Goal: Task Accomplishment & Management: Complete application form

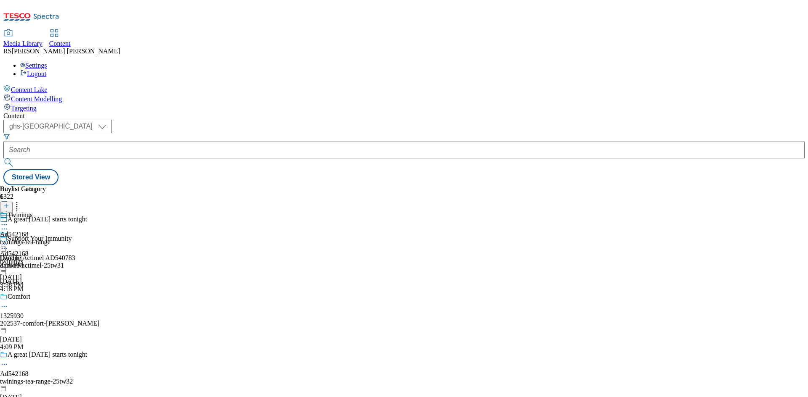
select select "ghs-[GEOGRAPHIC_DATA]"
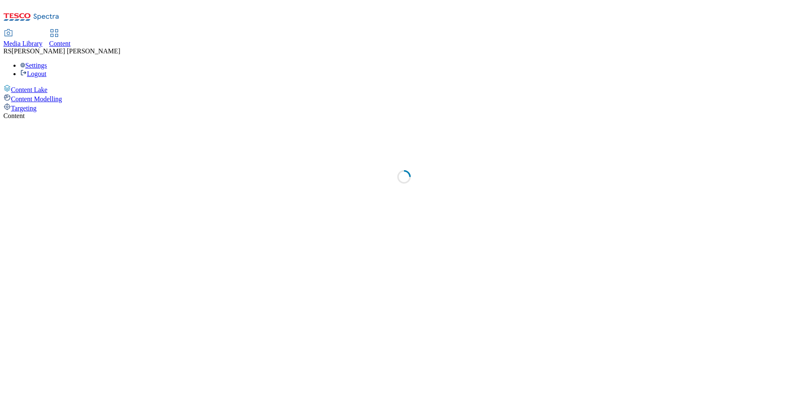
select select "ghs-[GEOGRAPHIC_DATA]"
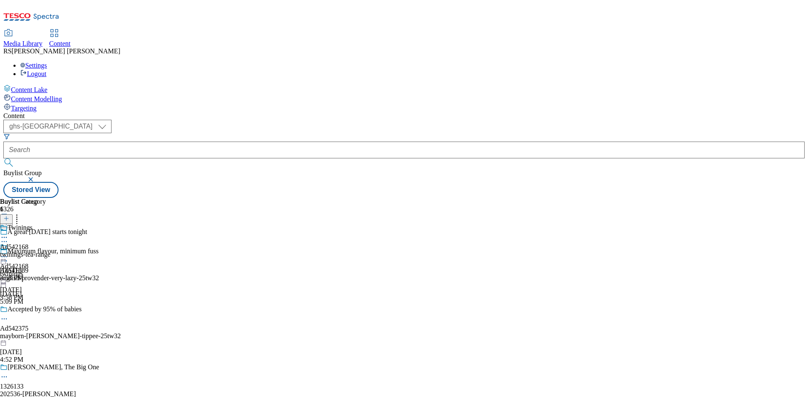
click at [36, 177] on button "button" at bounding box center [31, 179] width 8 height 5
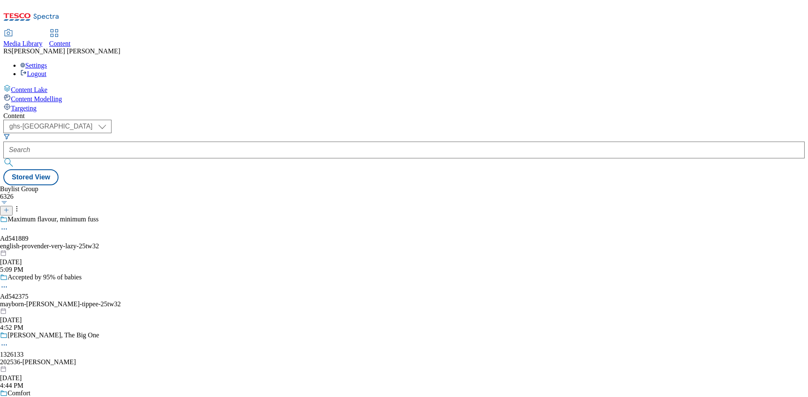
click at [401, 30] on div "Media Library Content RS [PERSON_NAME] Settings Logout" at bounding box center [403, 54] width 801 height 48
click at [338, 120] on div "( optional ) ghs-roi ghs-uk ghs-uk Stored View" at bounding box center [403, 153] width 801 height 66
click at [8, 210] on line at bounding box center [6, 210] width 4 height 0
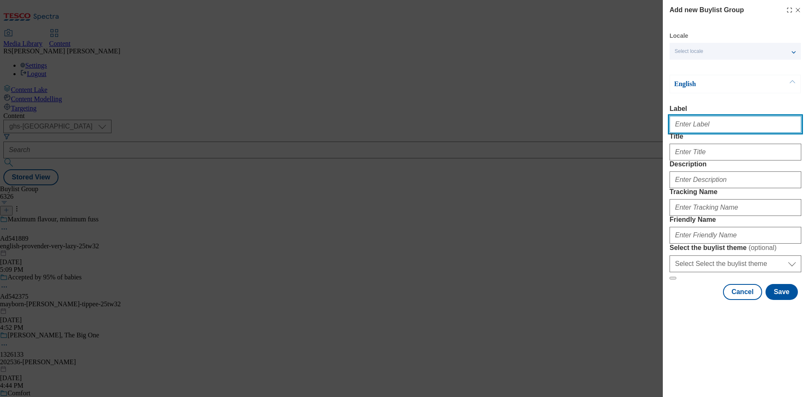
click at [733, 127] on input "Label" at bounding box center [735, 124] width 132 height 17
paste input "541231"
type input "Ad541231"
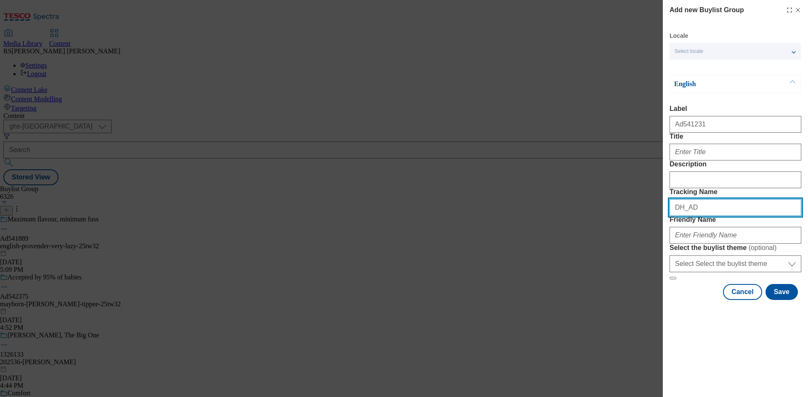
paste input "541231"
type input "DH_AD541231"
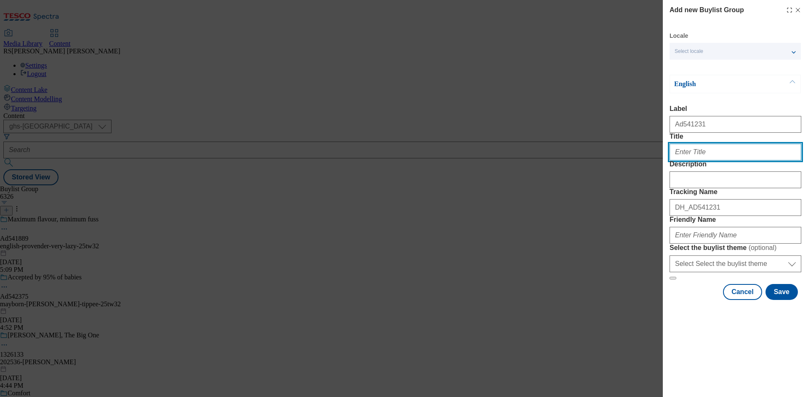
click at [702, 161] on input "Title" at bounding box center [735, 152] width 132 height 17
paste input "Monster approved Haribo"
type input "Monster approved Haribo"
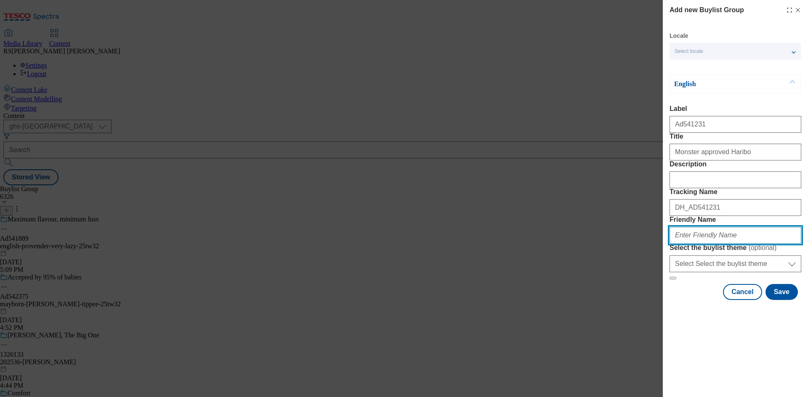
click at [712, 244] on input "Friendly Name" at bounding box center [735, 235] width 132 height 17
paste input "haribo-jellies-25tw34"
type input "haribo-jellies-25tw34"
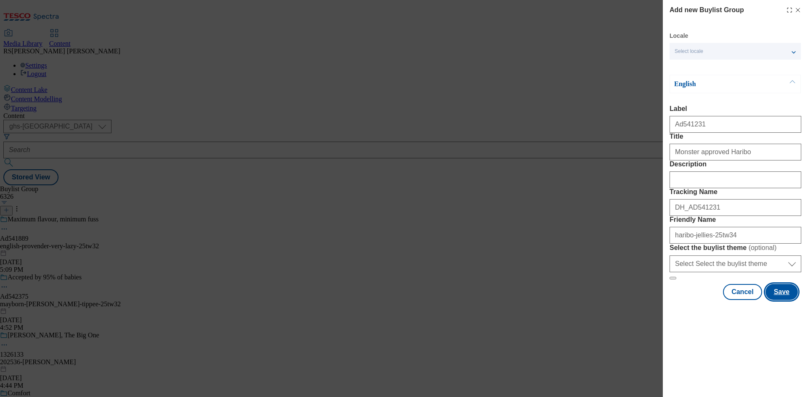
click at [783, 300] on button "Save" at bounding box center [781, 292] width 32 height 16
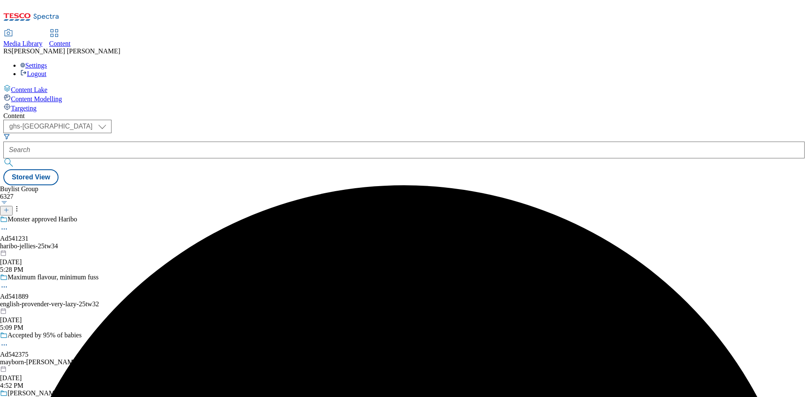
click at [168, 243] on div "haribo-jellies-25tw34" at bounding box center [84, 247] width 168 height 8
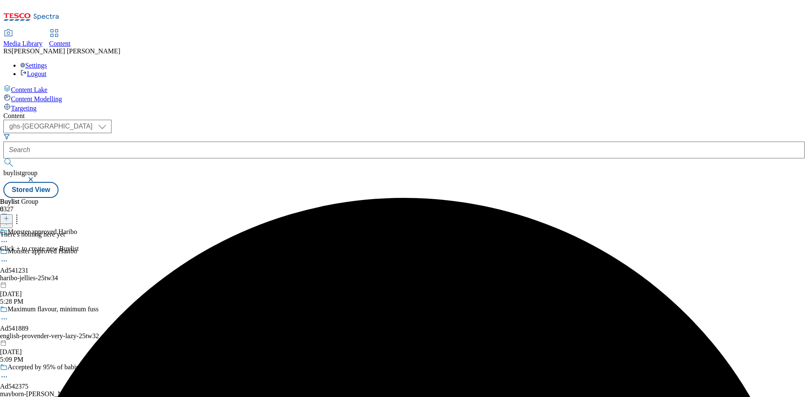
click at [9, 216] on icon at bounding box center [6, 219] width 6 height 6
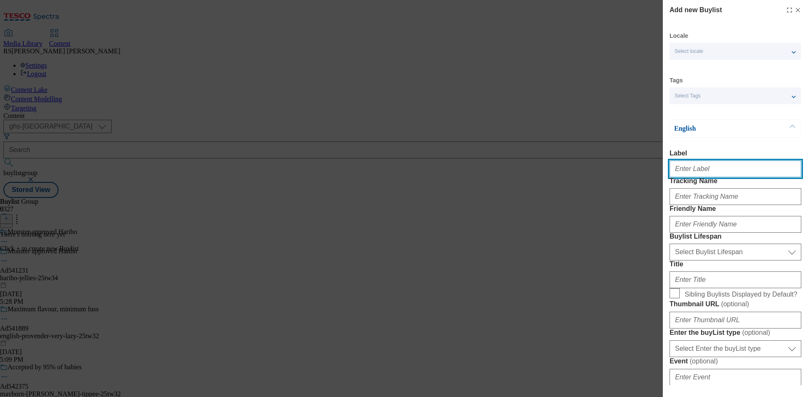
click at [715, 171] on input "Label" at bounding box center [735, 169] width 132 height 17
paste input "541231"
type input "Ad541231"
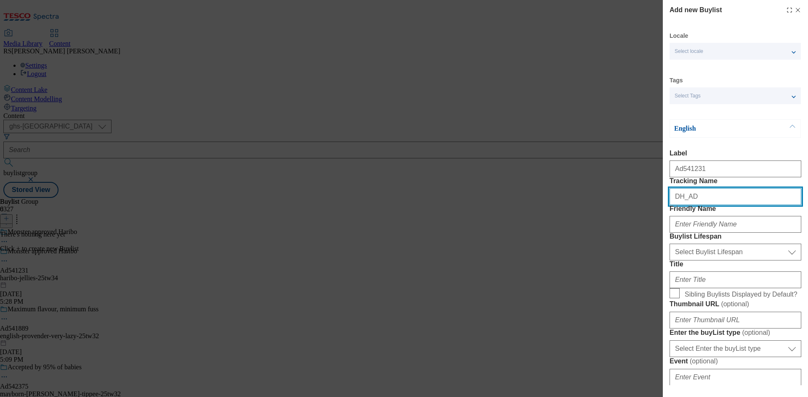
paste input "541231"
type input "DH_AD541231"
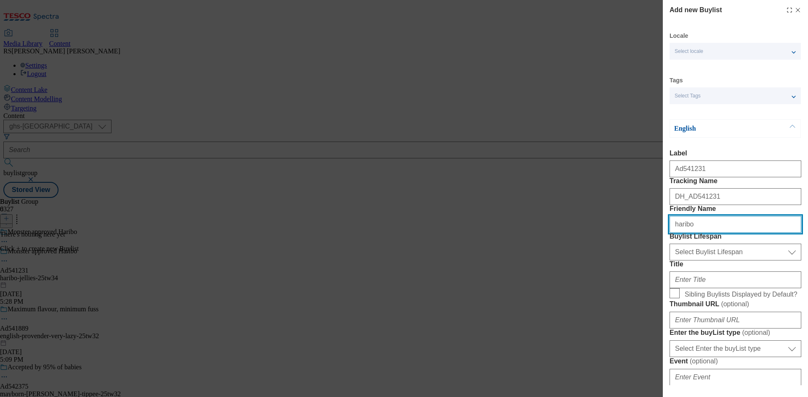
type input "haribo"
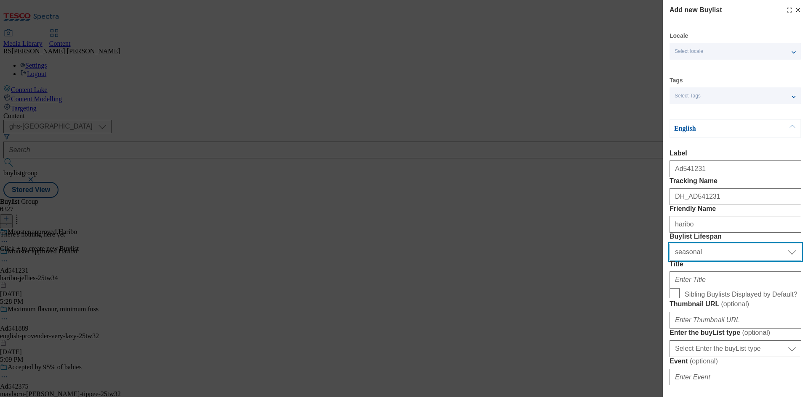
select select "tactical"
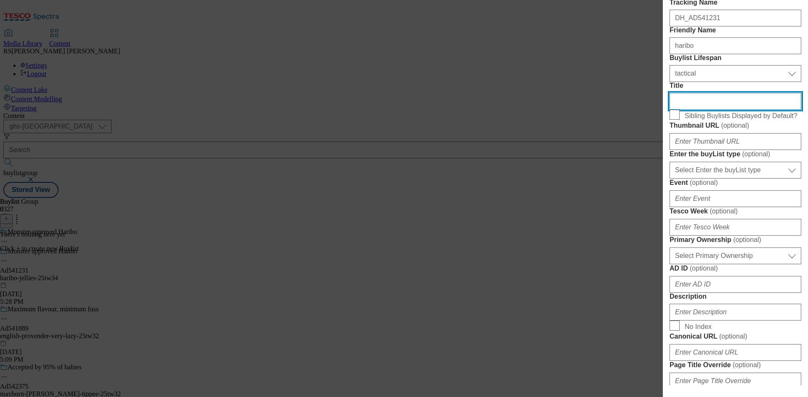
scroll to position [294, 0]
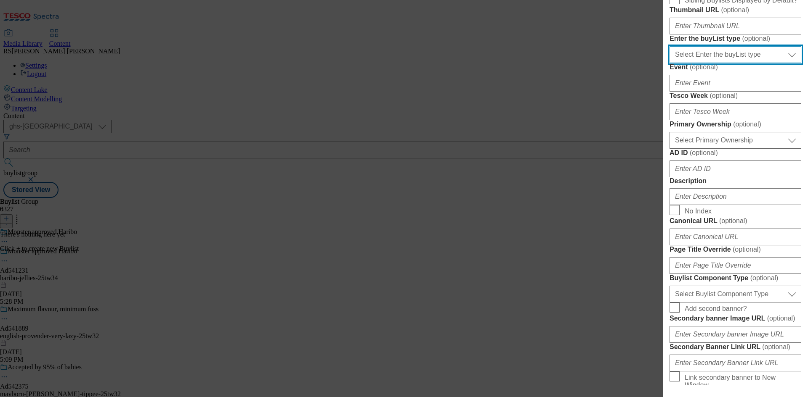
click at [736, 63] on select "Select Enter the buyList type event supplier funded long term >4 weeks supplier…" at bounding box center [735, 54] width 132 height 17
select select "supplier funded short term 1-3 weeks"
click at [669, 63] on select "Select Enter the buyList type event supplier funded long term >4 weeks supplier…" at bounding box center [735, 54] width 132 height 17
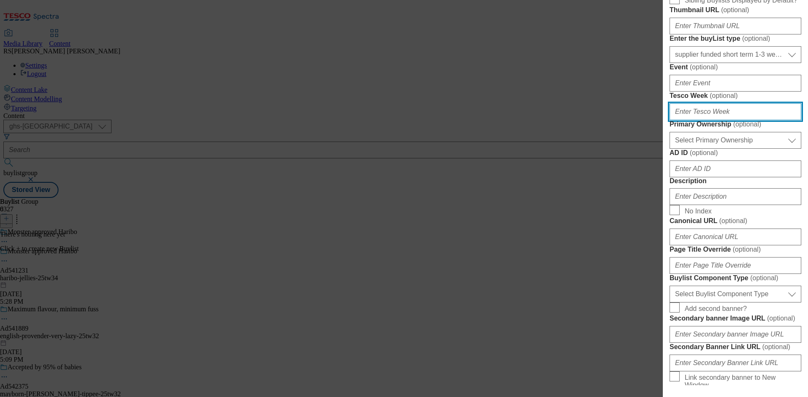
click at [720, 120] on input "Tesco Week ( optional )" at bounding box center [735, 111] width 132 height 17
type input "34"
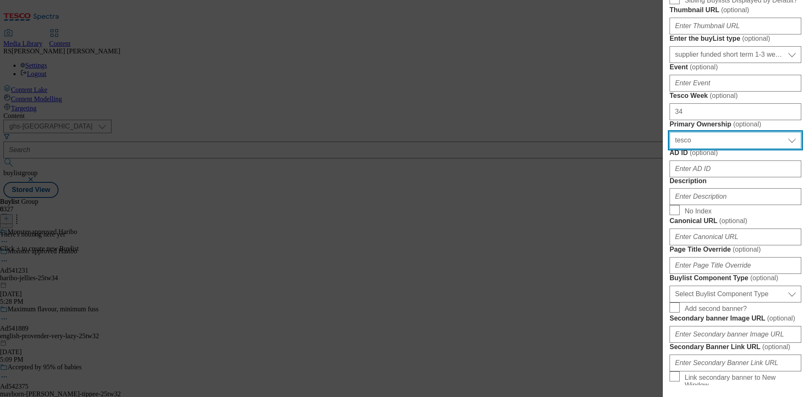
select select "dunnhumby"
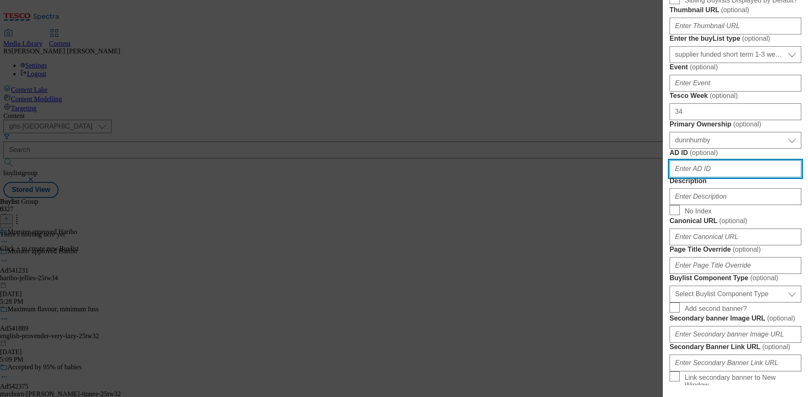
paste input "541231"
type input "541231"
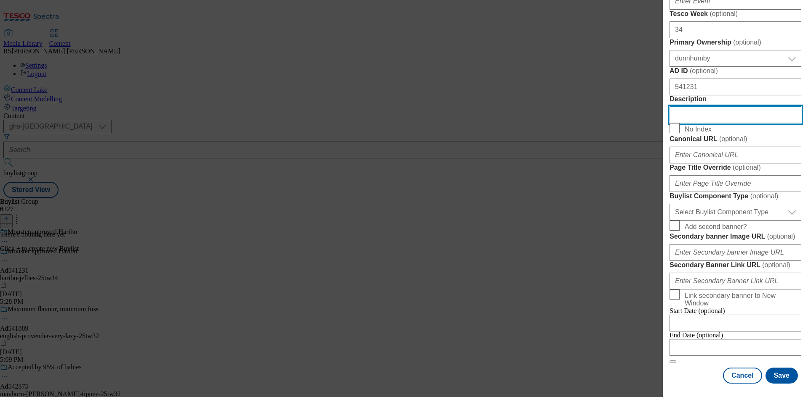
scroll to position [547, 0]
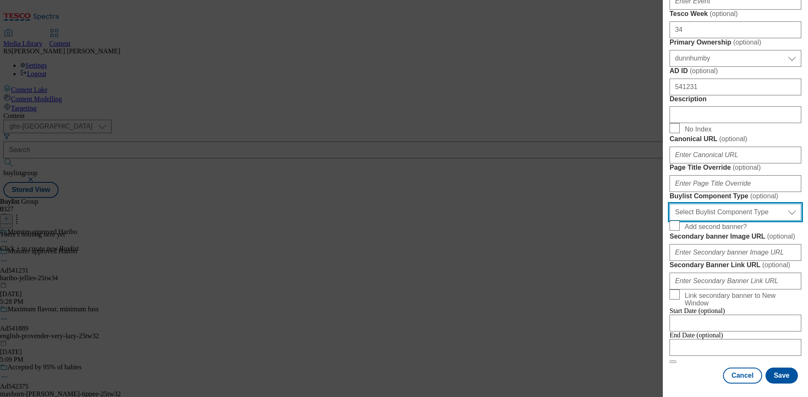
click at [722, 221] on select "Select Buylist Component Type Banner Competition Header Meal" at bounding box center [735, 212] width 132 height 17
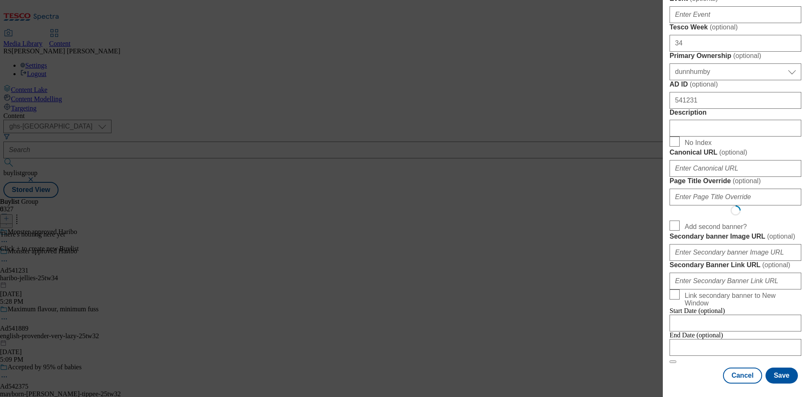
select select "Banner"
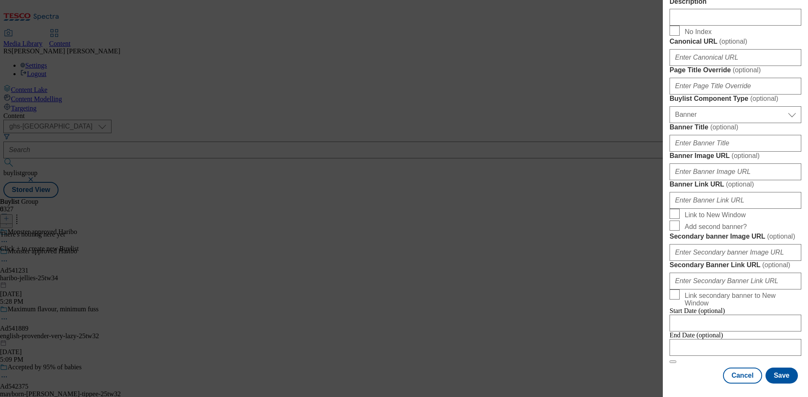
scroll to position [834, 0]
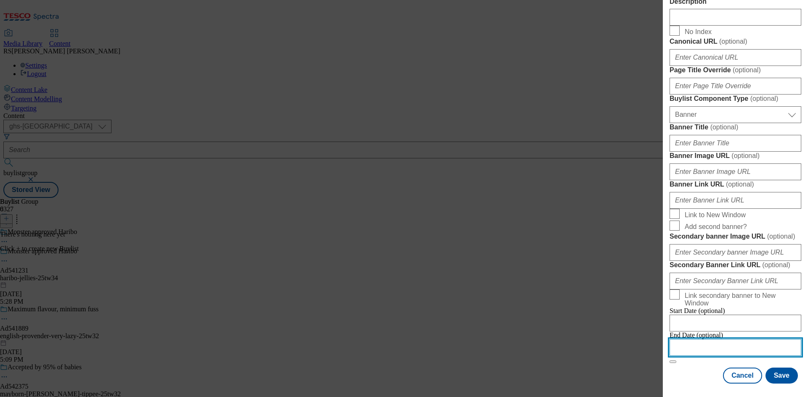
click at [762, 344] on input "Modal" at bounding box center [735, 347] width 132 height 17
select select "2025"
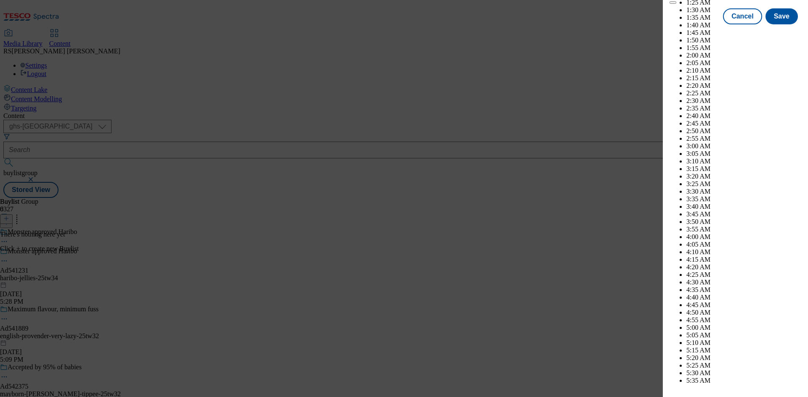
scroll to position [3248, 0]
select select "December"
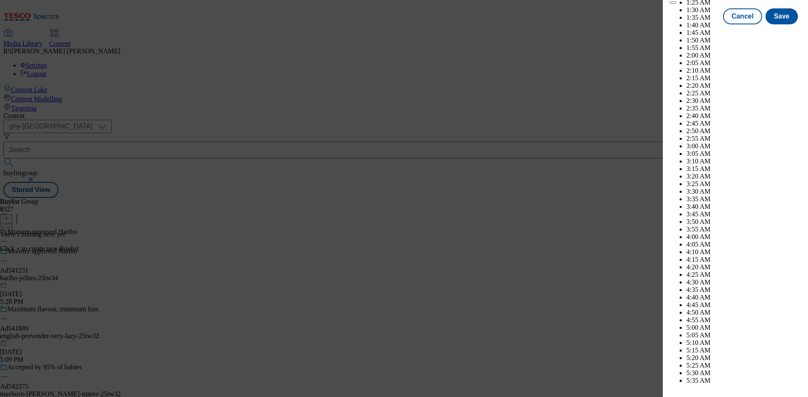
select select "2026"
select select "January"
click at [778, 32] on button "Save" at bounding box center [781, 24] width 32 height 16
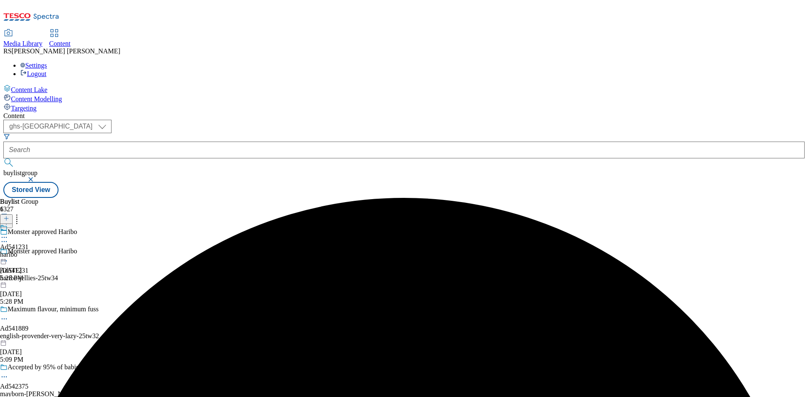
click at [29, 224] on div "Ad541231 haribo Sep 23, 2025 5:28 PM" at bounding box center [14, 253] width 29 height 58
click at [9, 216] on icon at bounding box center [6, 219] width 6 height 6
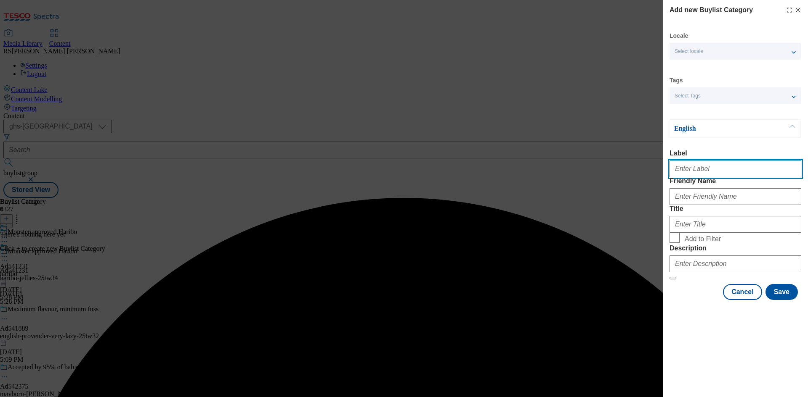
click at [711, 173] on input "Label" at bounding box center [735, 169] width 132 height 17
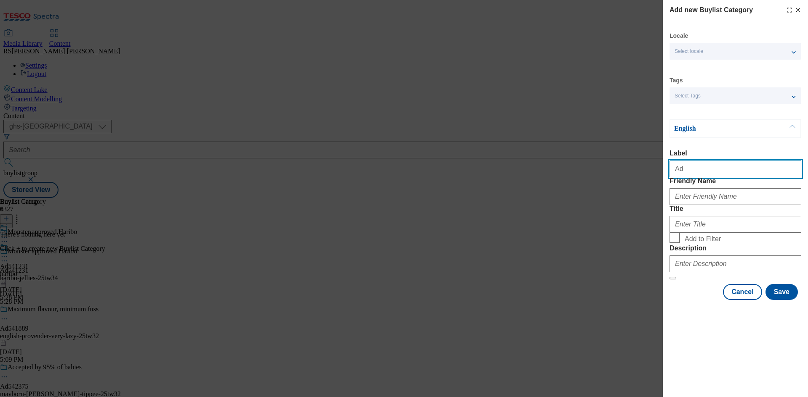
paste input "541231"
type input "Ad541231"
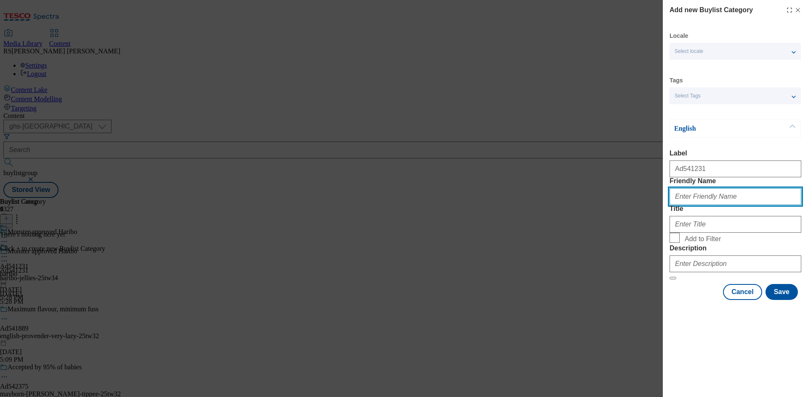
click at [748, 205] on input "Friendly Name" at bounding box center [735, 196] width 132 height 17
paste input "haribo-jellies"
type input "haribo-jellies"
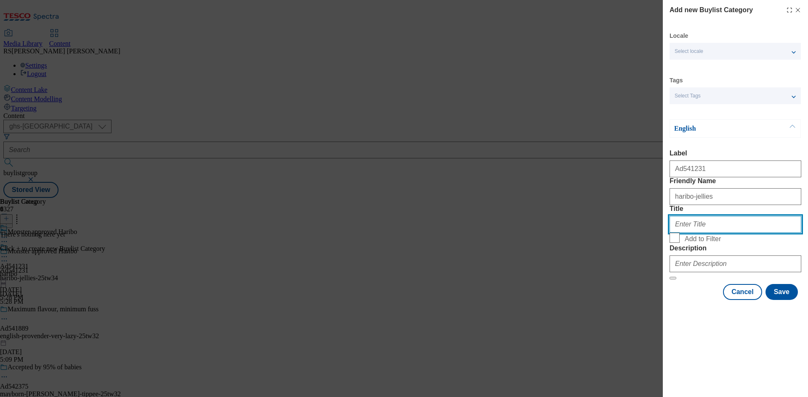
paste input "Haribo"
type input "Haribo"
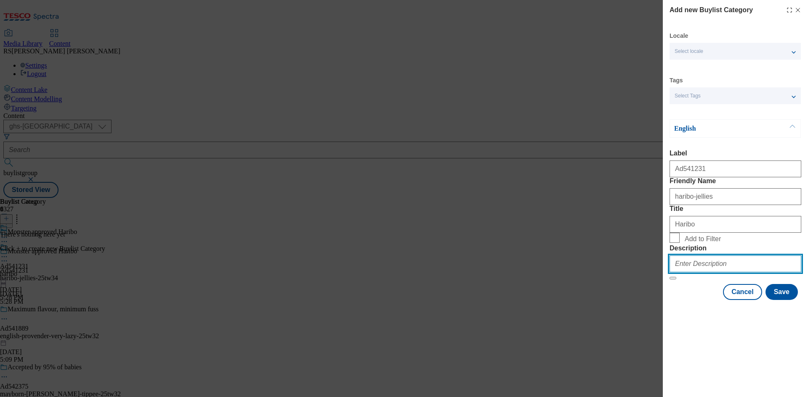
drag, startPoint x: 733, startPoint y: 315, endPoint x: 750, endPoint y: 330, distance: 23.0
click at [733, 273] on input "Description" at bounding box center [735, 264] width 132 height 17
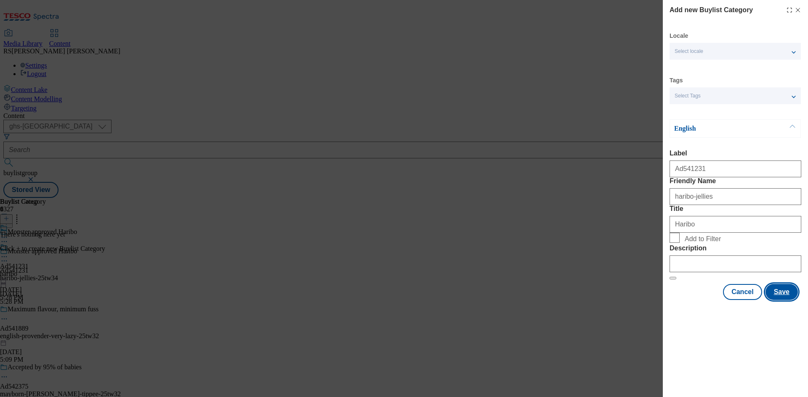
click at [792, 300] on button "Save" at bounding box center [781, 292] width 32 height 16
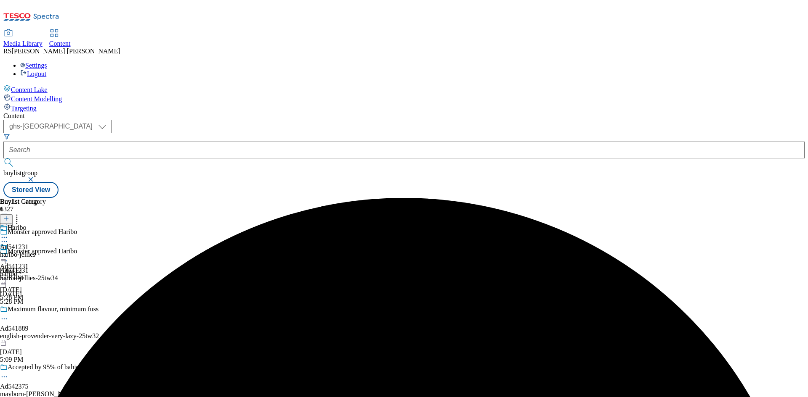
click at [46, 224] on div "Haribo Ad541231 haribo-jellies Sep 23, 2025 5:28 PM" at bounding box center [23, 253] width 46 height 58
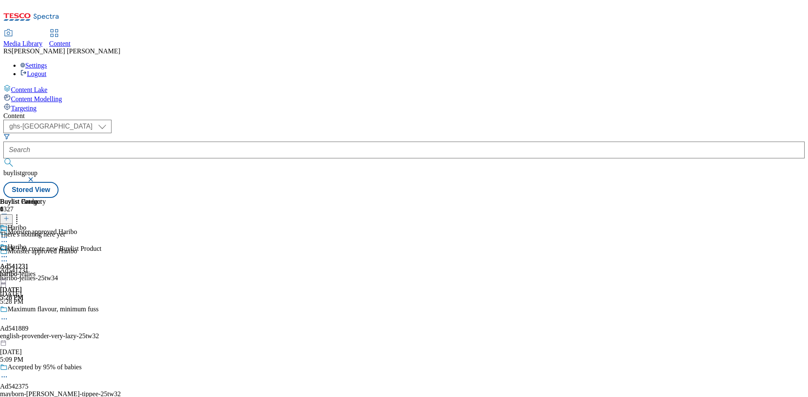
click at [9, 216] on icon at bounding box center [6, 219] width 6 height 6
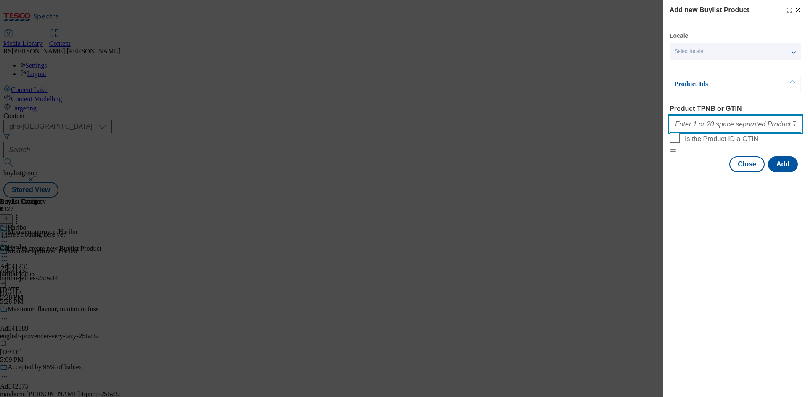
click at [725, 128] on input "Product TPNB or GTIN" at bounding box center [735, 124] width 132 height 17
paste input "93982227 91058980 89923293 88887624 83090290 86644316 88915137 85935400 8593540…"
type input "93982227 91058980 89923293 88887624 83090290 86644316 88915137 85935400 8593540…"
click at [777, 172] on button "Add" at bounding box center [783, 164] width 30 height 16
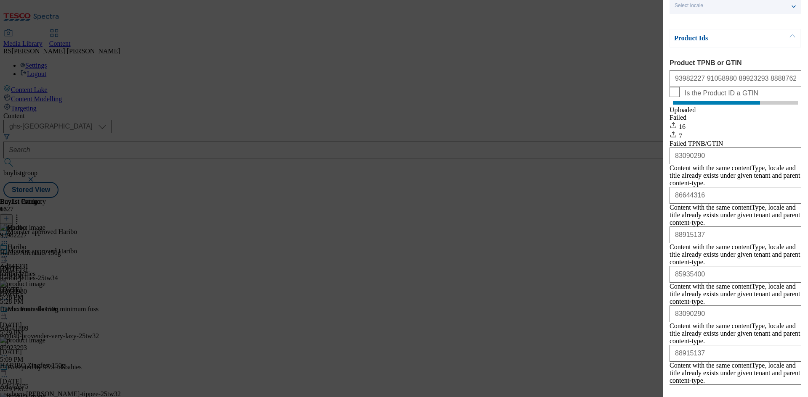
scroll to position [80, 0]
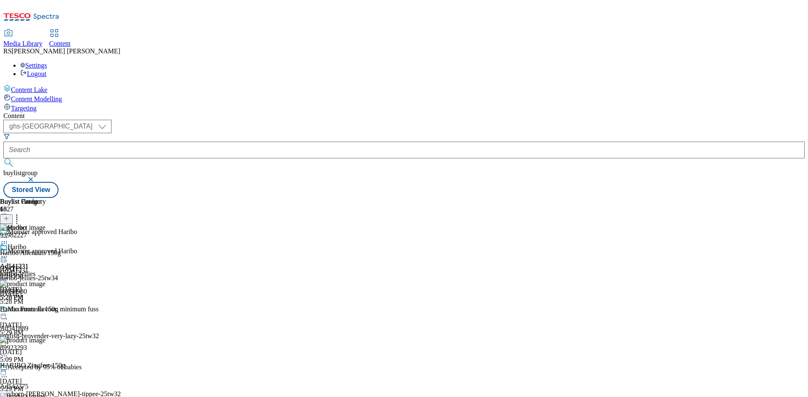
click at [8, 257] on icon at bounding box center [4, 261] width 8 height 8
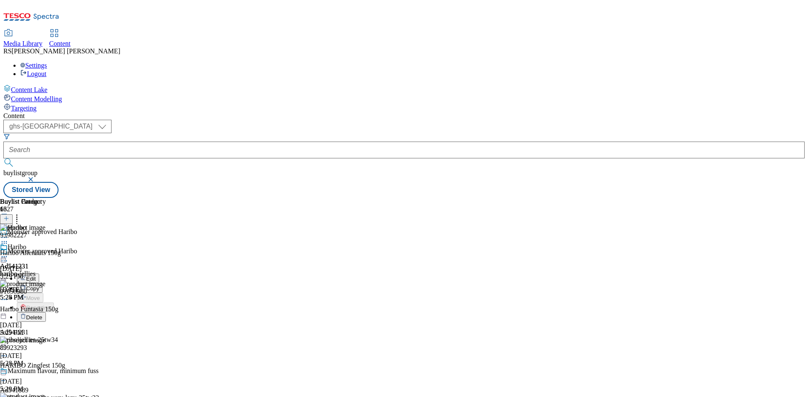
click at [36, 276] on span "Edit" at bounding box center [31, 279] width 10 height 6
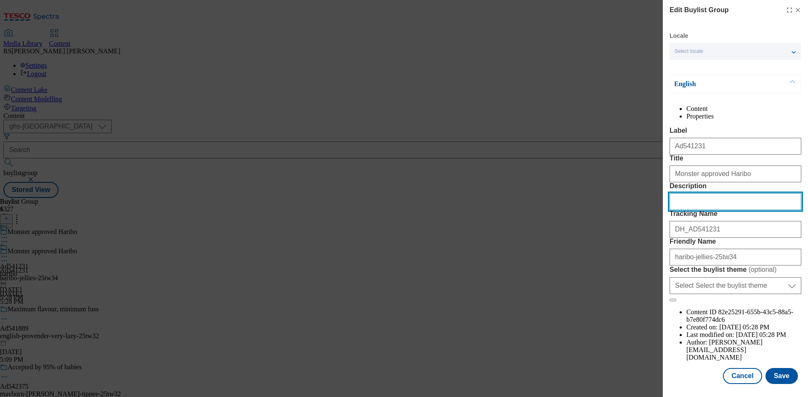
click at [718, 210] on input "Description" at bounding box center [735, 201] width 132 height 17
paste input "Haribo Alienauts 150g"
type input "Haribo Alienauts 150g"
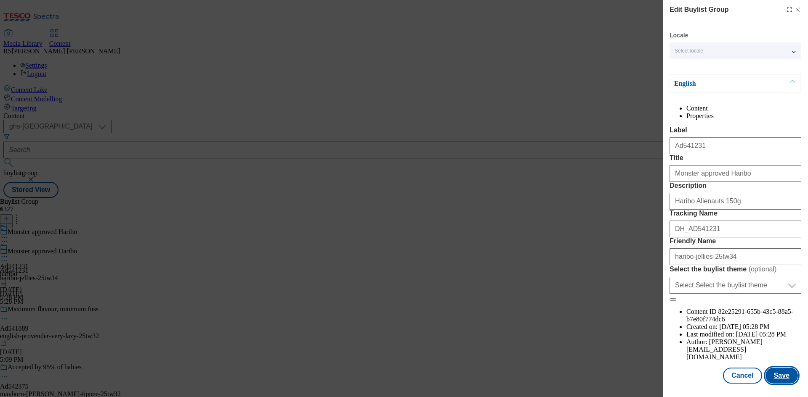
click at [780, 380] on button "Save" at bounding box center [781, 376] width 32 height 16
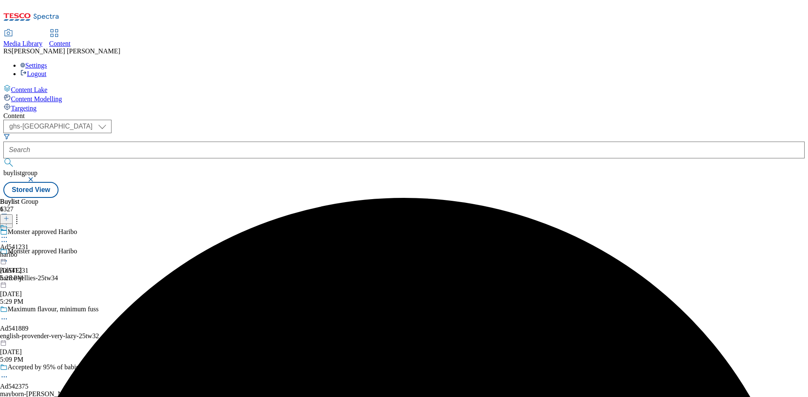
click at [5, 237] on circle at bounding box center [4, 237] width 1 height 1
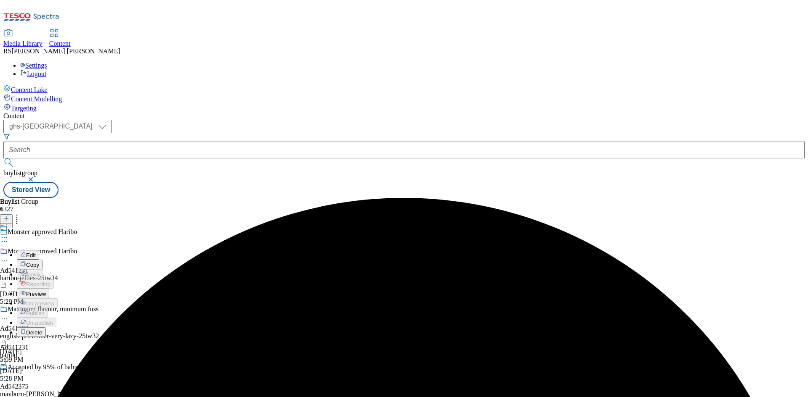
click at [39, 250] on button "Edit" at bounding box center [28, 255] width 22 height 10
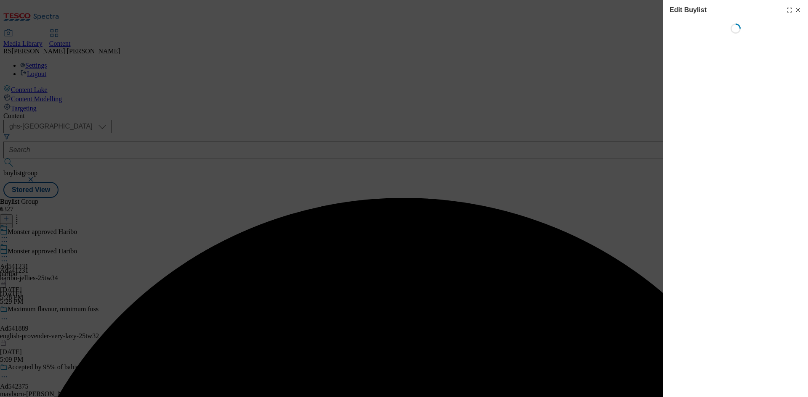
select select "tactical"
select select "supplier funded short term 1-3 weeks"
select select "dunnhumby"
select select "Banner"
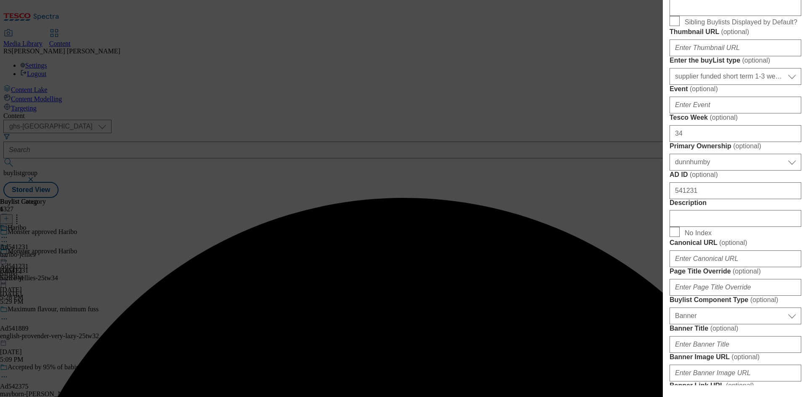
scroll to position [547, 0]
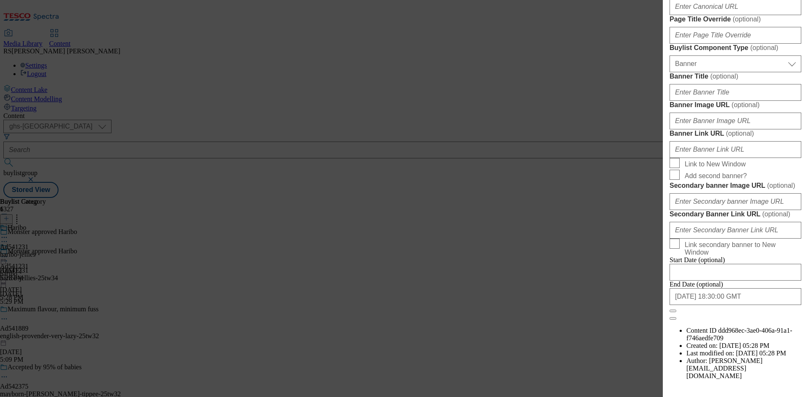
paste input "Haribo Alienauts 150g"
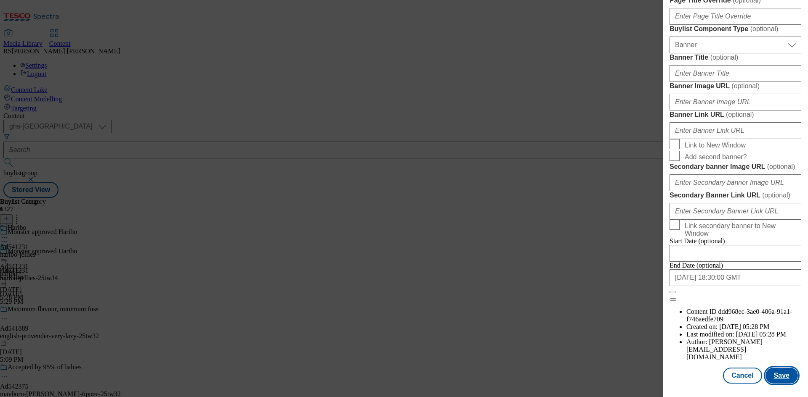
type input "Haribo Alienauts 150g"
click at [776, 375] on button "Save" at bounding box center [781, 376] width 32 height 16
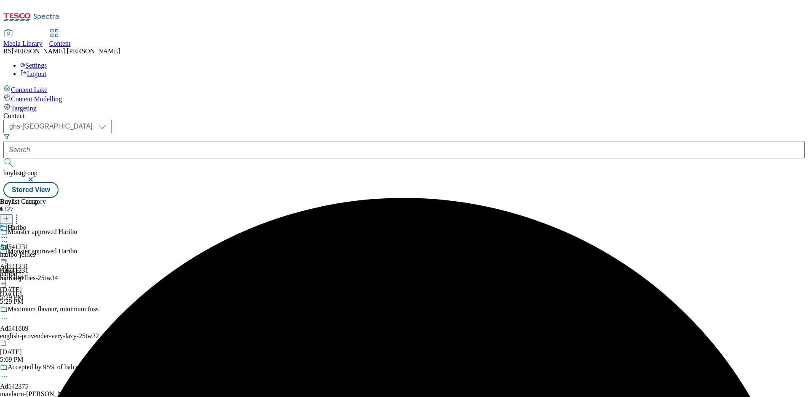
click at [8, 233] on icon at bounding box center [4, 237] width 8 height 8
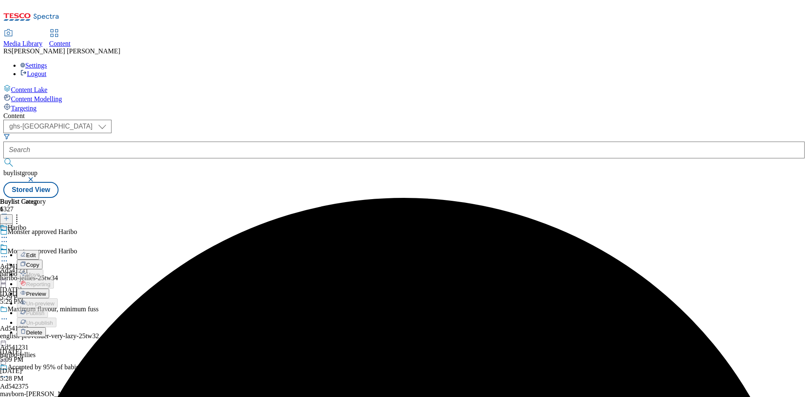
click at [36, 252] on span "Edit" at bounding box center [31, 255] width 10 height 6
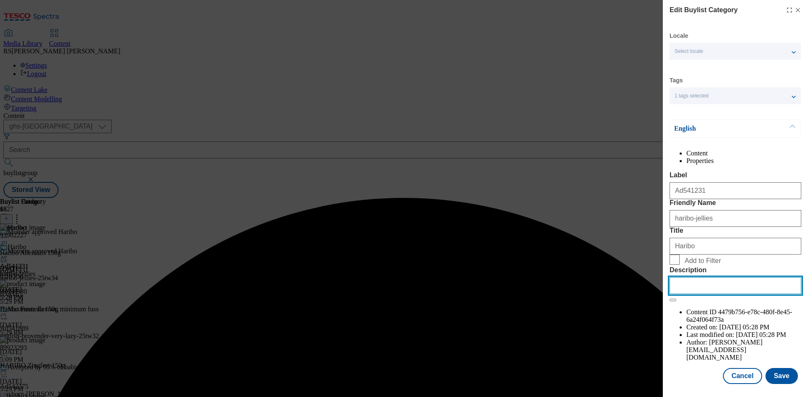
click at [725, 294] on input "Description" at bounding box center [735, 286] width 132 height 17
paste input "Haribo Alienauts 150g"
type input "Haribo Alienauts 150g"
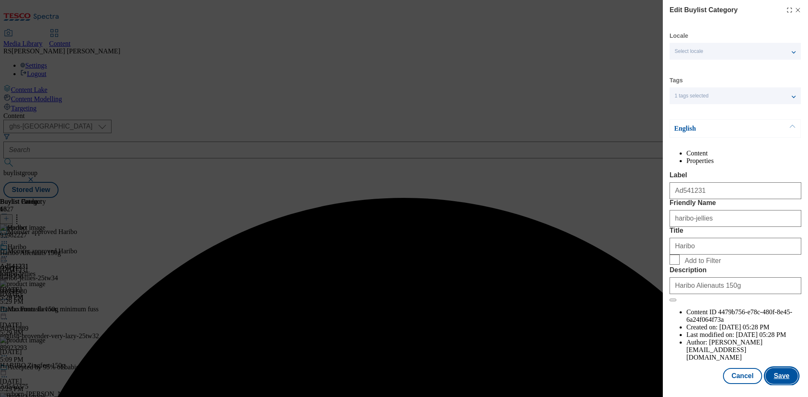
click at [776, 383] on button "Save" at bounding box center [781, 376] width 32 height 16
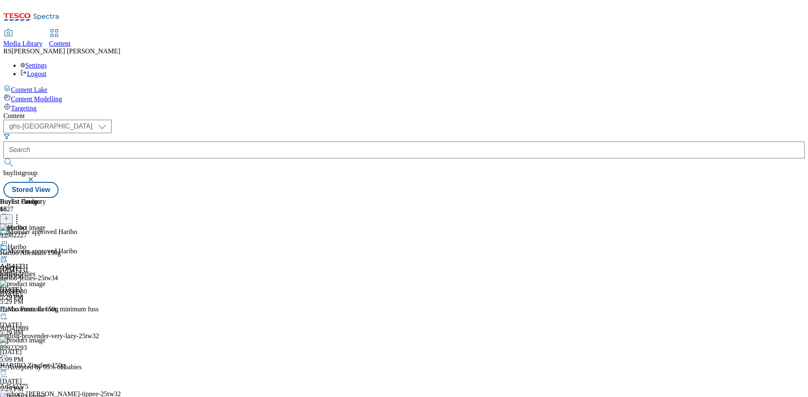
click at [8, 253] on icon at bounding box center [4, 257] width 8 height 8
click at [46, 310] on span "Preview" at bounding box center [36, 313] width 20 height 6
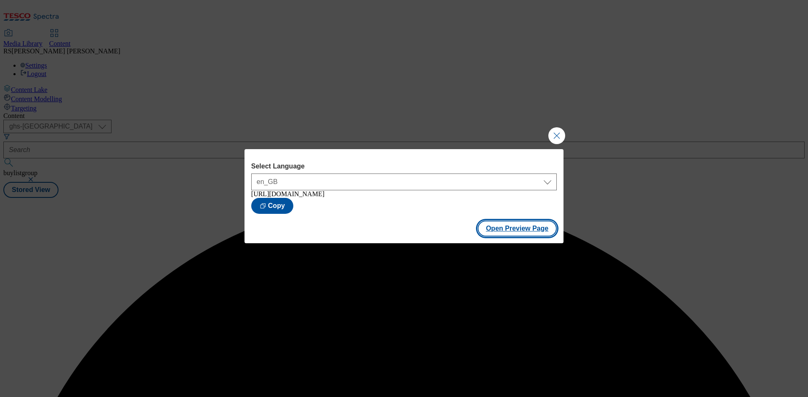
click at [519, 231] on button "Open Preview Page" at bounding box center [516, 229] width 79 height 16
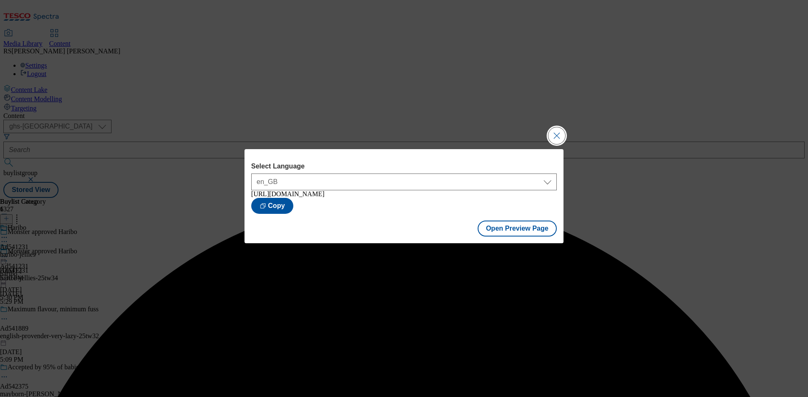
click at [561, 130] on button "Close Modal" at bounding box center [556, 135] width 17 height 17
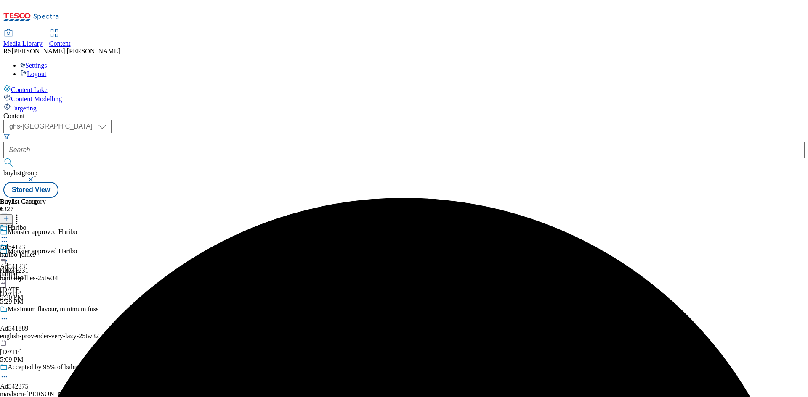
click at [8, 253] on icon at bounding box center [4, 257] width 8 height 8
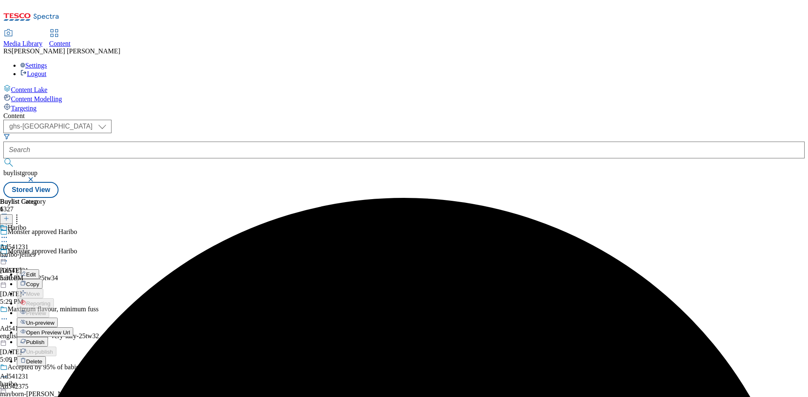
click at [48, 337] on button "Publish" at bounding box center [32, 342] width 31 height 10
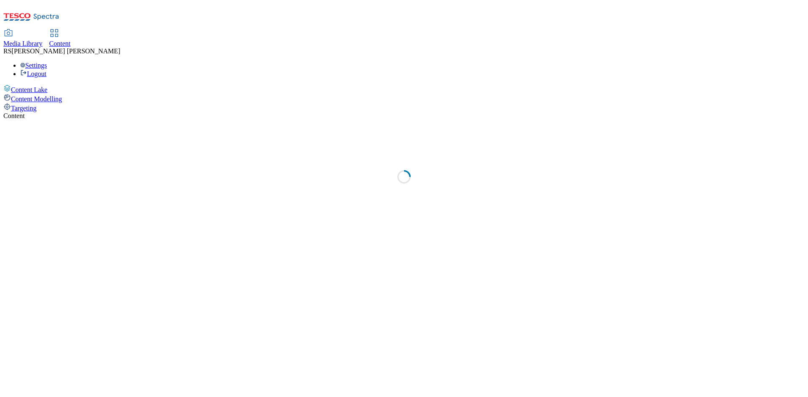
select select "ghs-[GEOGRAPHIC_DATA]"
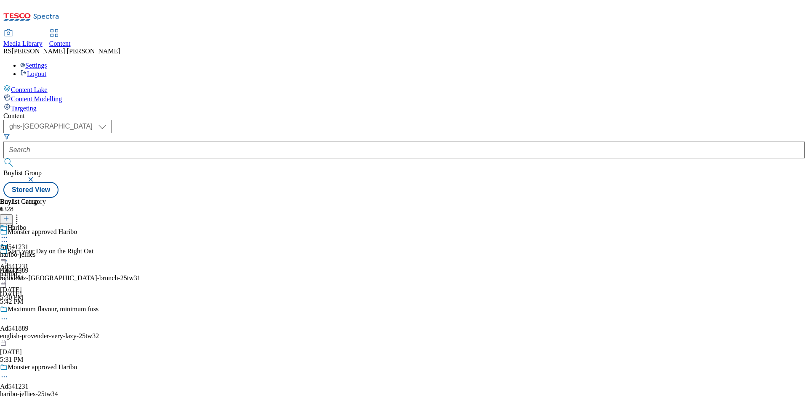
click at [645, 198] on div "Buylist Group 6328 Monster approved Haribo Start your Day on the Right Oat Ad54…" at bounding box center [403, 198] width 801 height 0
select select "ghs-[GEOGRAPHIC_DATA]"
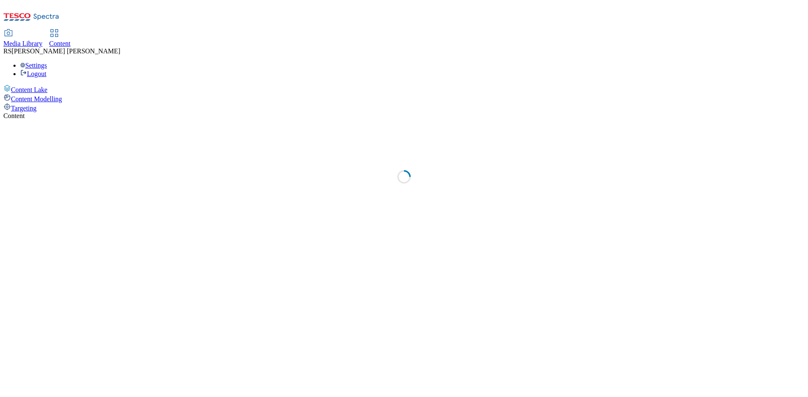
select select "ghs-[GEOGRAPHIC_DATA]"
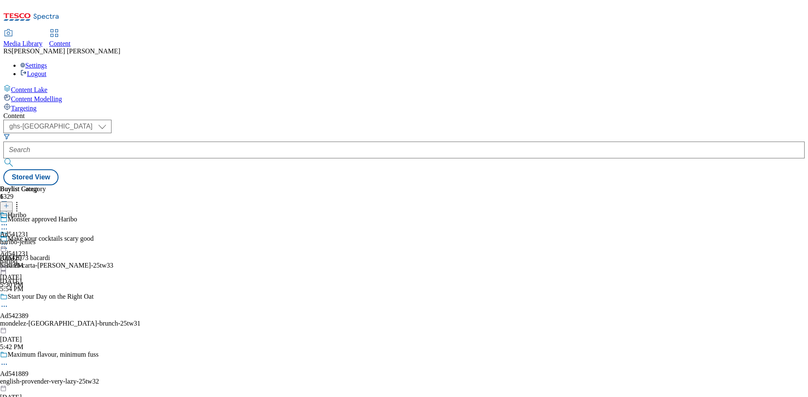
click at [9, 207] on icon at bounding box center [6, 210] width 6 height 6
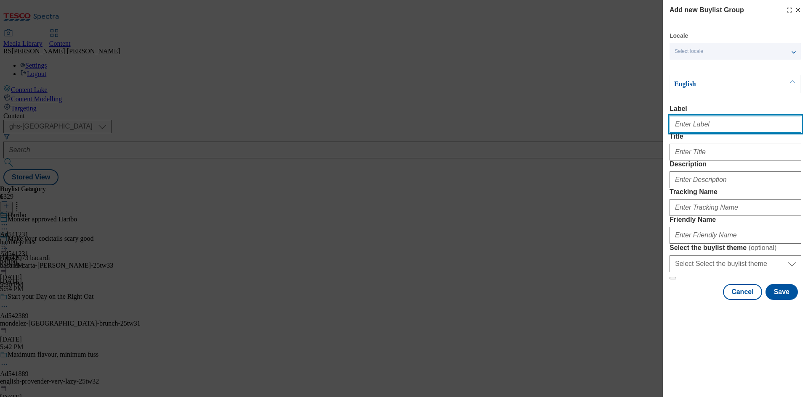
click at [726, 122] on input "Label" at bounding box center [735, 124] width 132 height 17
paste input "541643"
type input "Ad541643"
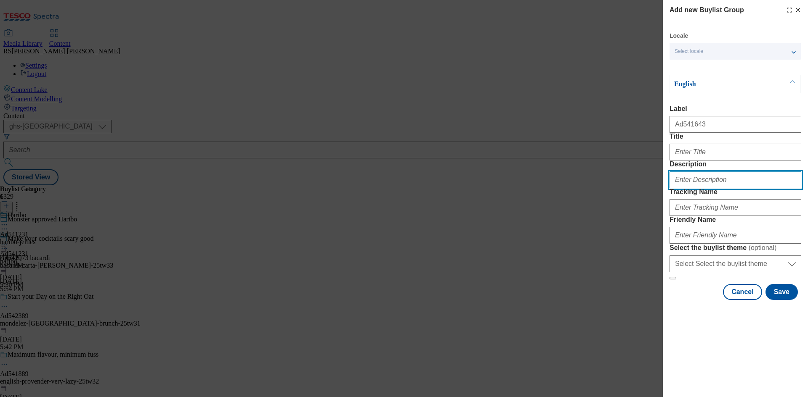
click at [710, 188] on input "Description" at bounding box center [735, 180] width 132 height 17
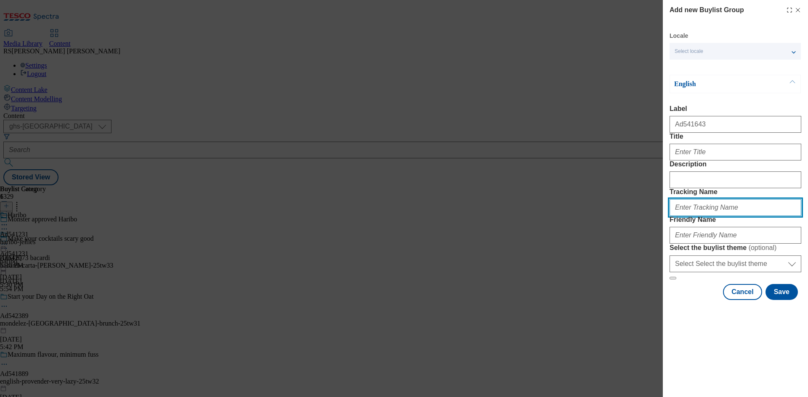
click at [714, 216] on input "Tracking Name" at bounding box center [735, 207] width 132 height 17
paste input "541643"
type input "DH_AD541643"
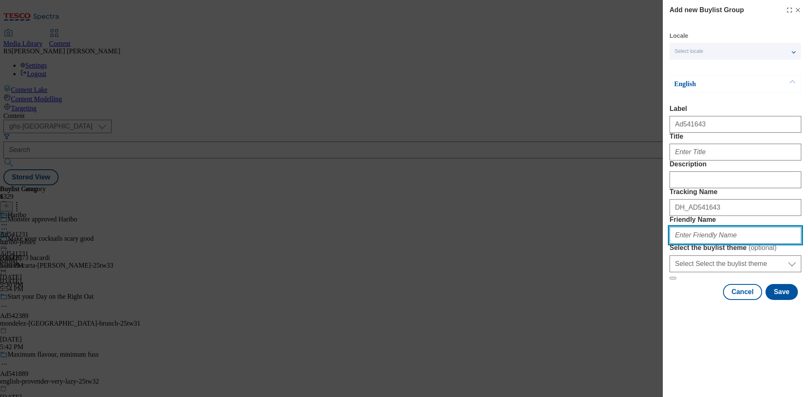
paste input "yeo-valley-tideford-25tw31"
type input "yeo-valley-tideford-25tw31"
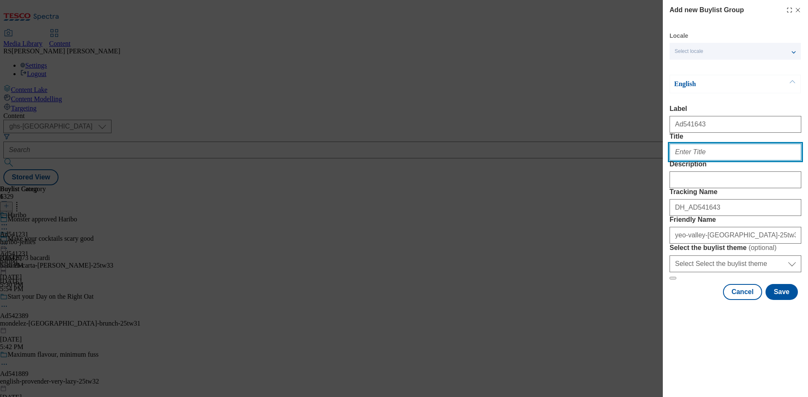
click at [706, 161] on input "Title" at bounding box center [735, 152] width 132 height 17
paste input "soup with more mWah!"
click at [716, 161] on input "Soup with more mWah!" at bounding box center [735, 152] width 132 height 17
type input "Soup with more mwah!"
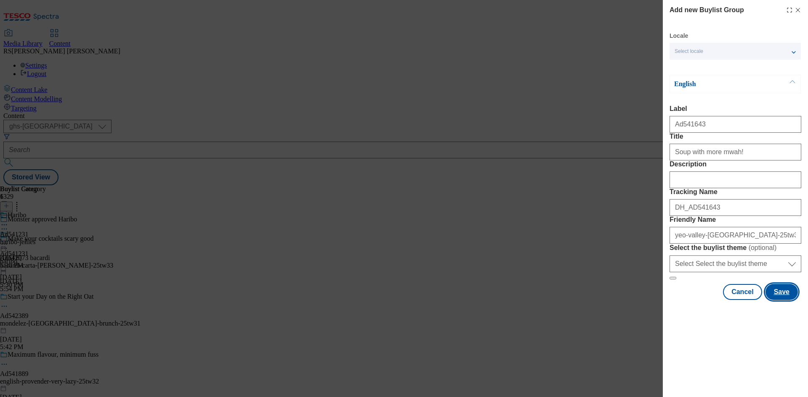
click at [781, 300] on button "Save" at bounding box center [781, 292] width 32 height 16
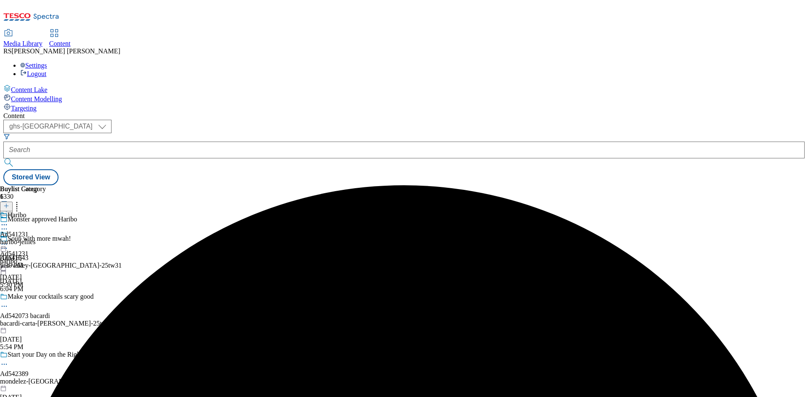
click at [140, 262] on div "yeo-valley-tideford-25tw31" at bounding box center [70, 266] width 140 height 8
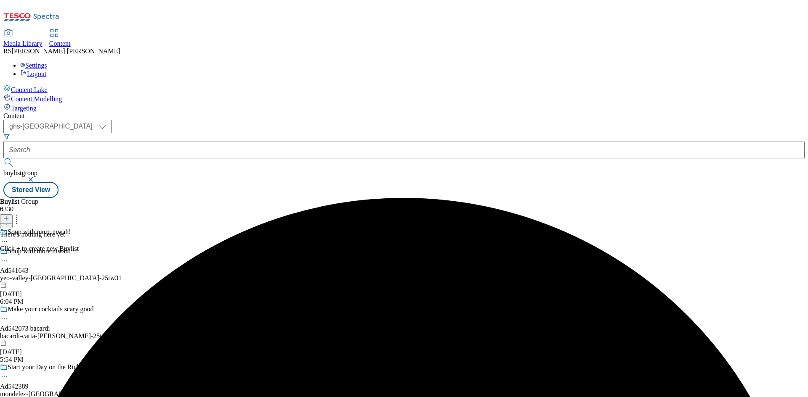
click at [9, 216] on icon at bounding box center [6, 219] width 6 height 6
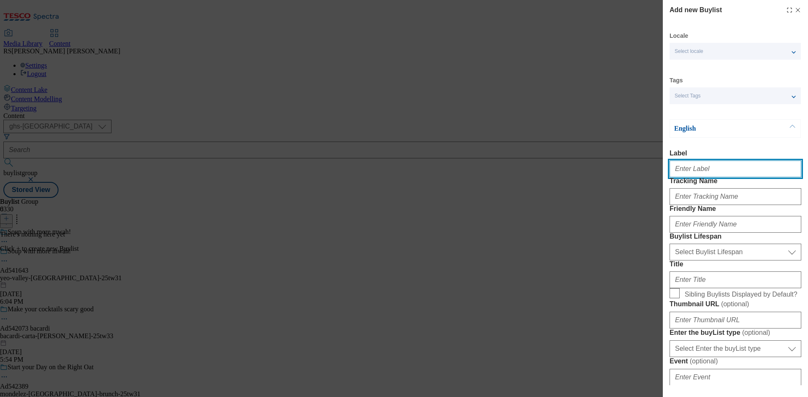
click at [718, 173] on input "Label" at bounding box center [735, 169] width 132 height 17
paste input "541643"
type input "Ad541643"
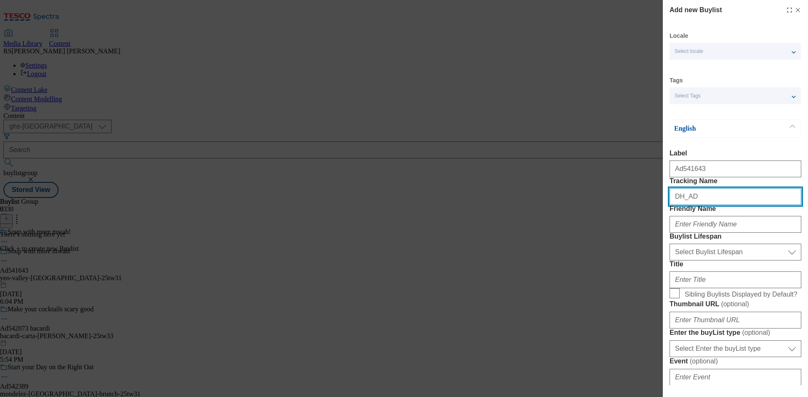
paste input "541643"
type input "DH_AD541643"
drag, startPoint x: 762, startPoint y: 246, endPoint x: 762, endPoint y: 254, distance: 7.2
click at [762, 233] on div "Modal" at bounding box center [735, 223] width 132 height 20
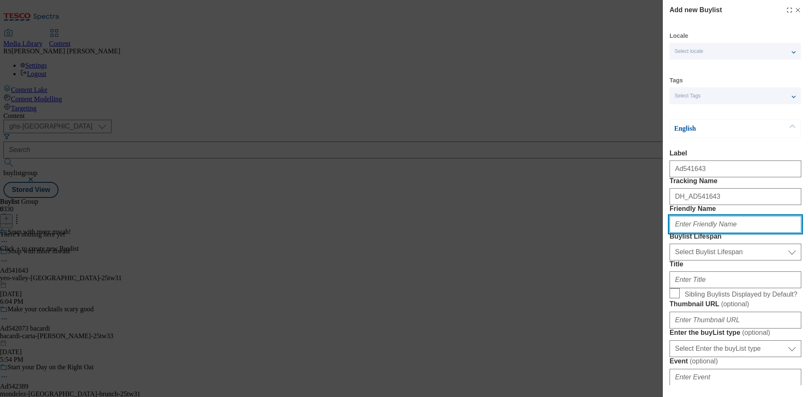
click at [762, 233] on input "Friendly Name" at bounding box center [735, 224] width 132 height 17
paste input "yeo-valley"
type input "yeo-valley"
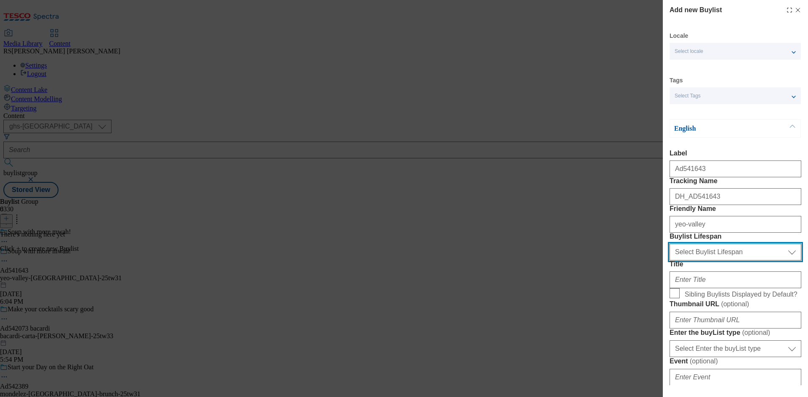
click at [729, 261] on select "Select Buylist Lifespan evergreen seasonal tactical" at bounding box center [735, 252] width 132 height 17
select select "tactical"
click at [669, 261] on select "Select Buylist Lifespan evergreen seasonal tactical" at bounding box center [735, 252] width 132 height 17
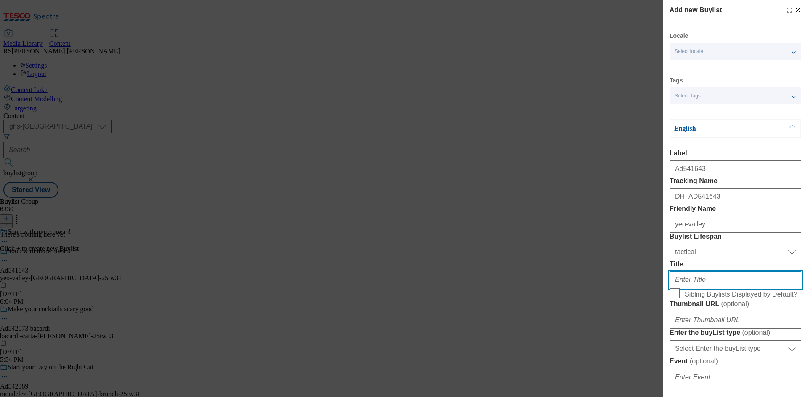
click at [699, 289] on input "Title" at bounding box center [735, 280] width 132 height 17
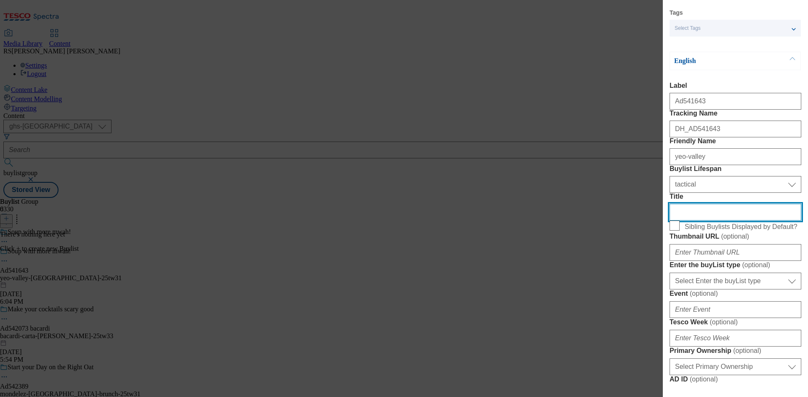
scroll to position [210, 0]
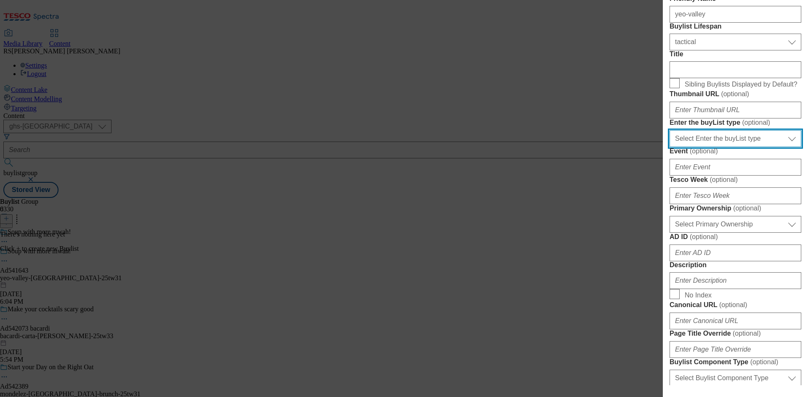
click at [734, 147] on select "Select Enter the buyList type event supplier funded long term >4 weeks supplier…" at bounding box center [735, 138] width 132 height 17
select select "supplier funded short term 1-3 weeks"
click at [669, 147] on select "Select Enter the buyList type event supplier funded long term >4 weeks supplier…" at bounding box center [735, 138] width 132 height 17
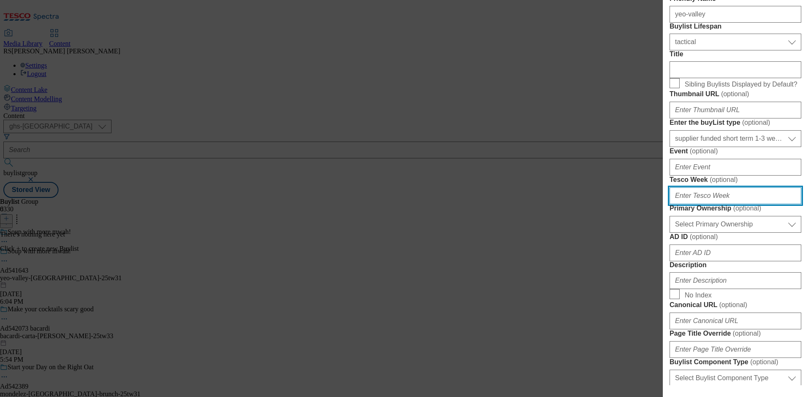
click at [710, 204] on input "Tesco Week ( optional )" at bounding box center [735, 196] width 132 height 17
type input "31"
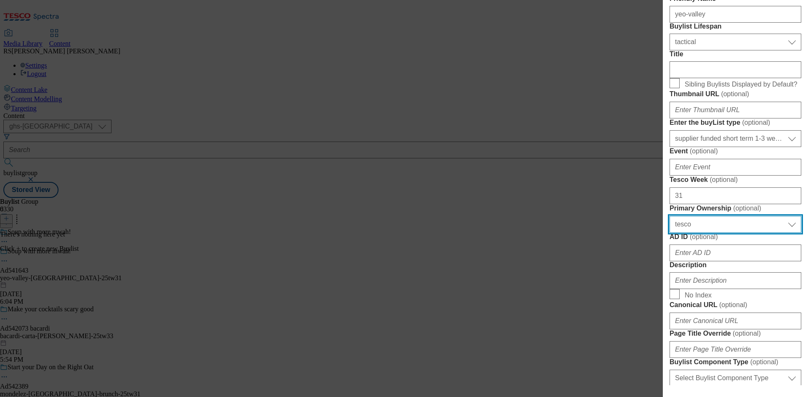
select select "dunnhumby"
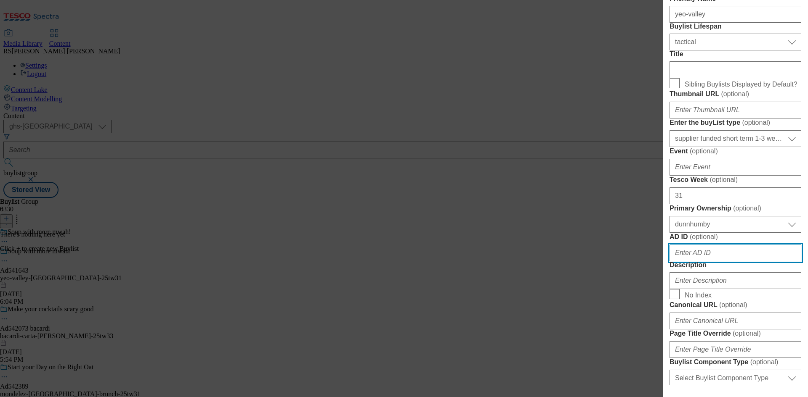
scroll to position [423, 0]
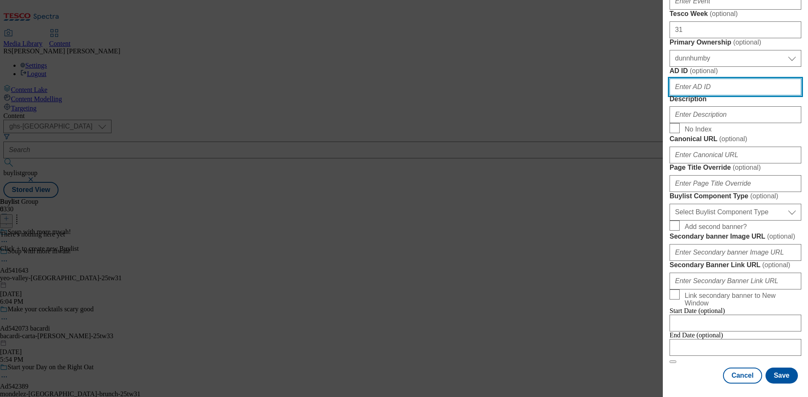
paste input "541643"
type input "541643"
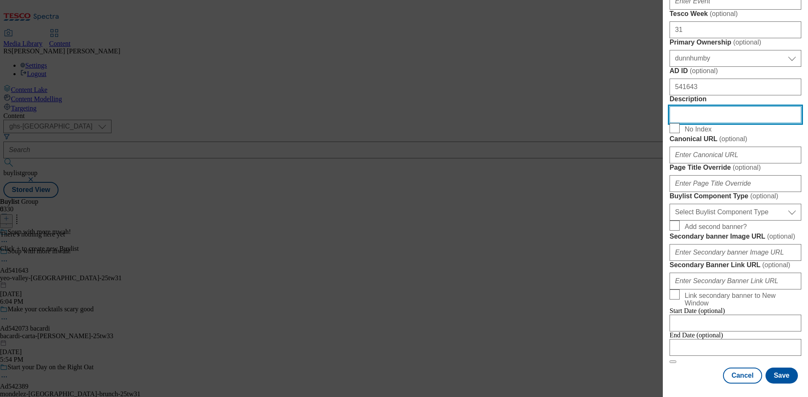
scroll to position [682, 0]
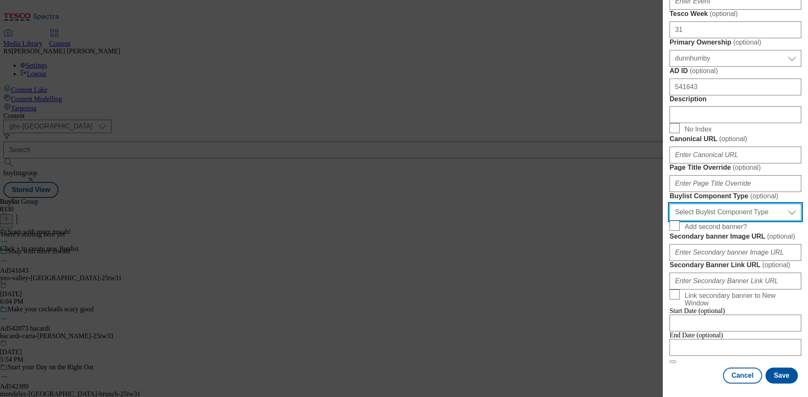
drag, startPoint x: 745, startPoint y: 127, endPoint x: 746, endPoint y: 132, distance: 5.2
click at [745, 204] on select "Select Buylist Component Type Banner Competition Header Meal" at bounding box center [735, 212] width 132 height 17
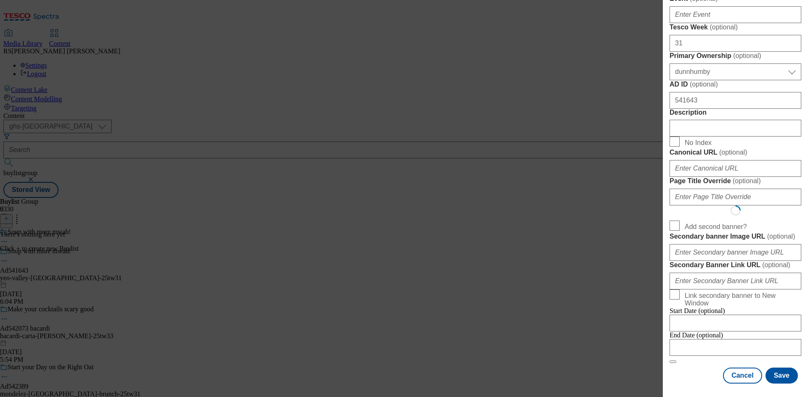
scroll to position [0, 0]
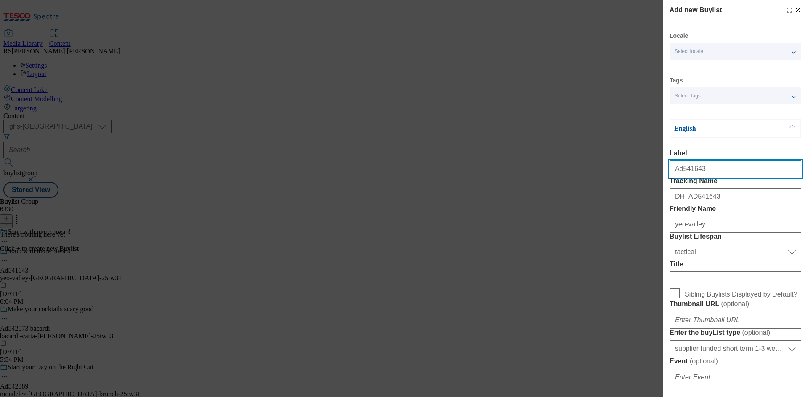
select select "Banner"
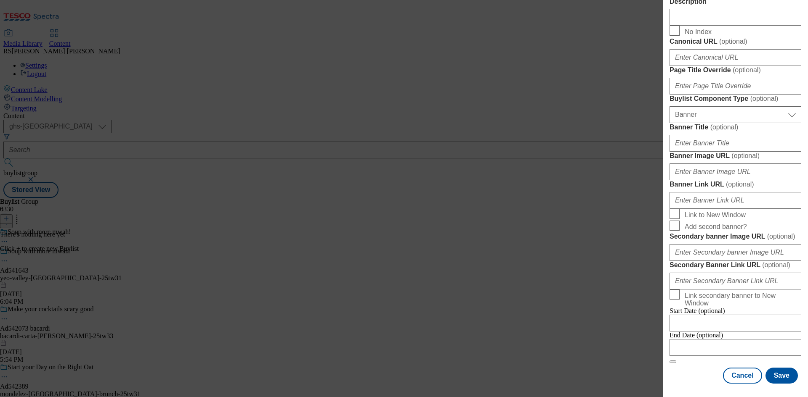
scroll to position [834, 0]
click at [691, 378] on div "Cancel Save" at bounding box center [735, 376] width 132 height 16
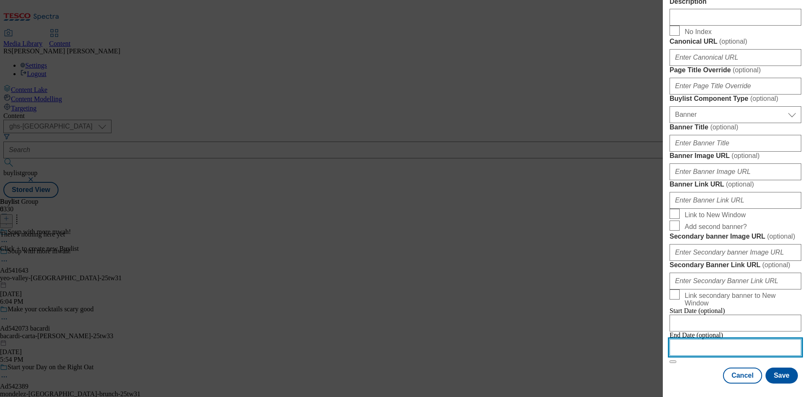
click at [729, 339] on input "Modal" at bounding box center [735, 347] width 132 height 17
select select "2025"
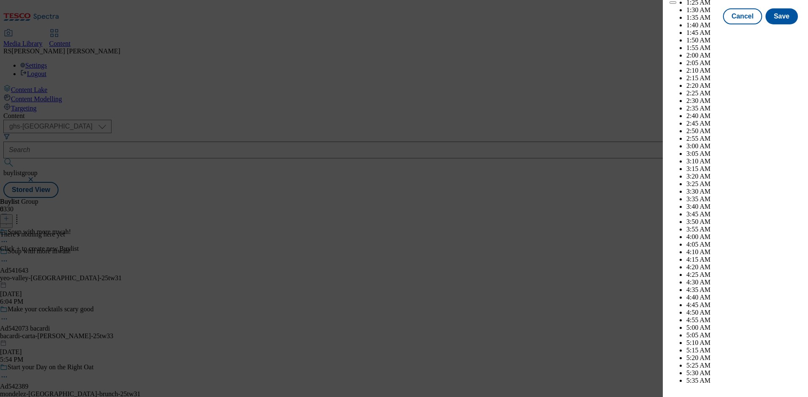
scroll to position [3372, 0]
select select "November"
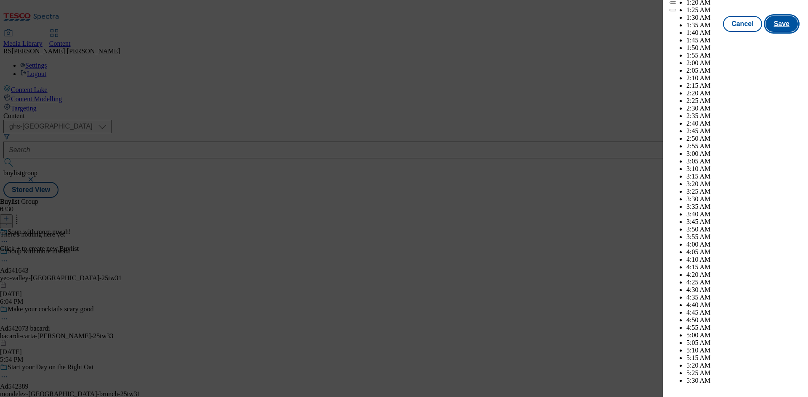
click at [781, 32] on button "Save" at bounding box center [781, 24] width 32 height 16
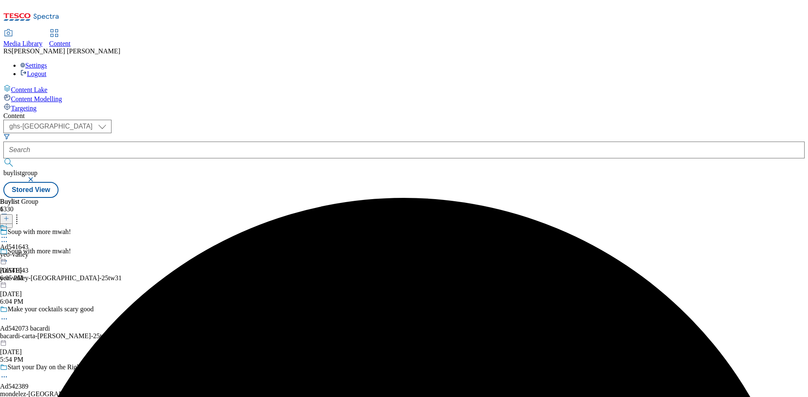
click at [29, 251] on div "yeo-valley" at bounding box center [14, 255] width 29 height 8
click at [9, 216] on icon at bounding box center [6, 219] width 6 height 6
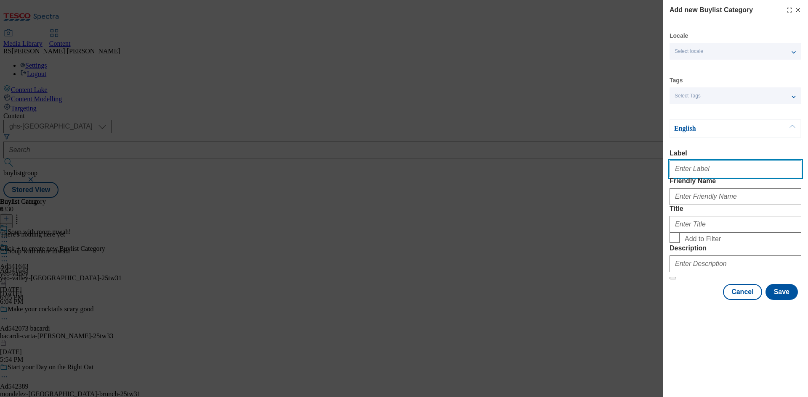
click at [718, 176] on input "Label" at bounding box center [735, 169] width 132 height 17
paste input "541643"
type input "Ad541643"
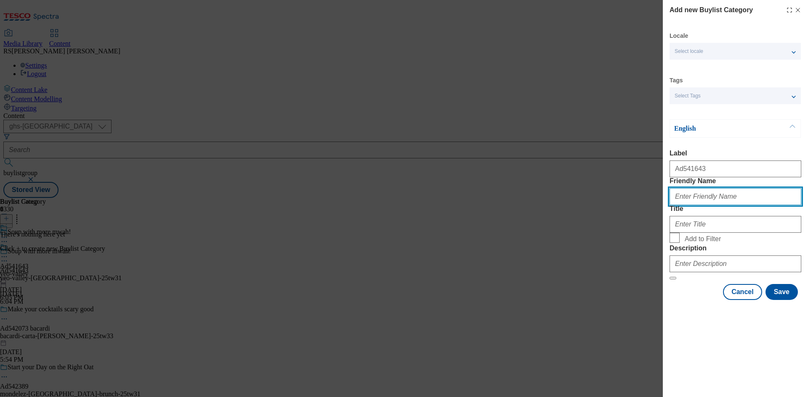
click at [782, 205] on input "Friendly Name" at bounding box center [735, 196] width 132 height 17
paste input "yeo-valley-tideford"
type input "yeo-valley-tideford"
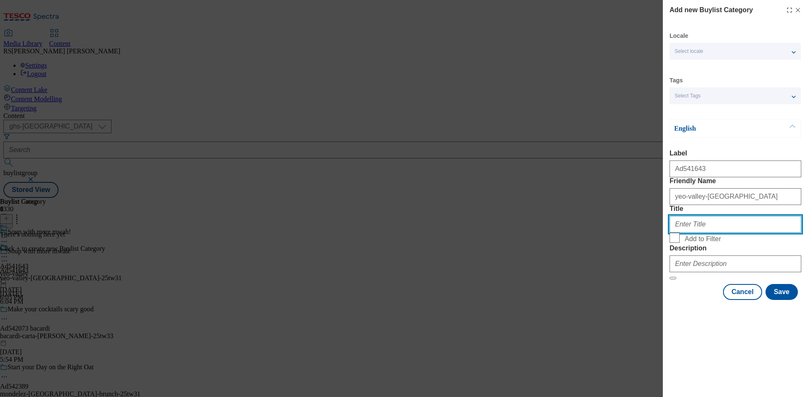
paste input "Yeo Valley"
type input "Yeo Valley"
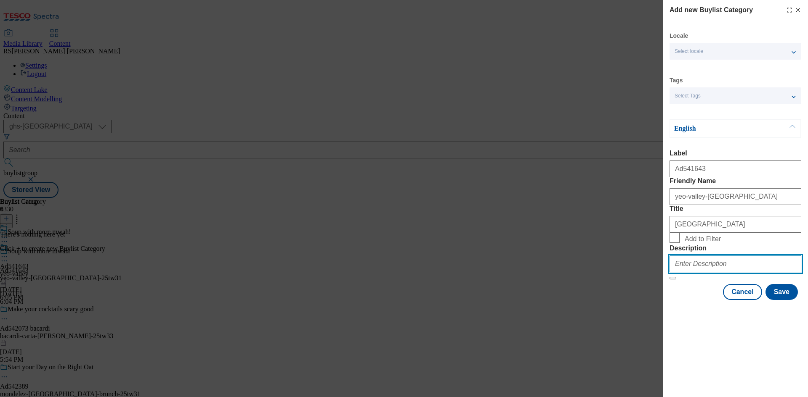
click at [725, 273] on input "Description" at bounding box center [735, 264] width 132 height 17
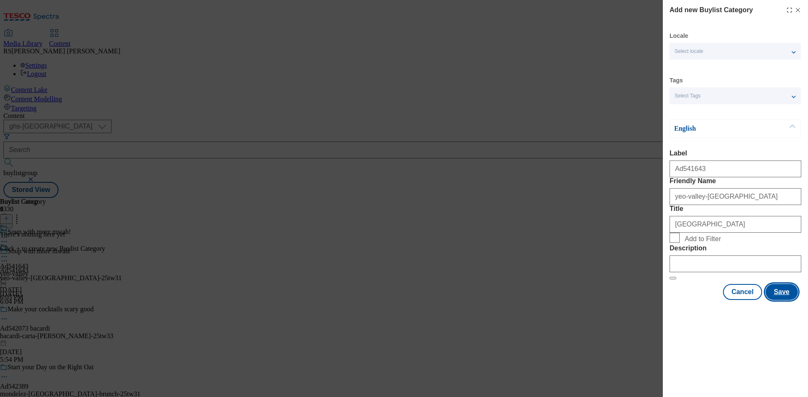
click at [780, 300] on button "Save" at bounding box center [781, 292] width 32 height 16
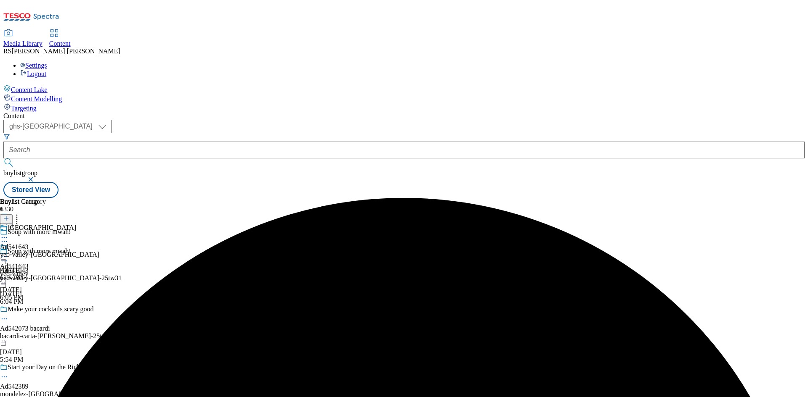
click at [99, 251] on div "yeo-valley-tideford" at bounding box center [49, 255] width 99 height 8
click at [9, 216] on icon at bounding box center [6, 219] width 6 height 6
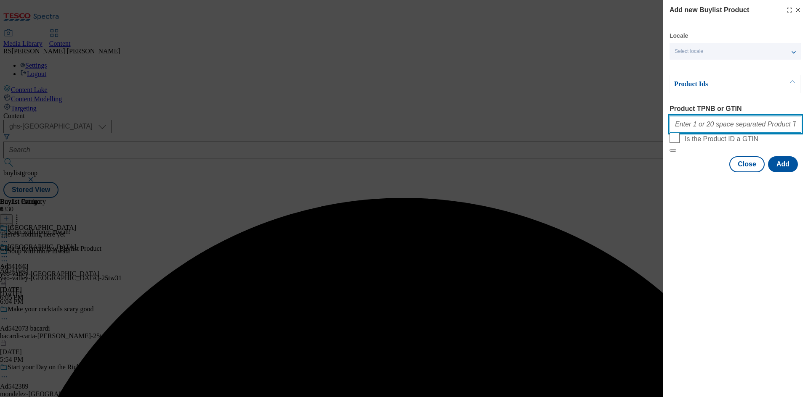
click at [737, 129] on input "Product TPNB or GTIN" at bounding box center [735, 124] width 132 height 17
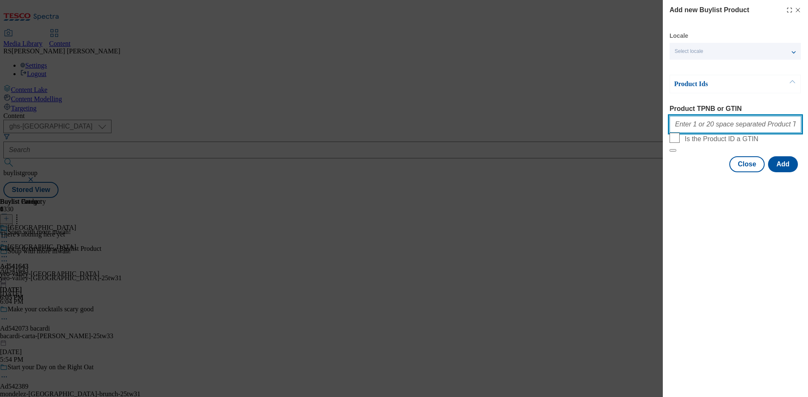
paste input "92254573 096924340"
type input "92254573 096924340"
click at [789, 172] on button "Add" at bounding box center [783, 164] width 30 height 16
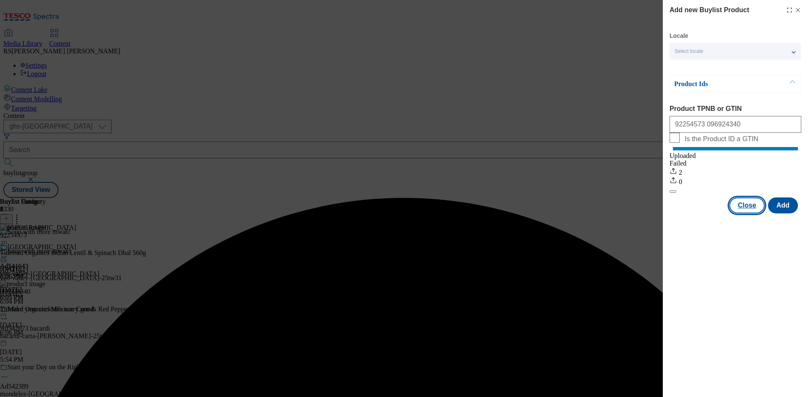
click at [748, 214] on button "Close" at bounding box center [746, 206] width 35 height 16
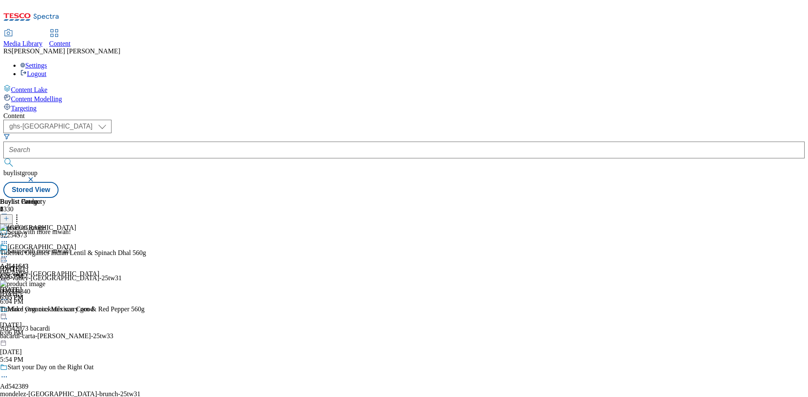
click at [8, 257] on icon at bounding box center [4, 261] width 8 height 8
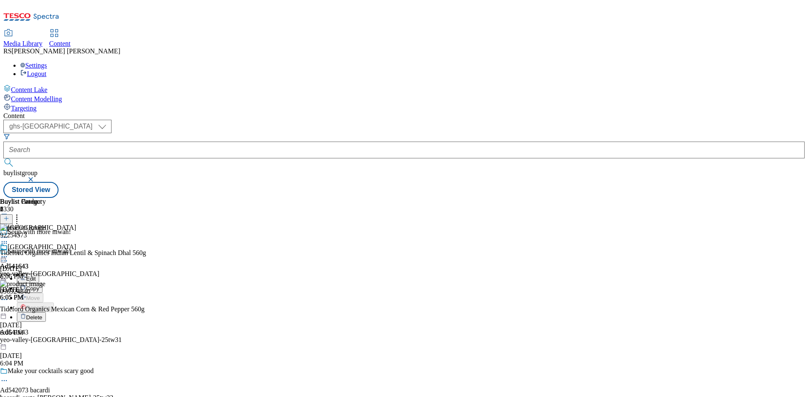
click at [36, 276] on span "Edit" at bounding box center [31, 279] width 10 height 6
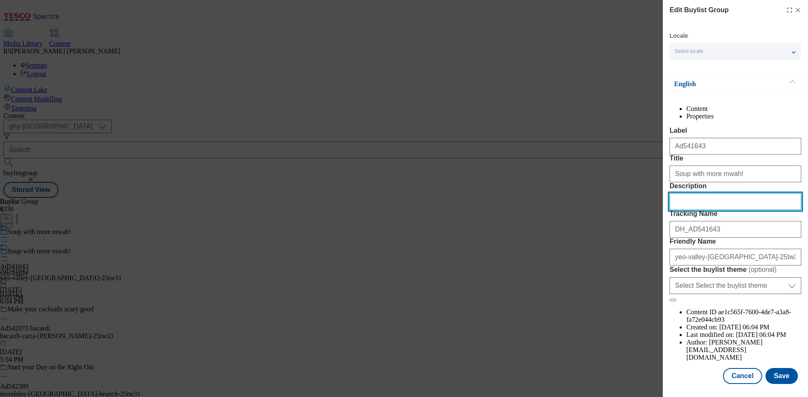
click at [745, 210] on input "Description" at bounding box center [735, 201] width 132 height 17
paste input "Tideford Organics Indian Lentil & Spinach Dhal 560g"
type input "Tideford Organics Indian Lentil & Spinach Dhal 560g"
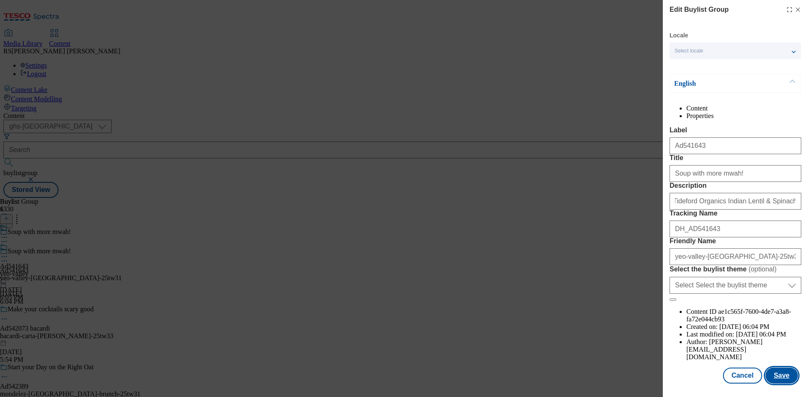
click at [778, 374] on button "Save" at bounding box center [781, 376] width 32 height 16
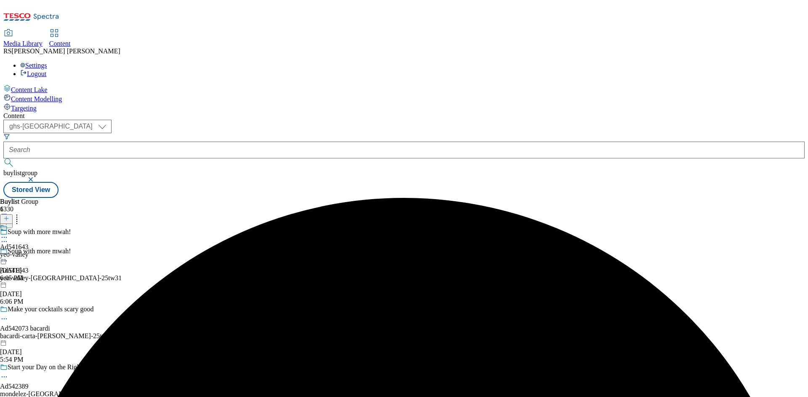
click at [8, 233] on icon at bounding box center [4, 237] width 8 height 8
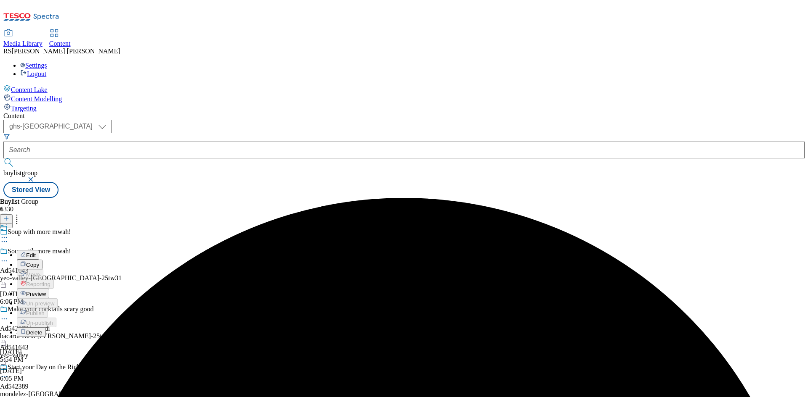
click at [36, 252] on span "Edit" at bounding box center [31, 255] width 10 height 6
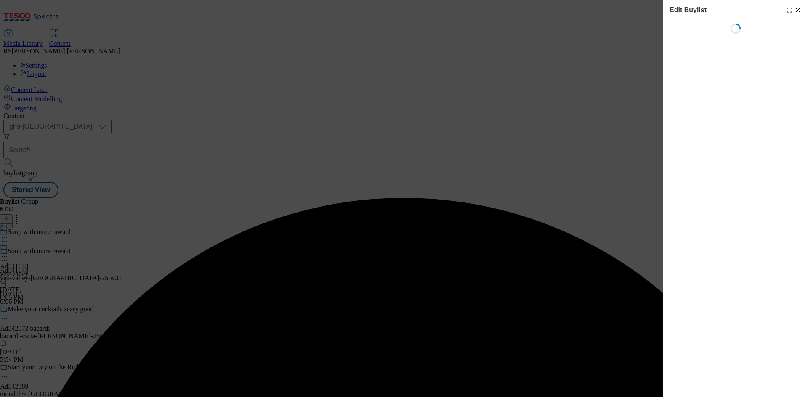
select select "tactical"
select select "supplier funded short term 1-3 weeks"
select select "dunnhumby"
select select "Banner"
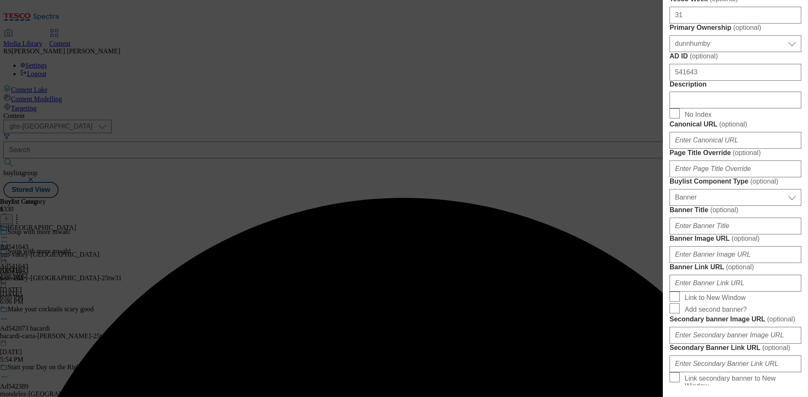
scroll to position [421, 0]
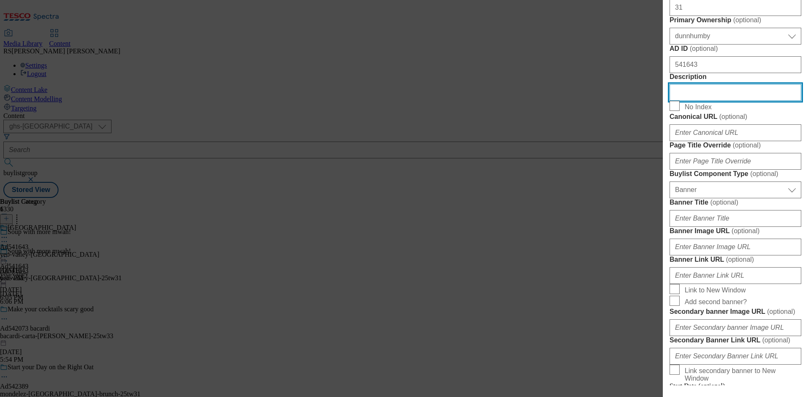
click at [715, 101] on input "Description" at bounding box center [735, 92] width 132 height 17
paste input "Tideford Organics Indian Lentil & Spinach Dhal 560g"
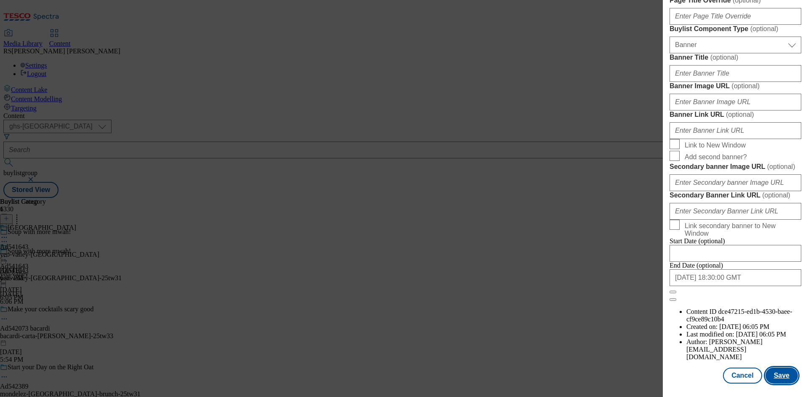
scroll to position [871, 0]
type input "Tideford Organics Indian Lentil & Spinach Dhal 560g"
click at [765, 376] on button "Save" at bounding box center [781, 376] width 32 height 16
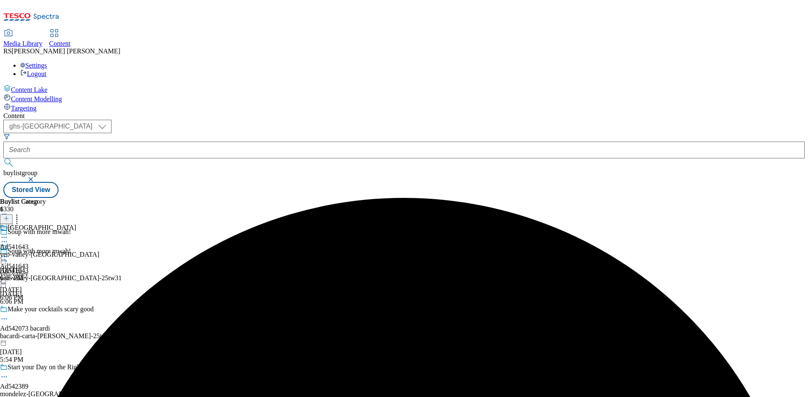
click at [8, 233] on icon at bounding box center [4, 237] width 8 height 8
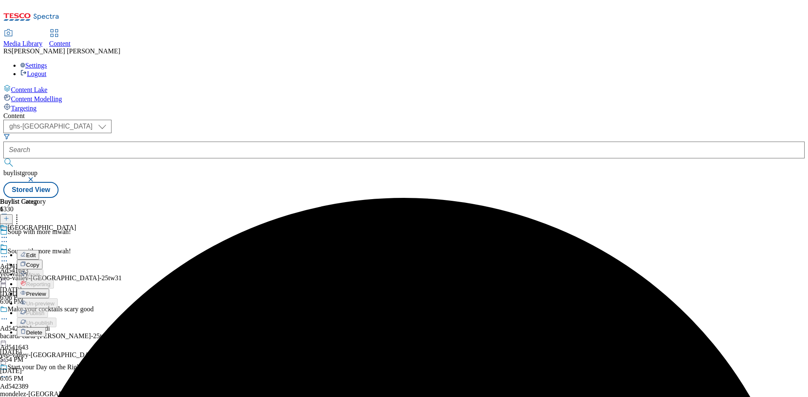
click at [36, 252] on span "Edit" at bounding box center [31, 255] width 10 height 6
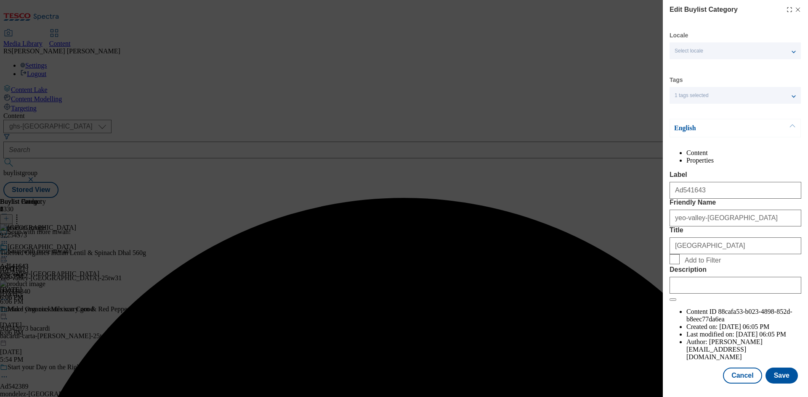
scroll to position [16, 0]
click at [724, 294] on input "Description" at bounding box center [735, 285] width 132 height 17
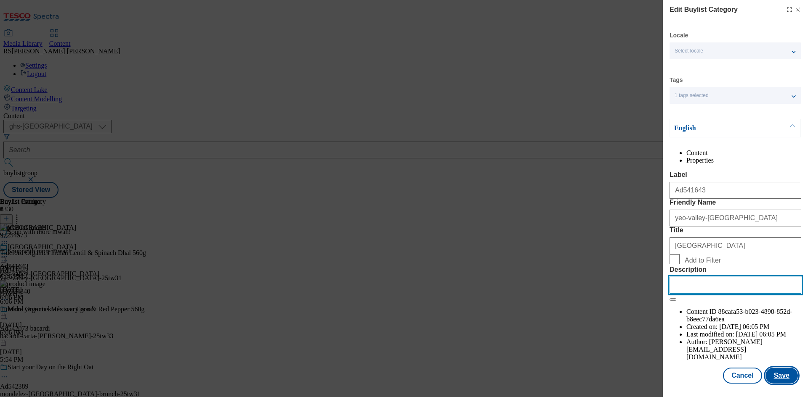
paste input "Tideford Organics Indian Lentil & Spinach Dhal 560g"
type input "Tideford Organics Indian Lentil & Spinach Dhal 560g"
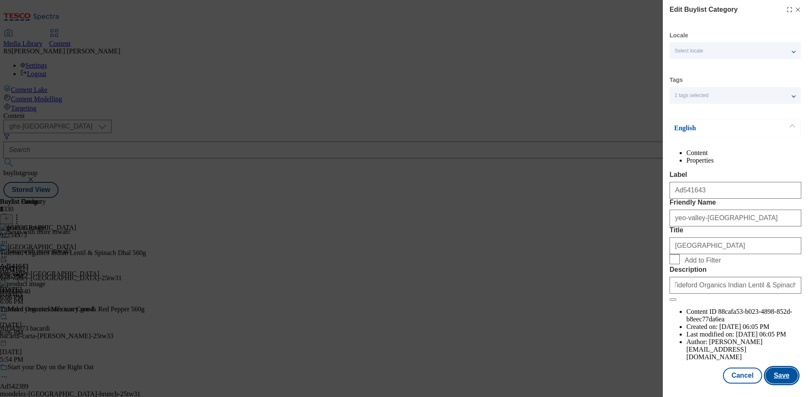
click at [780, 375] on button "Save" at bounding box center [781, 376] width 32 height 16
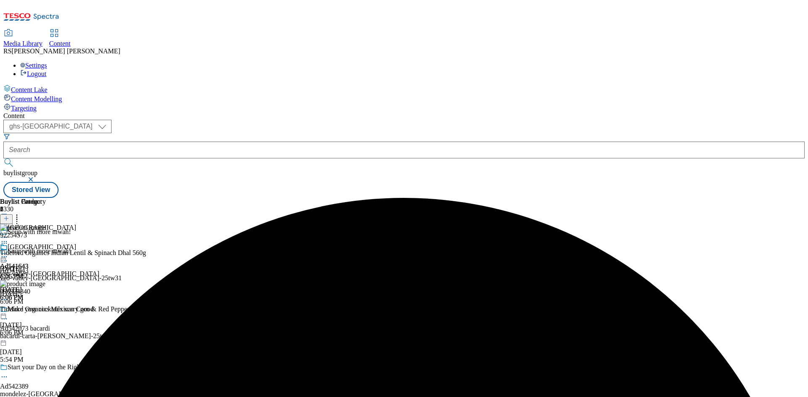
drag, startPoint x: 759, startPoint y: 251, endPoint x: 692, endPoint y: 231, distance: 70.1
click at [759, 198] on div "Buylist Group 6330 Soup with more mwah! Soup with more mwah! Ad541643 yeo-valle…" at bounding box center [403, 198] width 801 height 0
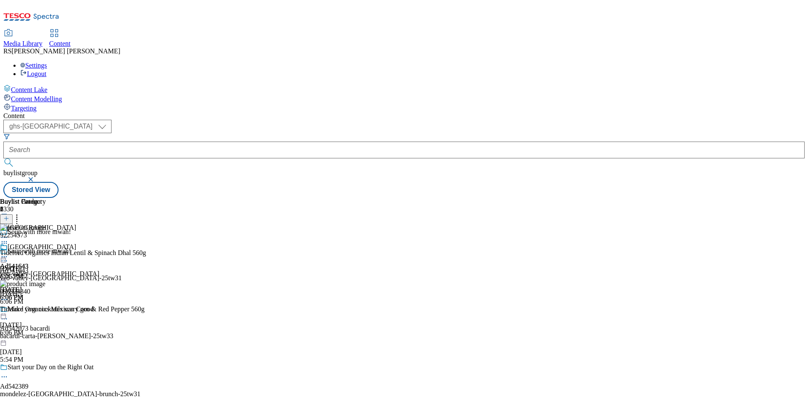
click at [8, 253] on icon at bounding box center [4, 257] width 8 height 8
click at [46, 310] on span "Preview" at bounding box center [36, 313] width 20 height 6
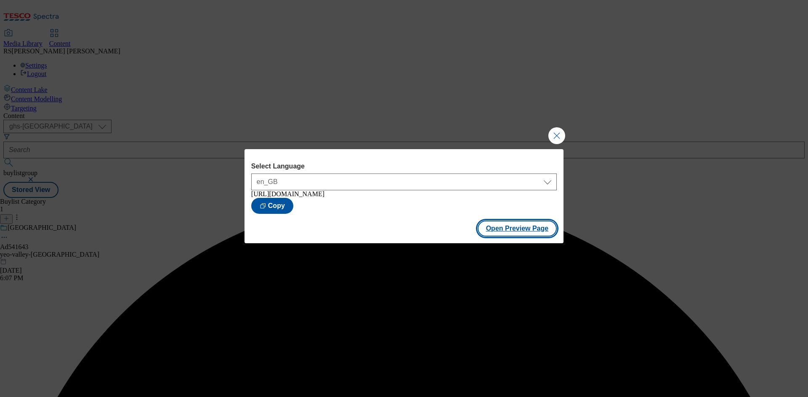
click at [510, 232] on button "Open Preview Page" at bounding box center [516, 229] width 79 height 16
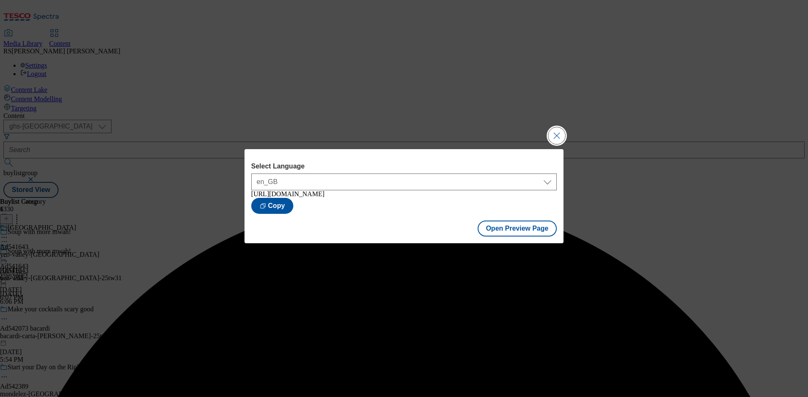
drag, startPoint x: 559, startPoint y: 134, endPoint x: 576, endPoint y: 166, distance: 36.3
click at [559, 133] on button "Close Modal" at bounding box center [556, 135] width 17 height 17
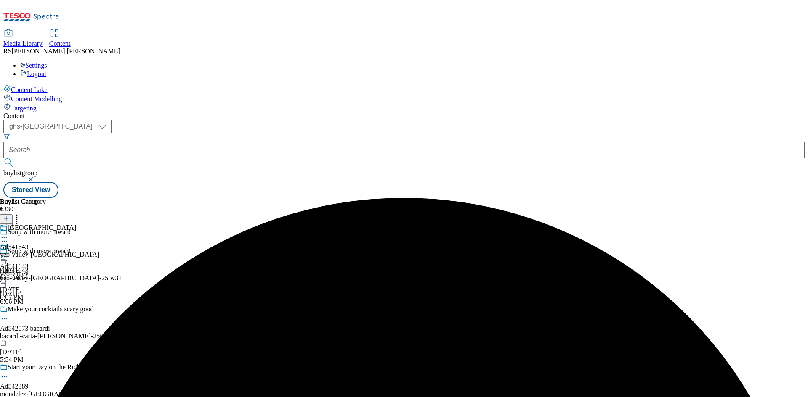
click at [8, 253] on icon at bounding box center [4, 257] width 8 height 8
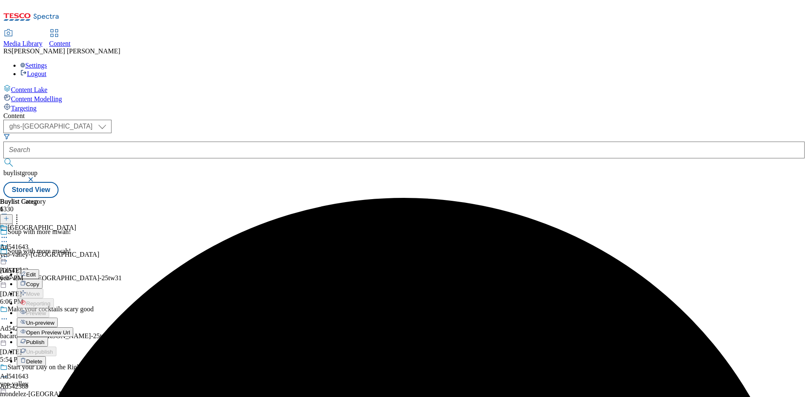
click at [45, 339] on span "Publish" at bounding box center [35, 342] width 19 height 6
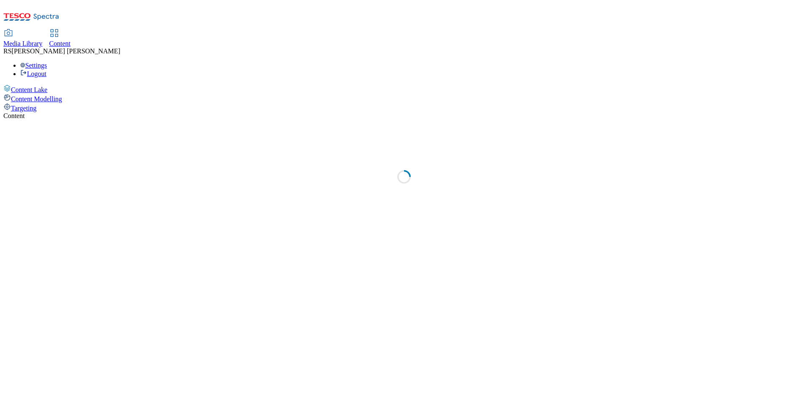
select select "ghs-[GEOGRAPHIC_DATA]"
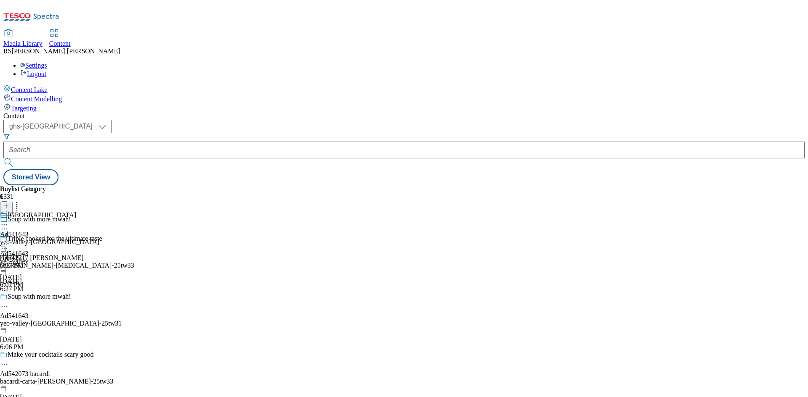
click at [9, 207] on icon at bounding box center [6, 210] width 6 height 6
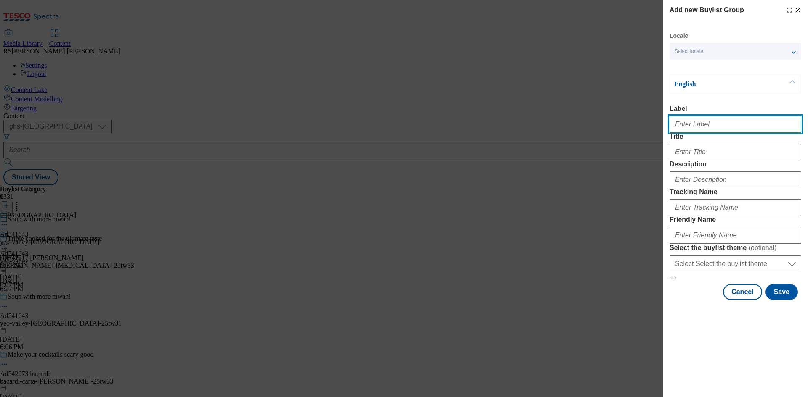
click at [713, 124] on input "Label" at bounding box center [735, 124] width 132 height 17
paste input "539906"
type input "Ad539906"
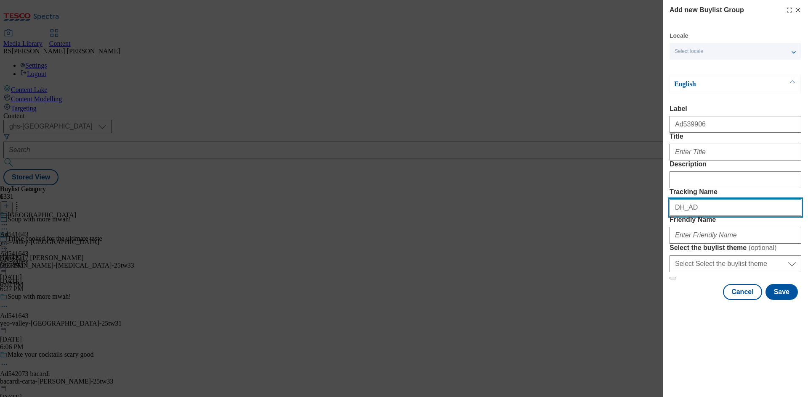
paste input "539906"
type input "DH_AD539906"
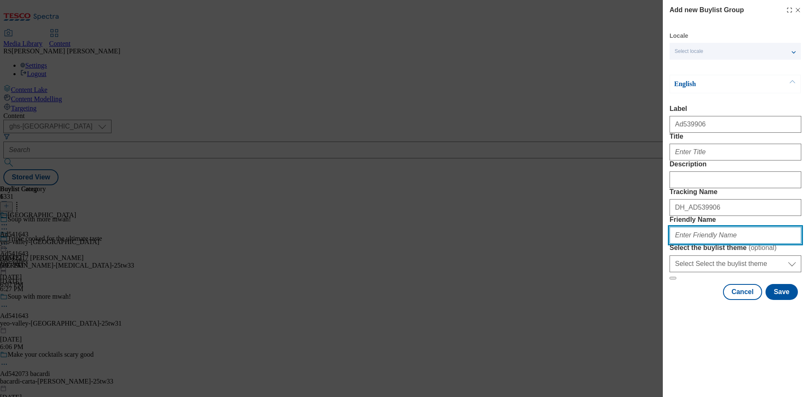
paste input "upfield-flora-proactiv-25tw"
type input "upfield-flora-proactiv-25tw31"
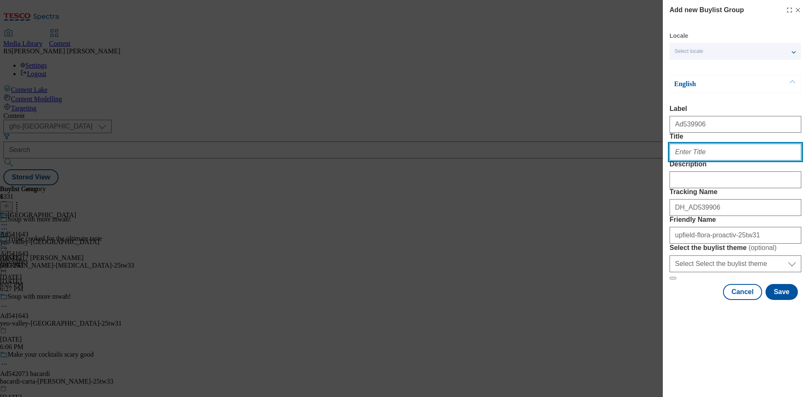
click at [713, 161] on input "Title" at bounding box center [735, 152] width 132 height 17
paste input "Over 50% of adults have high cholesterol"
type input "Over 50% of adults have high cholesterol"
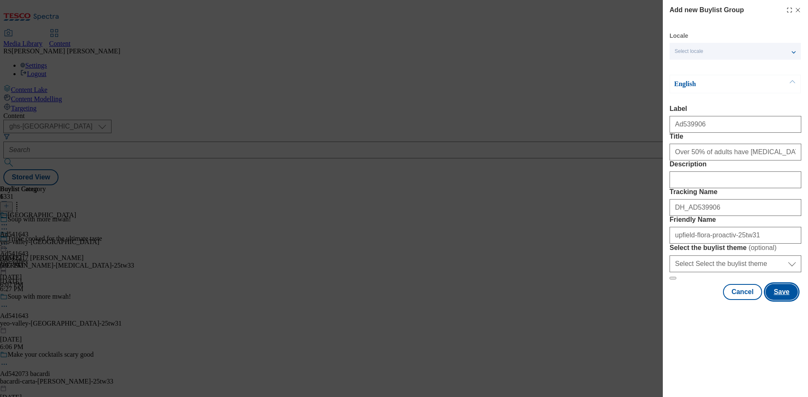
click at [791, 300] on button "Save" at bounding box center [781, 292] width 32 height 16
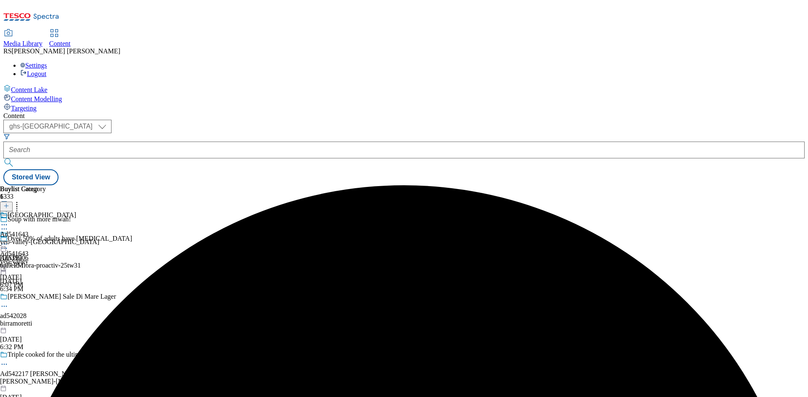
click at [140, 262] on div "upfield-flora-proactiv-25tw31" at bounding box center [70, 266] width 140 height 8
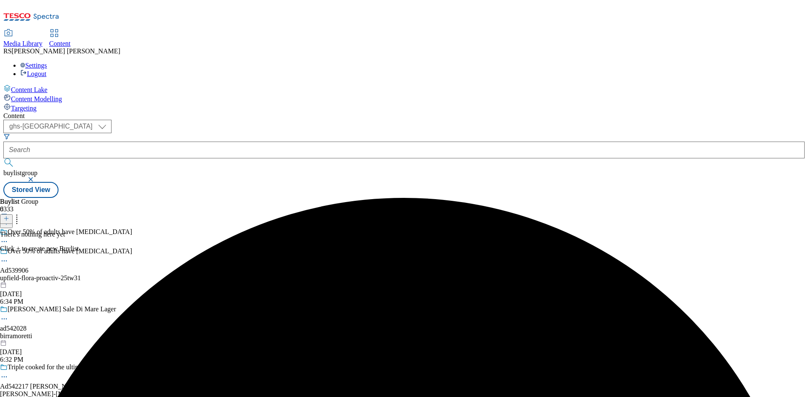
click at [9, 216] on icon at bounding box center [6, 219] width 6 height 6
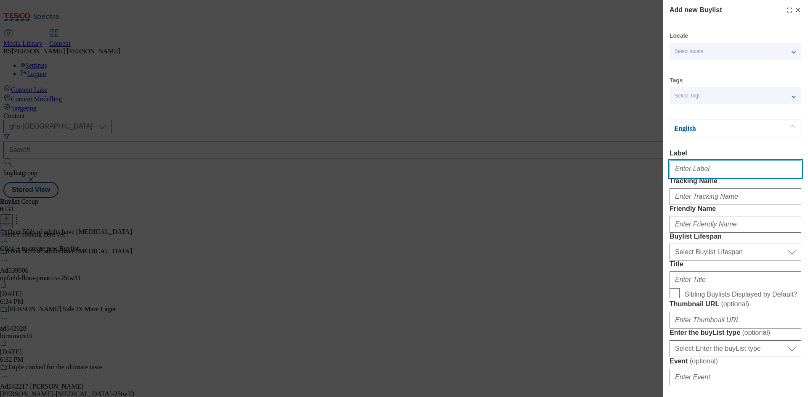
click at [715, 169] on input "Label" at bounding box center [735, 169] width 132 height 17
paste input "539906"
type input "Ad539906"
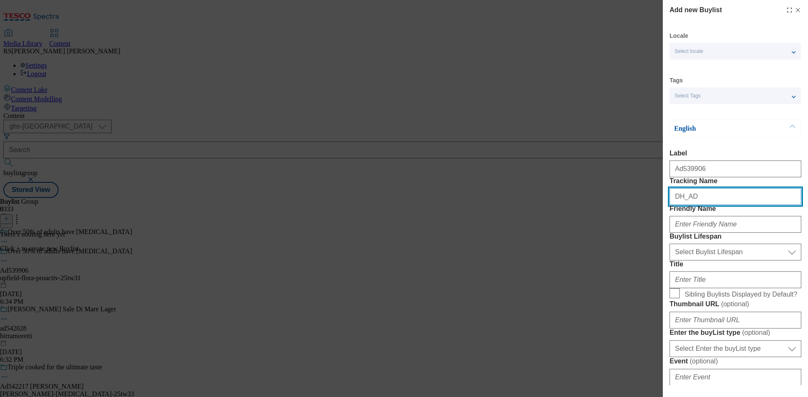
paste input "539906"
type input "DH_AD539906"
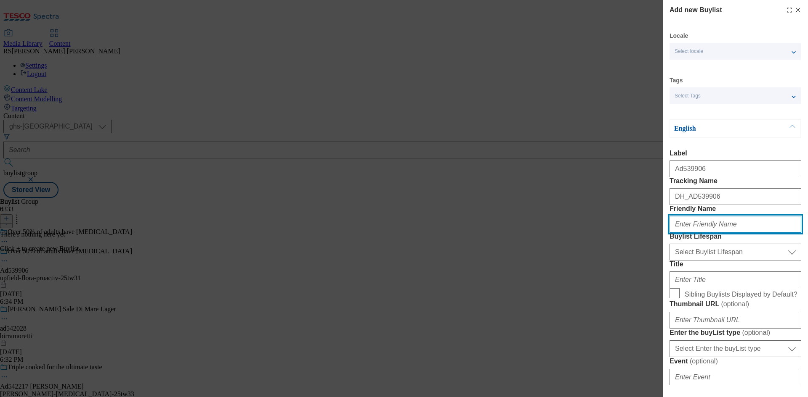
paste input "upfield"
type input "upfield"
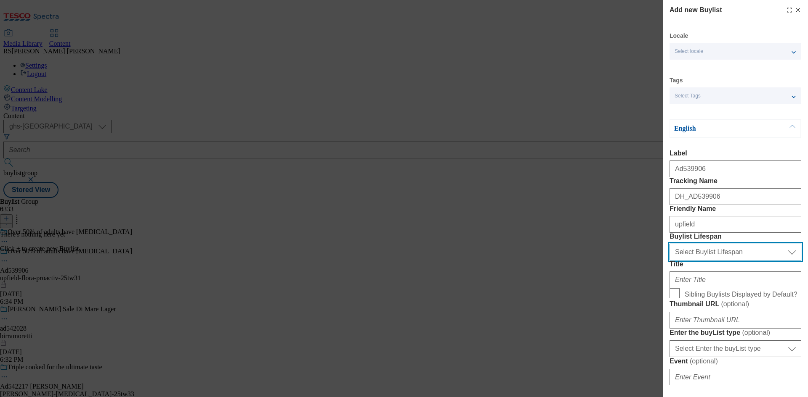
click at [733, 261] on select "Select Buylist Lifespan evergreen seasonal tactical" at bounding box center [735, 252] width 132 height 17
select select "tactical"
click at [669, 261] on select "Select Buylist Lifespan evergreen seasonal tactical" at bounding box center [735, 252] width 132 height 17
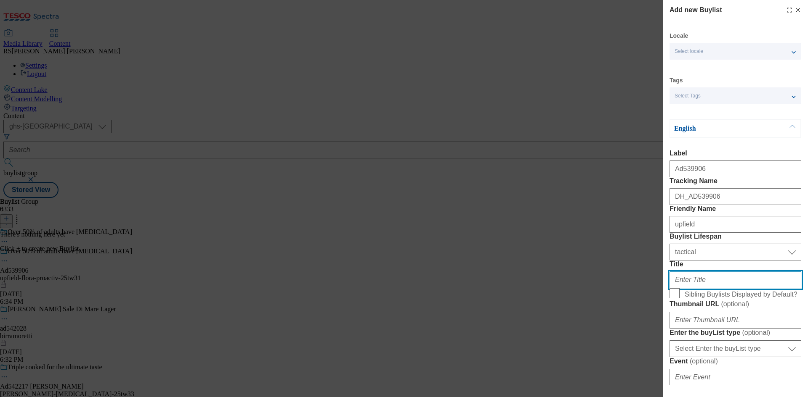
click at [712, 289] on input "Title" at bounding box center [735, 280] width 132 height 17
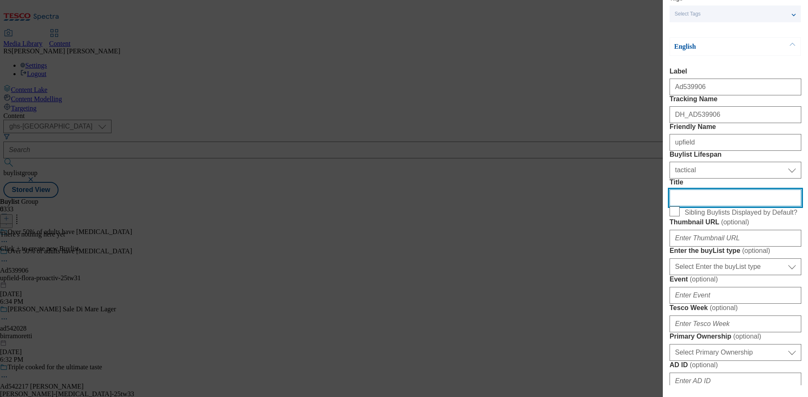
scroll to position [252, 0]
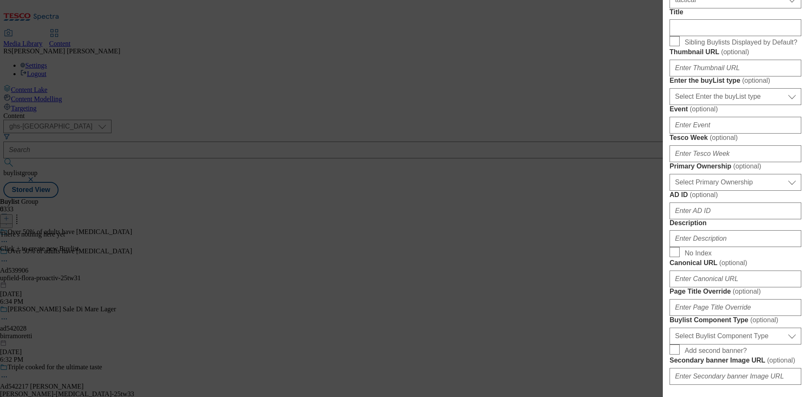
click at [741, 105] on div "Select Enter the buyList type event supplier funded long term >4 weeks supplier…" at bounding box center [735, 95] width 132 height 20
click at [742, 105] on select "Select Enter the buyList type event supplier funded long term >4 weeks supplier…" at bounding box center [735, 96] width 132 height 17
select select "supplier funded short term 1-3 weeks"
click at [669, 105] on select "Select Enter the buyList type event supplier funded long term >4 weeks supplier…" at bounding box center [735, 96] width 132 height 17
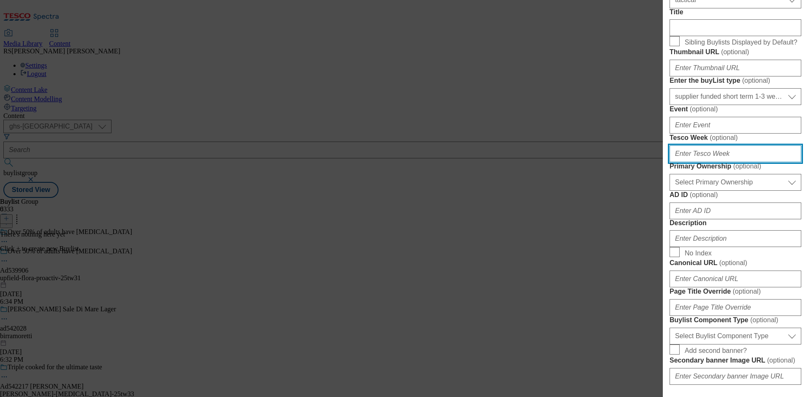
click at [717, 162] on input "Tesco Week ( optional )" at bounding box center [735, 154] width 132 height 17
type input "31"
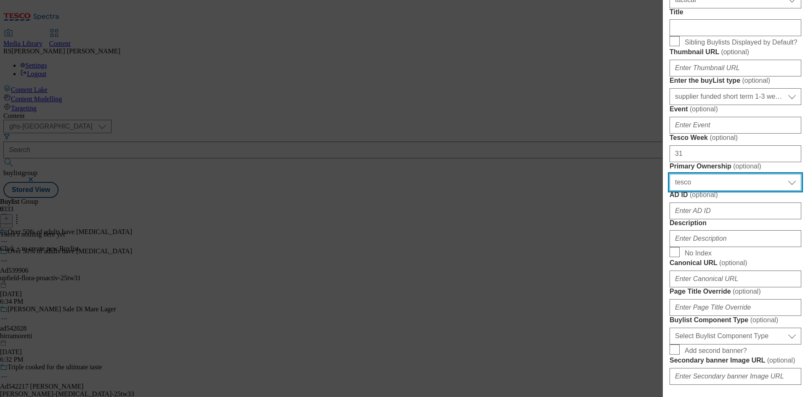
select select "dunnhumby"
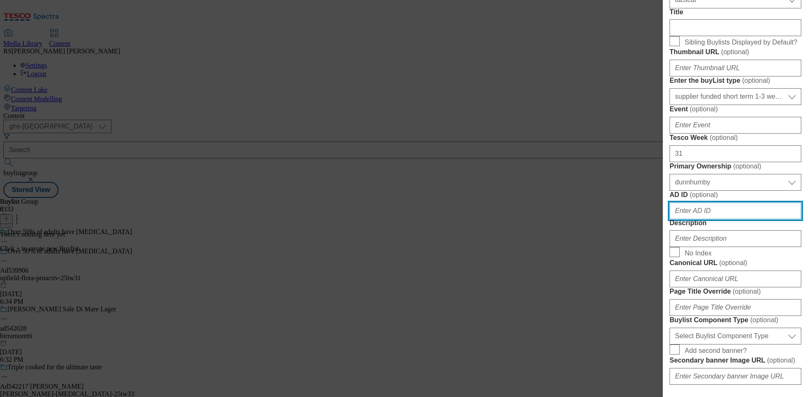
paste input "539906"
type input "539906"
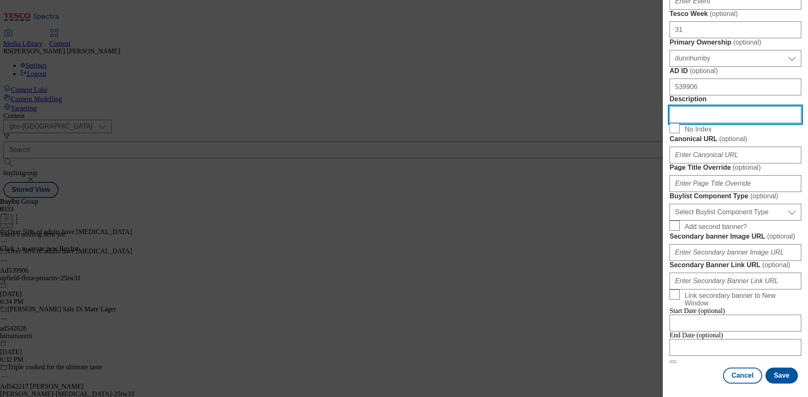
scroll to position [682, 0]
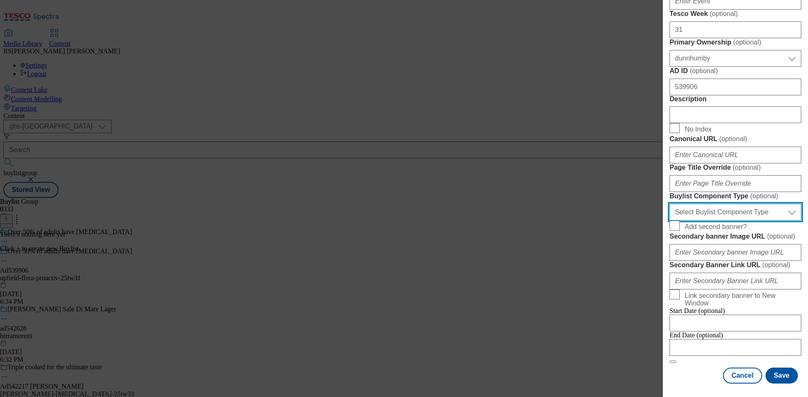
click at [741, 204] on select "Select Buylist Component Type Banner Competition Header Meal" at bounding box center [735, 212] width 132 height 17
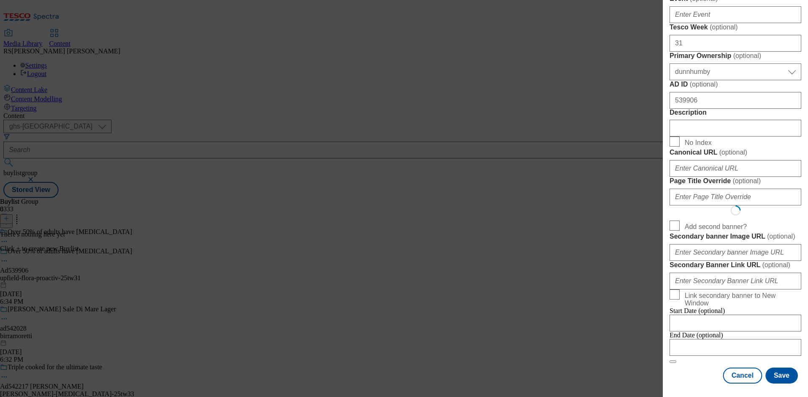
scroll to position [0, 0]
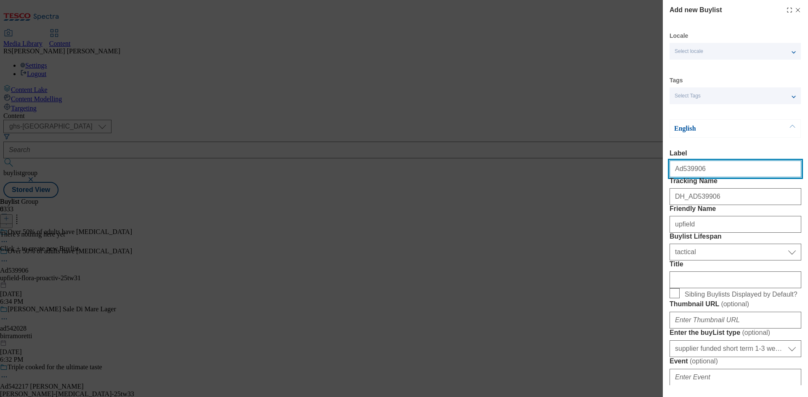
select select "Banner"
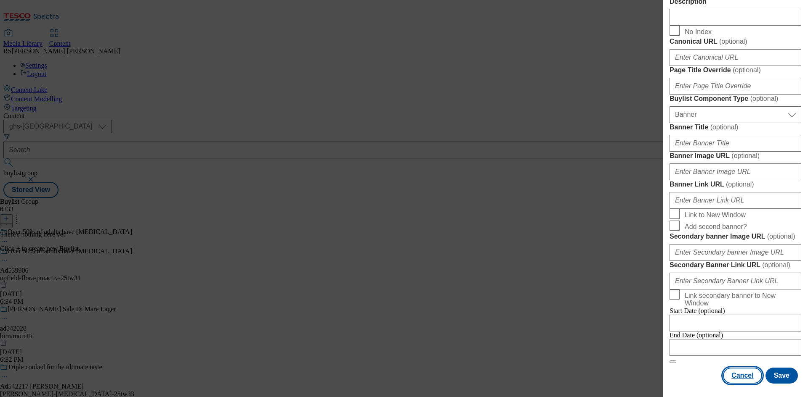
scroll to position [834, 0]
click at [697, 368] on div "Cancel Save" at bounding box center [735, 376] width 132 height 16
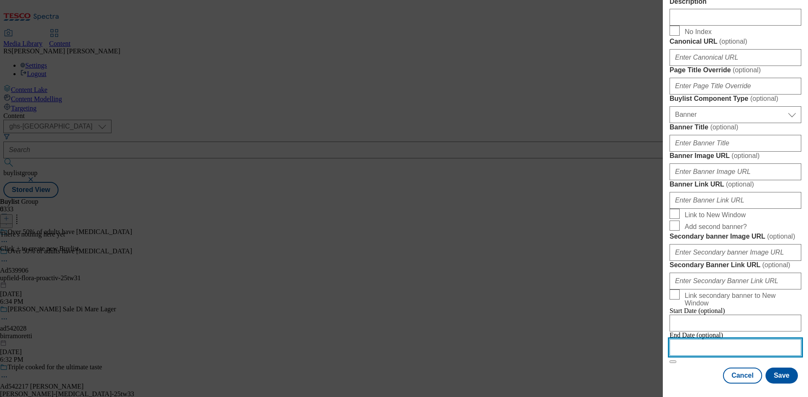
click at [724, 342] on input "Modal" at bounding box center [735, 347] width 132 height 17
select select "2025"
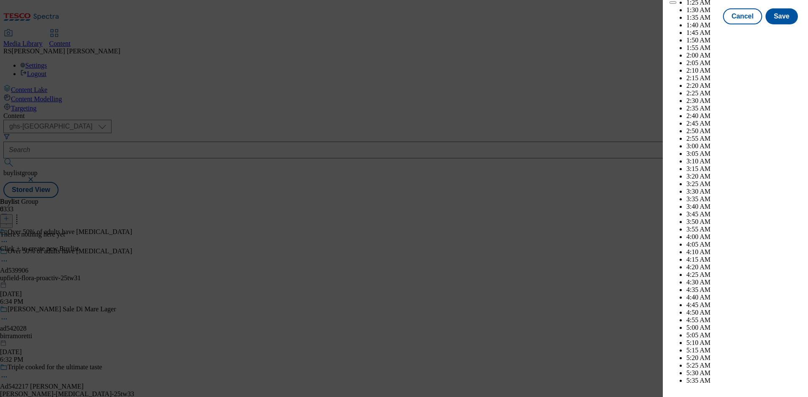
scroll to position [3466, 0]
select select "December"
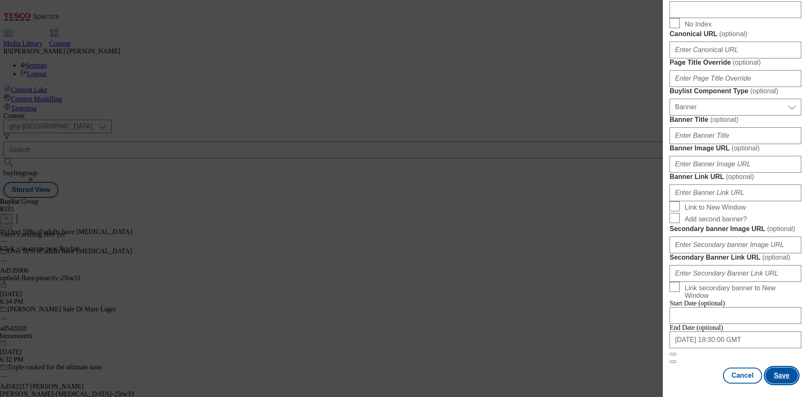
click at [776, 376] on button "Save" at bounding box center [781, 376] width 32 height 16
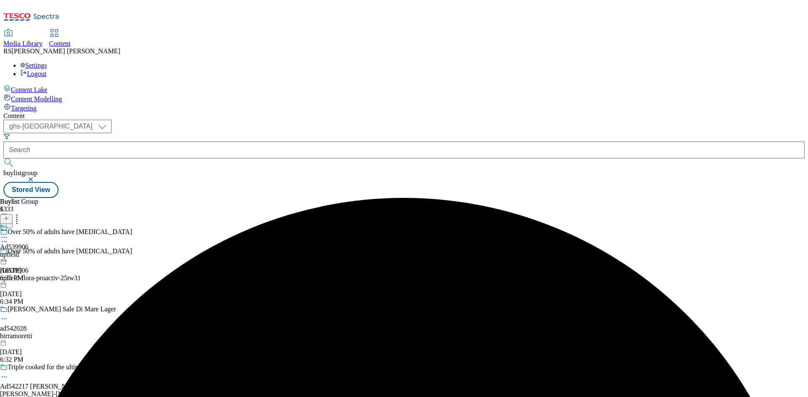
click at [29, 251] on div "upfield" at bounding box center [14, 255] width 29 height 8
click at [9, 216] on icon at bounding box center [6, 219] width 6 height 6
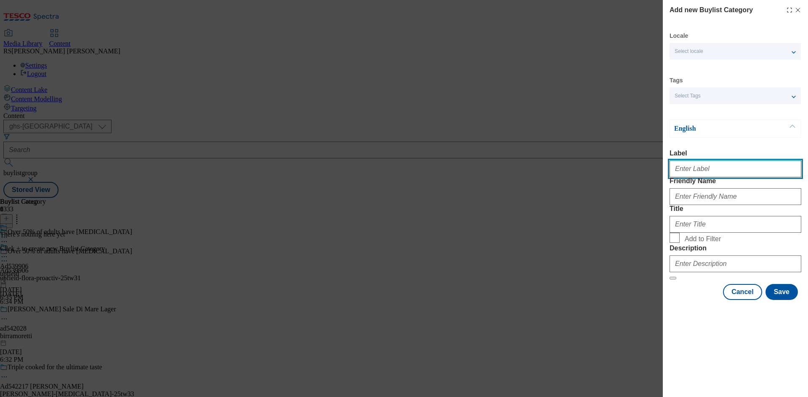
click at [721, 173] on input "Label" at bounding box center [735, 169] width 132 height 17
paste input "539906"
type input "Ad539906"
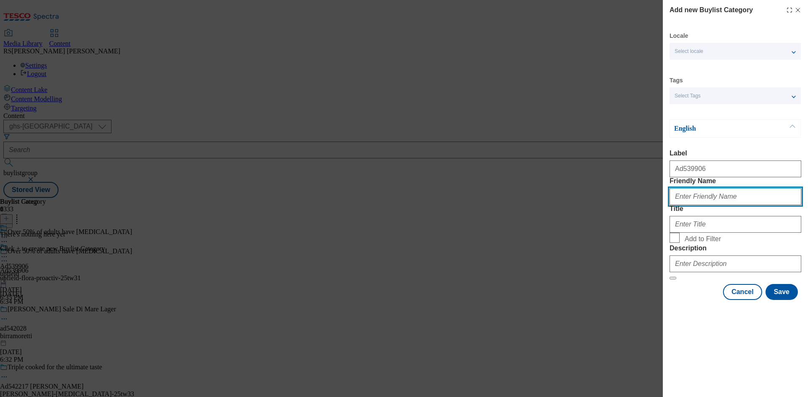
paste input "upfield-flora-proactiv"
type input "upfield-flora-proactiv"
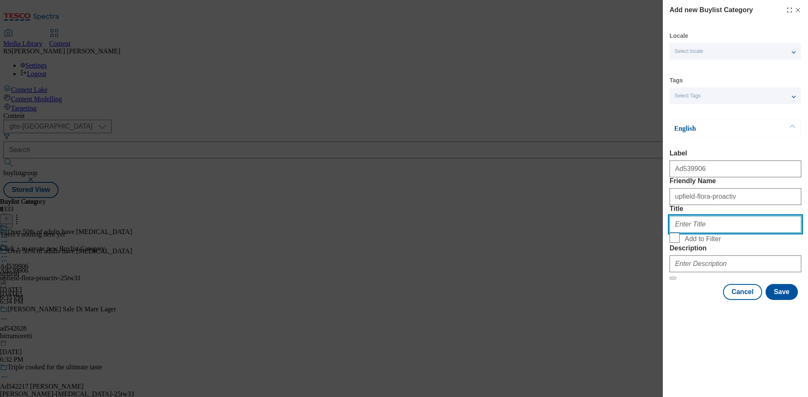
click at [729, 233] on input "Title" at bounding box center [735, 224] width 132 height 17
paste input "Upfield Foods UK Limited"
type input "Upfield Foods UK Limited"
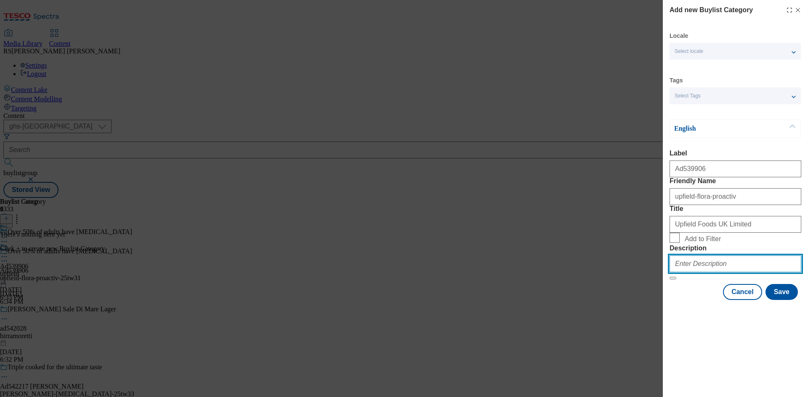
click at [731, 273] on input "Description" at bounding box center [735, 264] width 132 height 17
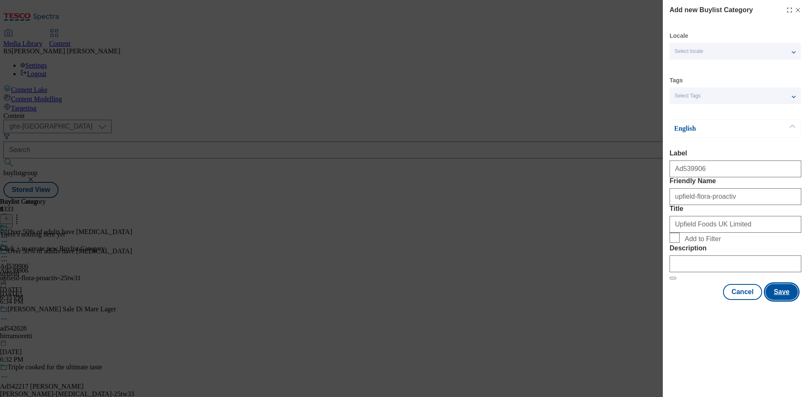
click at [784, 300] on button "Save" at bounding box center [781, 292] width 32 height 16
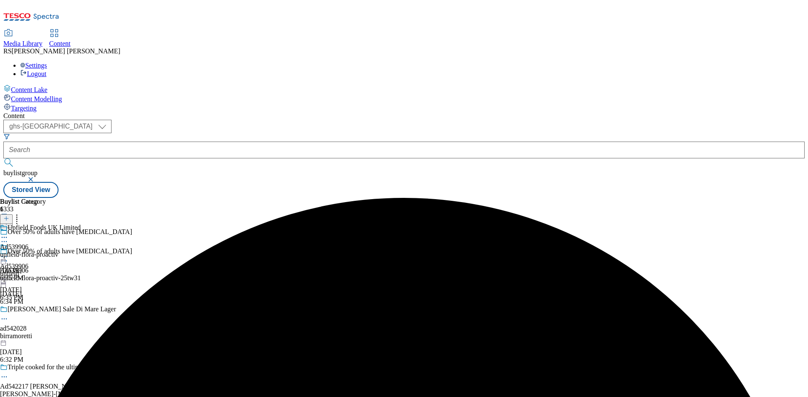
click at [81, 224] on div "Upfield Foods UK Limited Ad539906 upfield-flora-proactiv Sep 23, 2025 6:35 PM" at bounding box center [40, 253] width 81 height 58
click at [9, 216] on icon at bounding box center [6, 219] width 6 height 6
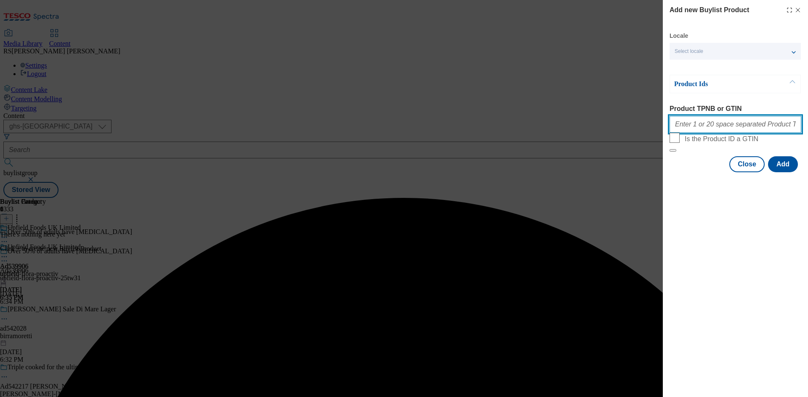
click at [739, 130] on input "Product TPNB or GTIN" at bounding box center [735, 124] width 132 height 17
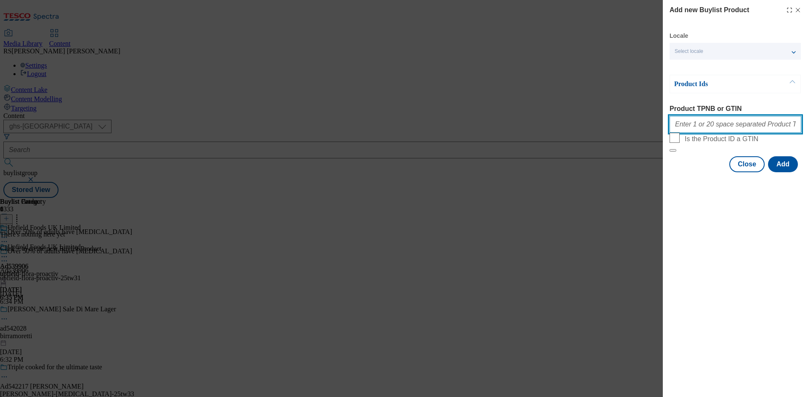
paste input "90991549 90924918 91173848 71432890"
type input "90991549 90924918 91173848 71432890"
click at [785, 172] on button "Add" at bounding box center [783, 164] width 30 height 16
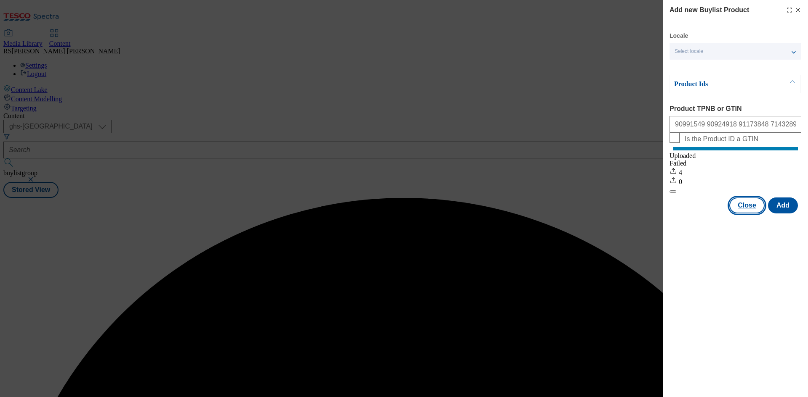
click at [749, 214] on button "Close" at bounding box center [746, 206] width 35 height 16
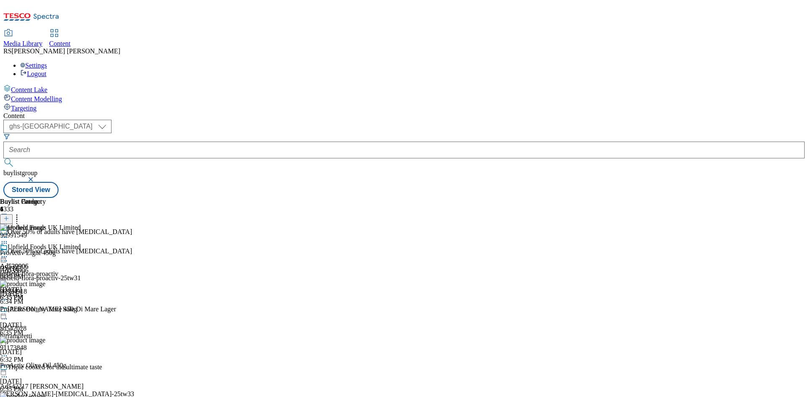
click at [140, 248] on div "Over 50% of adults have high cholesterol Ad539906 upfield-flora-proactiv-25tw31…" at bounding box center [70, 277] width 140 height 58
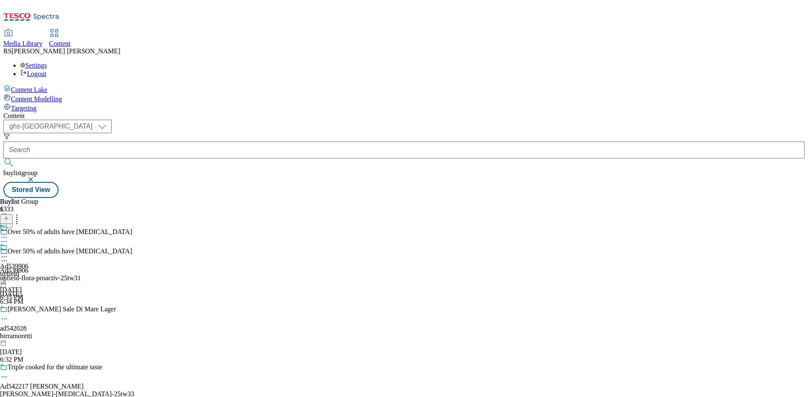
click at [8, 257] on icon at bounding box center [4, 261] width 8 height 8
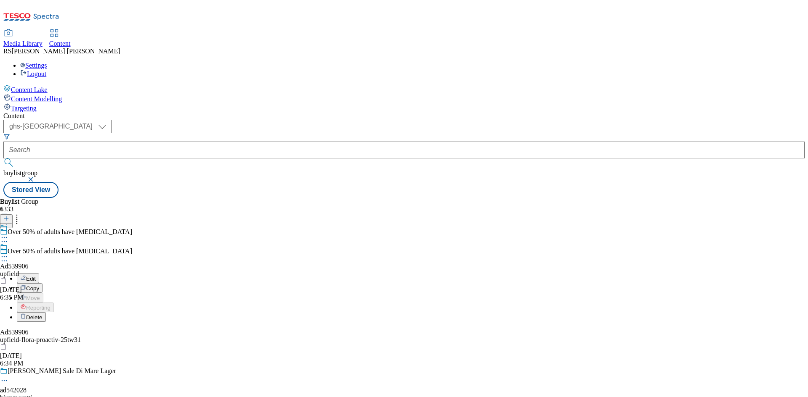
click at [36, 276] on span "Edit" at bounding box center [31, 279] width 10 height 6
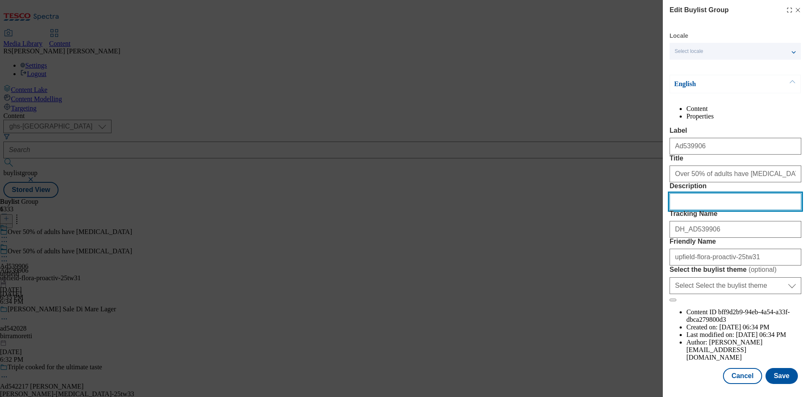
click at [695, 210] on input "Description" at bounding box center [735, 201] width 132 height 17
paste input "ProActiv Light 450g"
type input "ProActiv Light 450g"
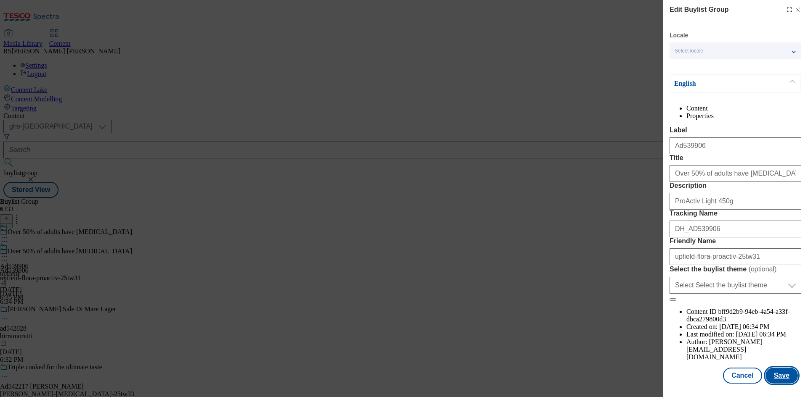
click at [782, 369] on button "Save" at bounding box center [781, 376] width 32 height 16
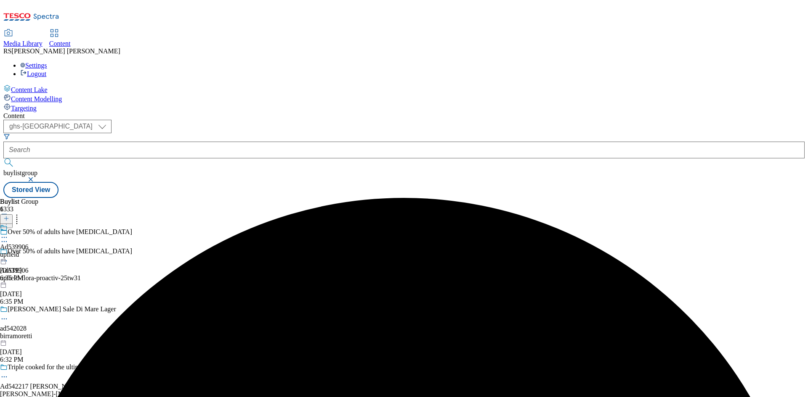
click at [8, 233] on icon at bounding box center [4, 237] width 8 height 8
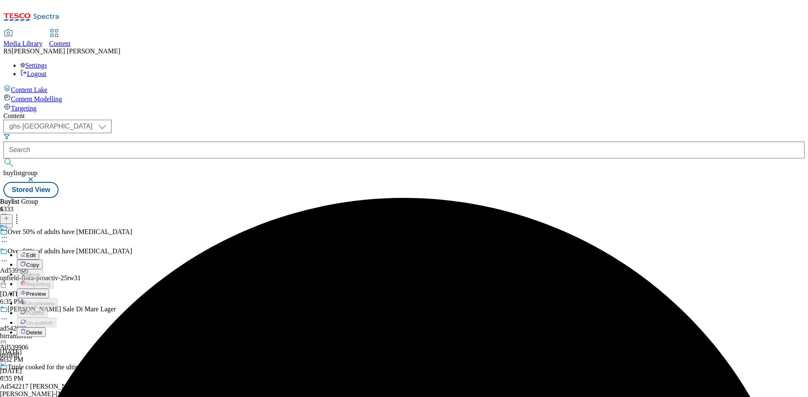
click at [58, 250] on li "Edit" at bounding box center [37, 255] width 41 height 10
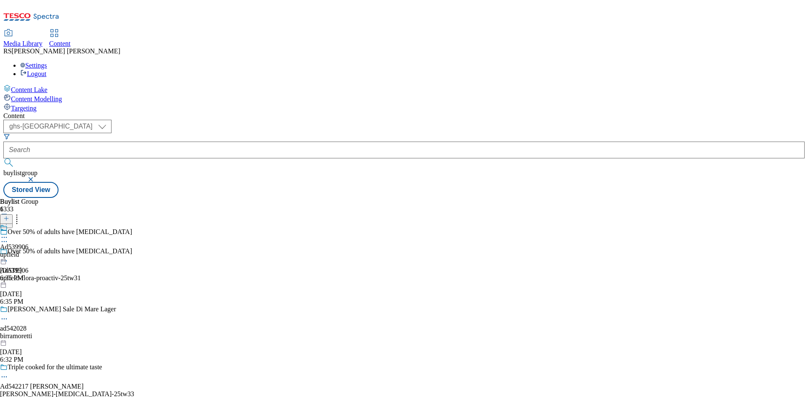
click at [8, 233] on icon at bounding box center [4, 237] width 8 height 8
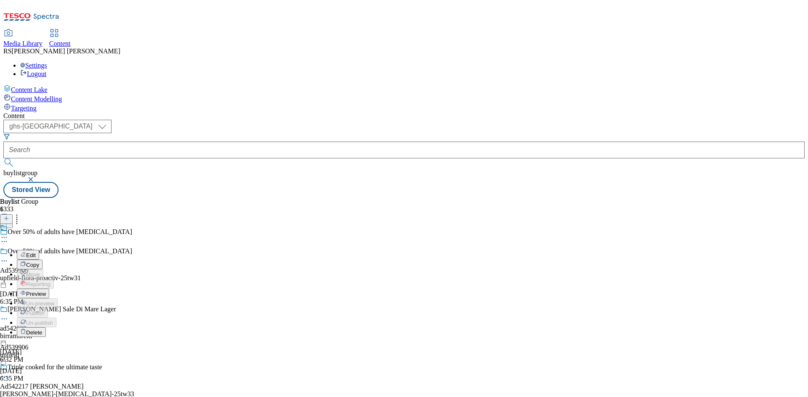
click at [36, 252] on span "Edit" at bounding box center [31, 255] width 10 height 6
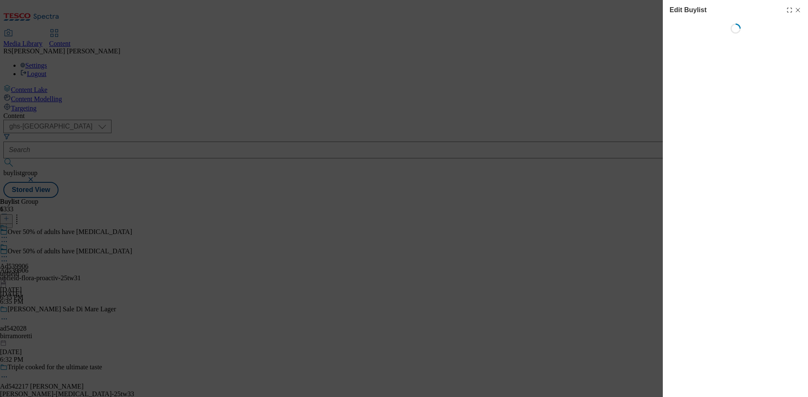
select select "tactical"
select select "supplier funded short term 1-3 weeks"
select select "dunnhumby"
select select "Banner"
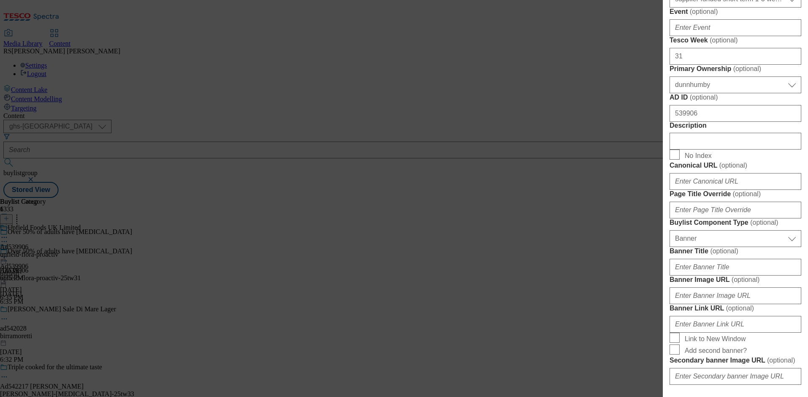
scroll to position [379, 0]
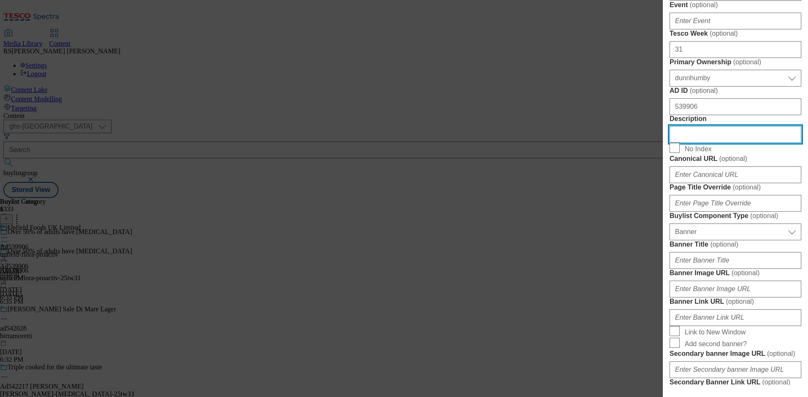
click at [711, 143] on input "Description" at bounding box center [735, 134] width 132 height 17
paste input "ProActiv Light 450g"
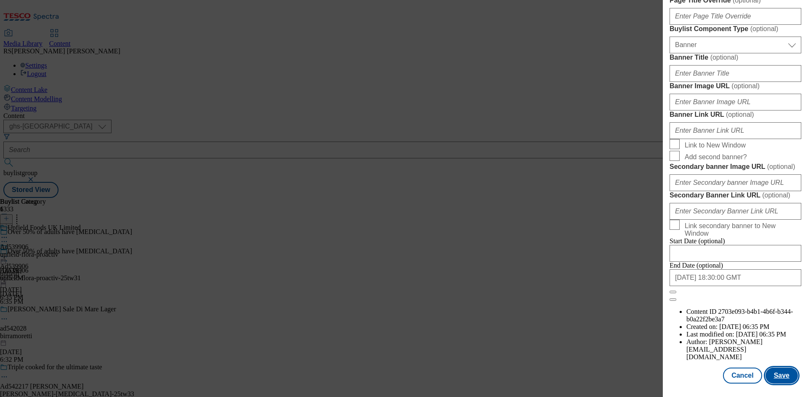
scroll to position [871, 0]
type input "ProActiv Light 450g"
click at [778, 373] on button "Save" at bounding box center [781, 376] width 32 height 16
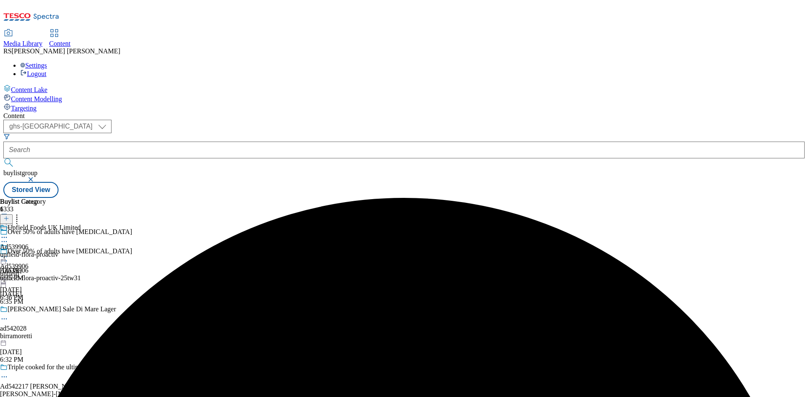
click at [8, 233] on icon at bounding box center [4, 237] width 8 height 8
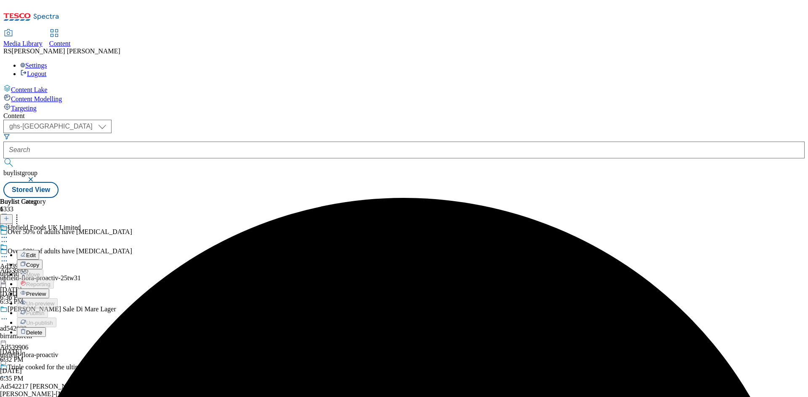
click at [36, 252] on span "Edit" at bounding box center [31, 255] width 10 height 6
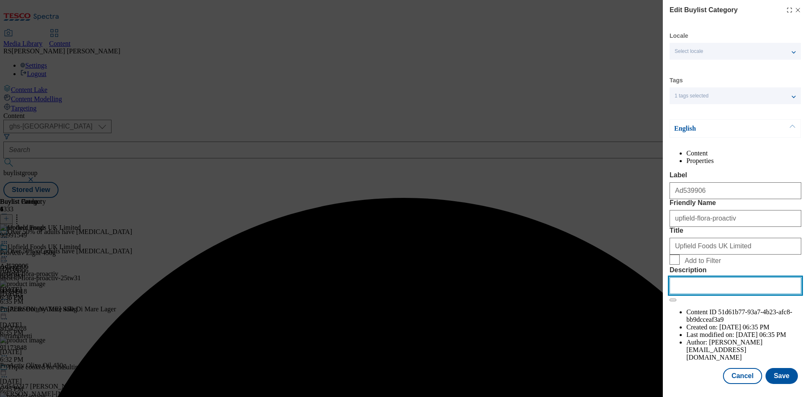
click at [736, 294] on input "Description" at bounding box center [735, 286] width 132 height 17
paste input "ProActiv Light 450g"
type input "ProActiv Light 450g"
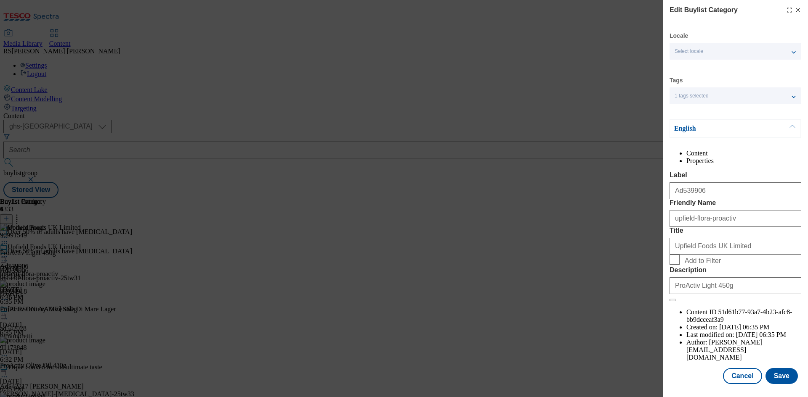
click at [775, 382] on div "Locale Select locale English Welsh Tags 1 tags selected fnf marketplace whoosh …" at bounding box center [735, 208] width 132 height 352
click at [775, 384] on button "Save" at bounding box center [781, 376] width 32 height 16
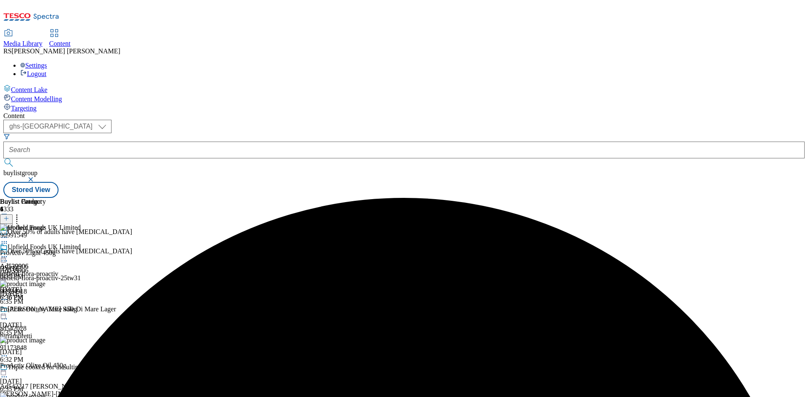
click at [8, 253] on icon at bounding box center [4, 257] width 8 height 8
click at [49, 308] on button "Preview" at bounding box center [33, 313] width 32 height 10
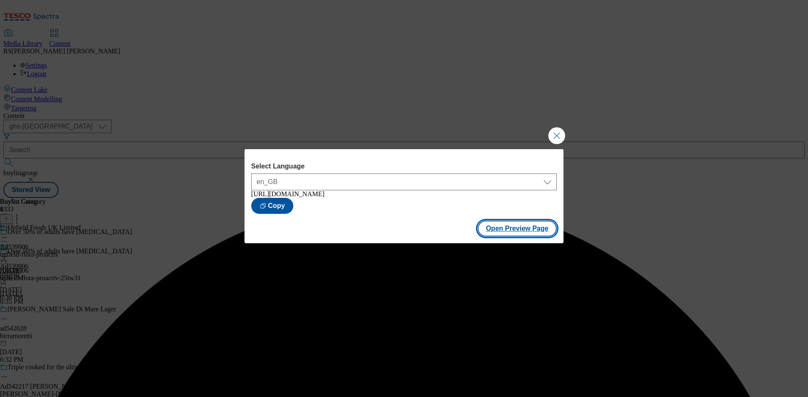
click at [520, 234] on button "Open Preview Page" at bounding box center [516, 229] width 79 height 16
click at [554, 137] on button "Close Modal" at bounding box center [556, 135] width 17 height 17
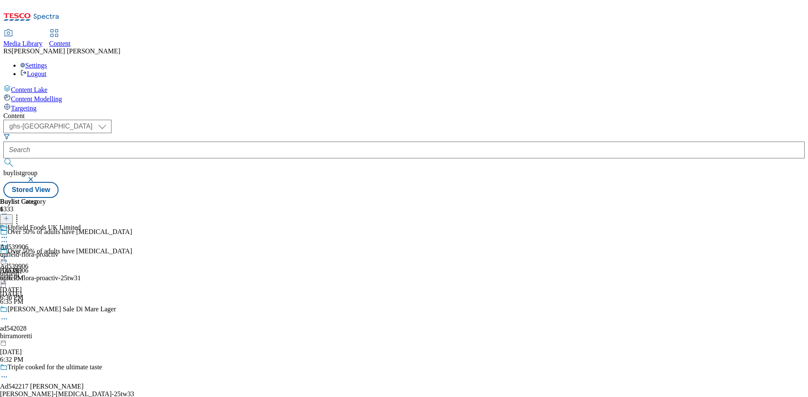
click at [8, 253] on icon at bounding box center [4, 257] width 8 height 8
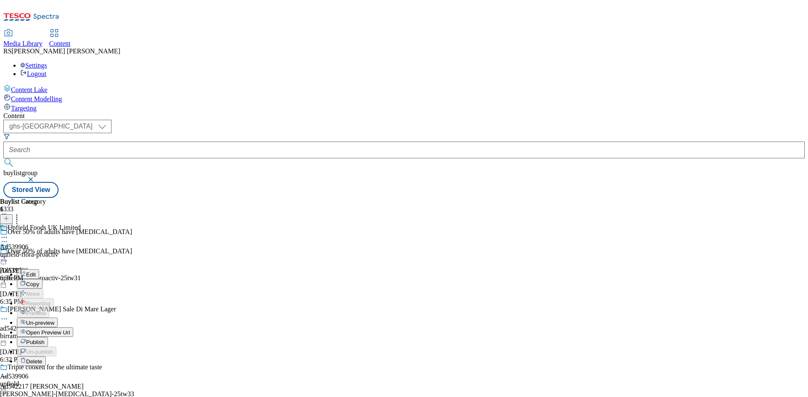
click at [45, 339] on span "Publish" at bounding box center [35, 342] width 19 height 6
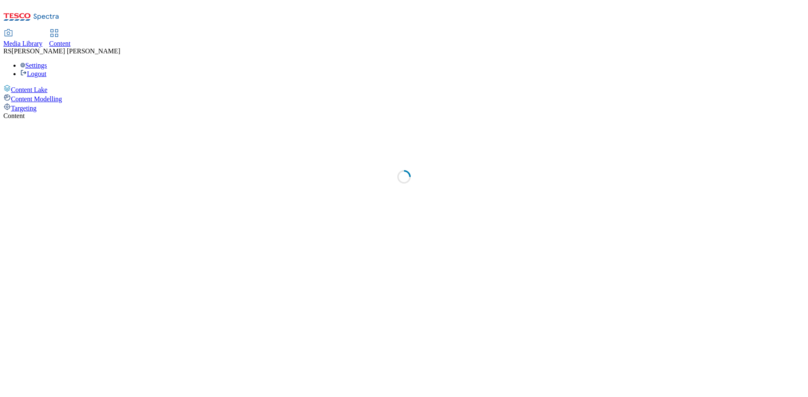
select select "ghs-[GEOGRAPHIC_DATA]"
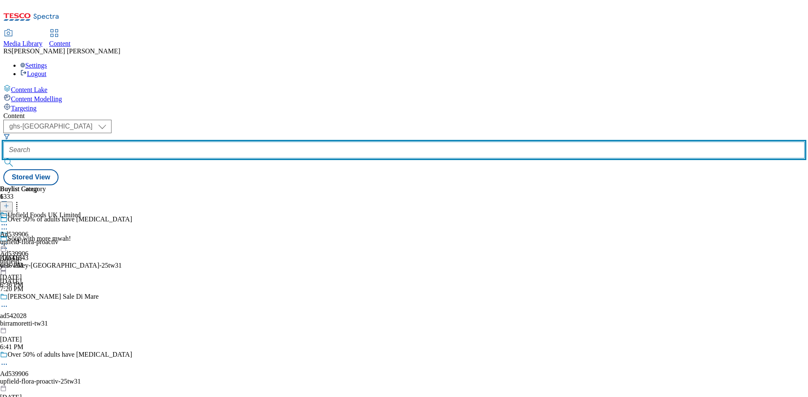
click at [215, 142] on input "text" at bounding box center [403, 150] width 801 height 17
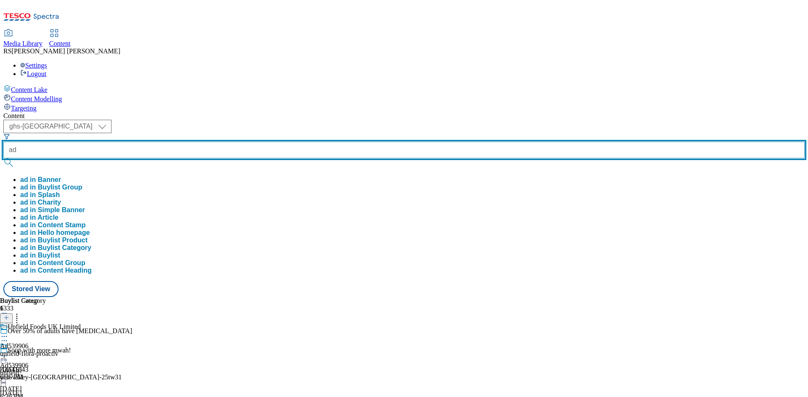
paste input "542320"
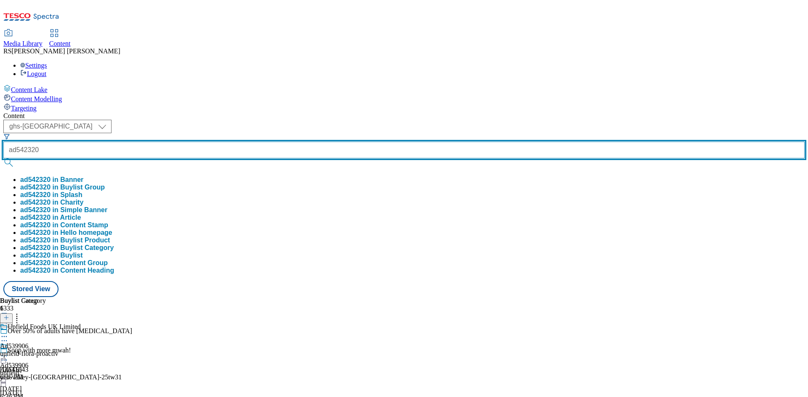
type input "ad542320"
click at [3, 159] on button "submit" at bounding box center [9, 163] width 12 height 8
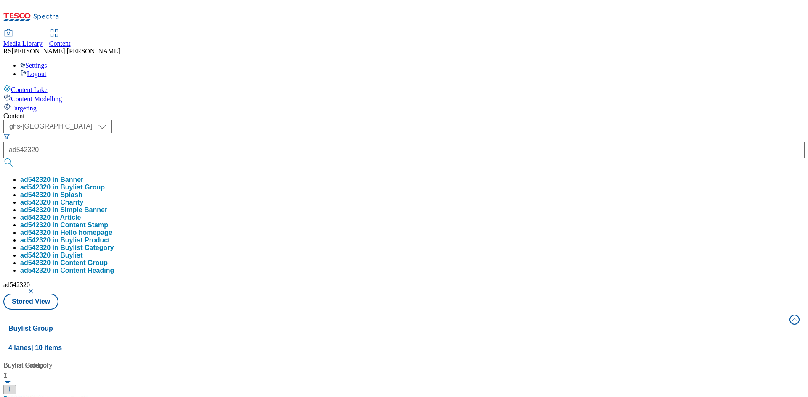
click at [405, 112] on div "Content ( optional ) ghs-roi ghs-uk ghs-uk ad542320 ad542320 in Banner ad542320…" at bounding box center [403, 394] width 801 height 564
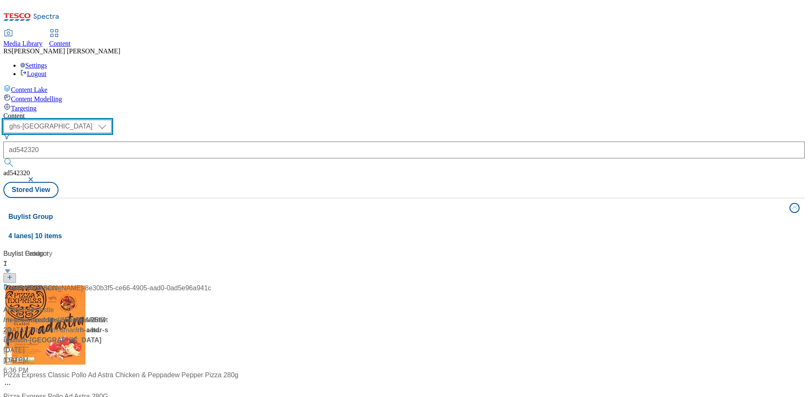
click at [111, 120] on select "ghs-roi ghs-[GEOGRAPHIC_DATA]" at bounding box center [57, 126] width 108 height 13
select select "ghs-roi"
click at [109, 120] on select "ghs-roi ghs-[GEOGRAPHIC_DATA]" at bounding box center [57, 126] width 108 height 13
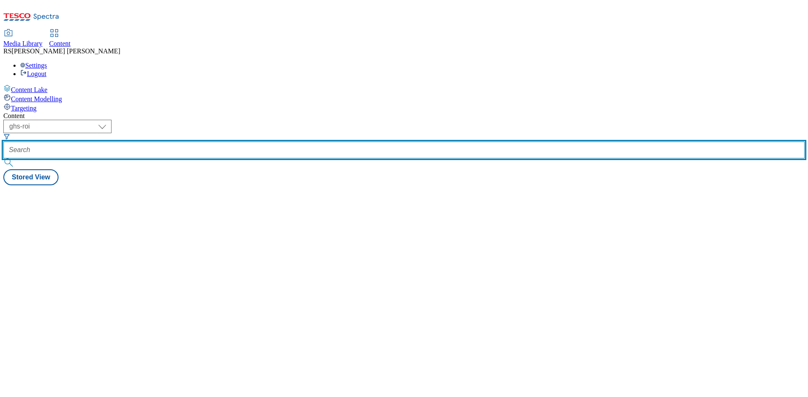
click at [207, 142] on input "text" at bounding box center [403, 150] width 801 height 17
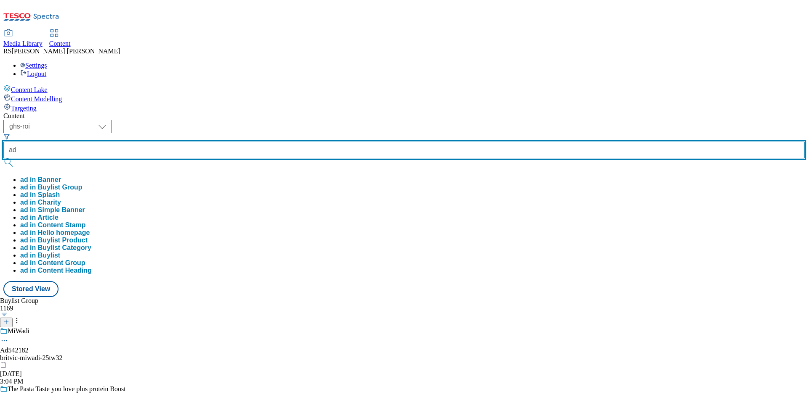
paste input "542320"
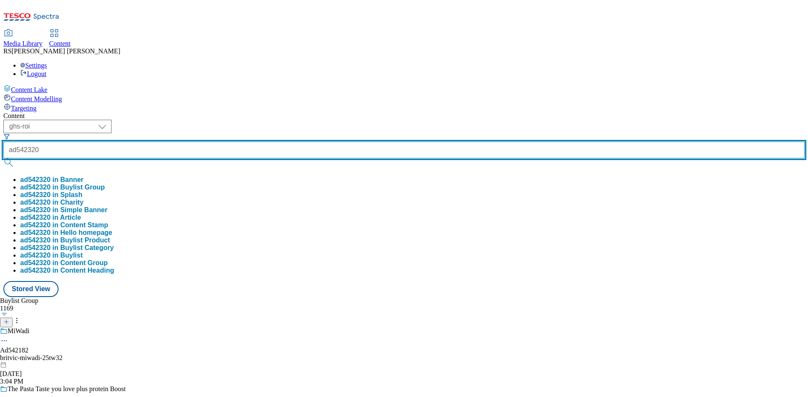
type input "ad542320"
click at [3, 159] on button "submit" at bounding box center [9, 163] width 12 height 8
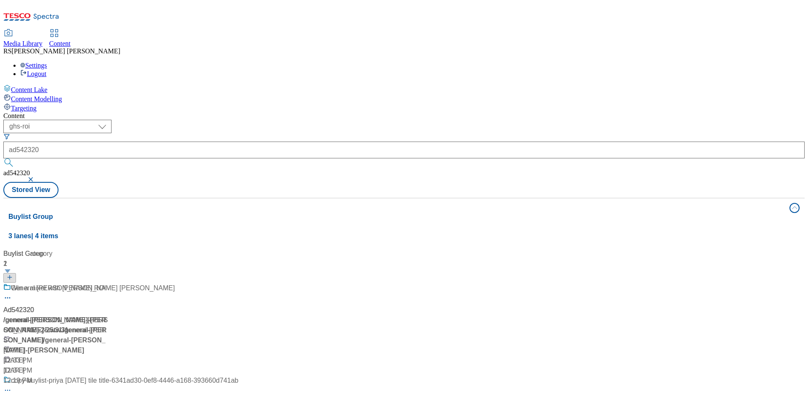
click at [397, 112] on div "Content ( optional ) ghs-roi ghs-uk ghs-roi ad542320 ad542320 Stored View Buyli…" at bounding box center [403, 338] width 801 height 453
click at [228, 315] on div "/ general-[PERSON_NAME]-[PERSON_NAME]-25tw31 / general-[PERSON_NAME]" at bounding box center [120, 330] width 235 height 30
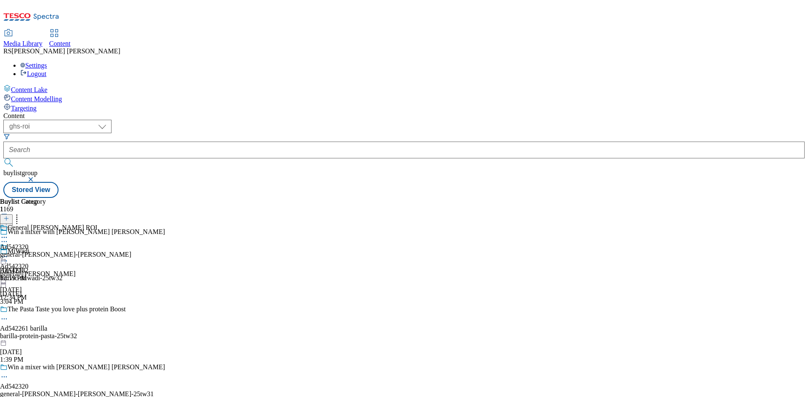
click at [131, 251] on div "general-[PERSON_NAME]-[PERSON_NAME]" at bounding box center [65, 255] width 131 height 8
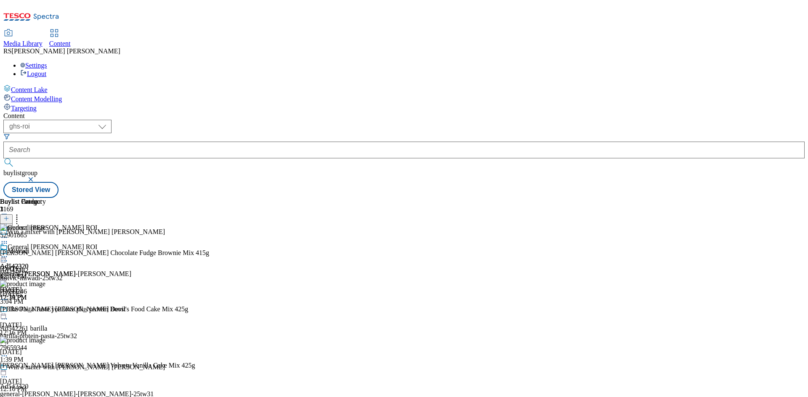
click at [8, 296] on icon at bounding box center [4, 300] width 8 height 8
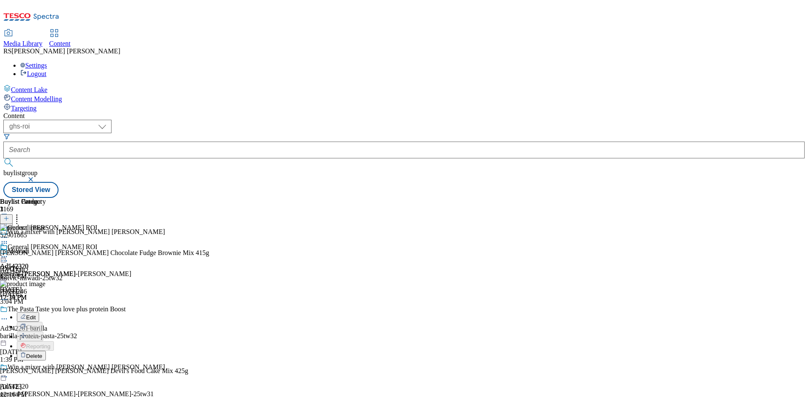
click at [8, 253] on icon at bounding box center [4, 257] width 8 height 8
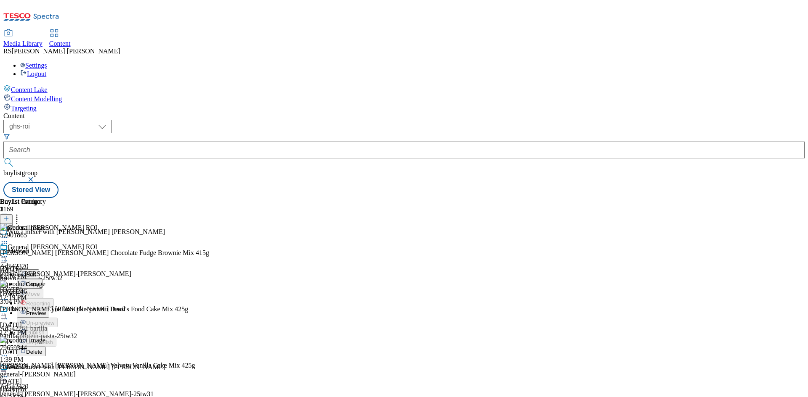
click at [8, 296] on icon at bounding box center [4, 300] width 8 height 8
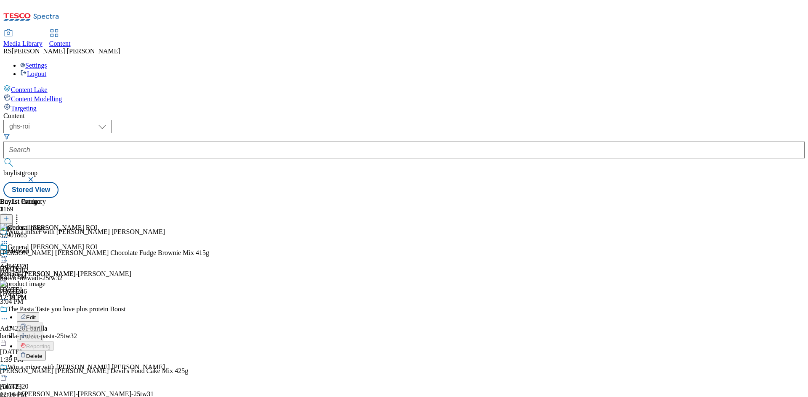
click at [46, 351] on button "Delete" at bounding box center [31, 356] width 29 height 10
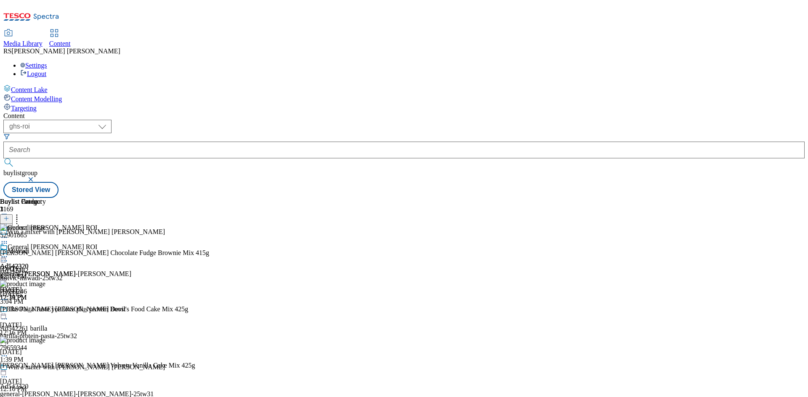
click at [8, 253] on icon at bounding box center [4, 257] width 8 height 8
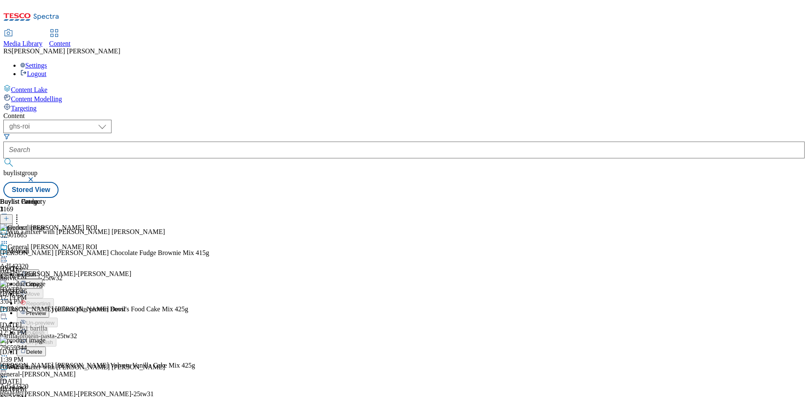
click at [8, 253] on icon at bounding box center [4, 257] width 8 height 8
click at [53, 349] on span "Un-publish" at bounding box center [39, 352] width 27 height 6
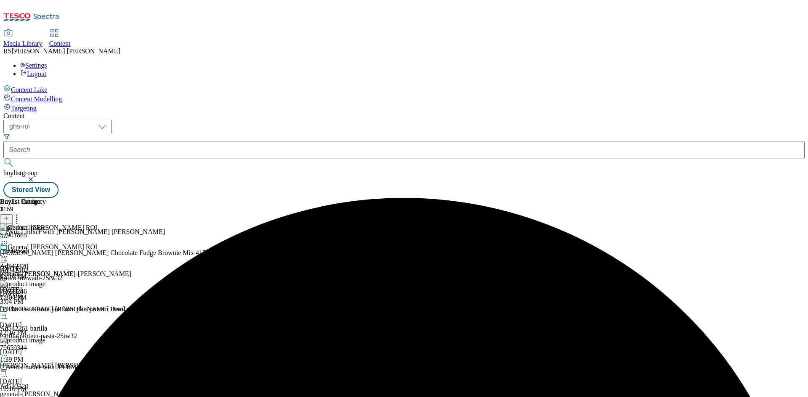
click at [8, 253] on icon at bounding box center [4, 257] width 8 height 8
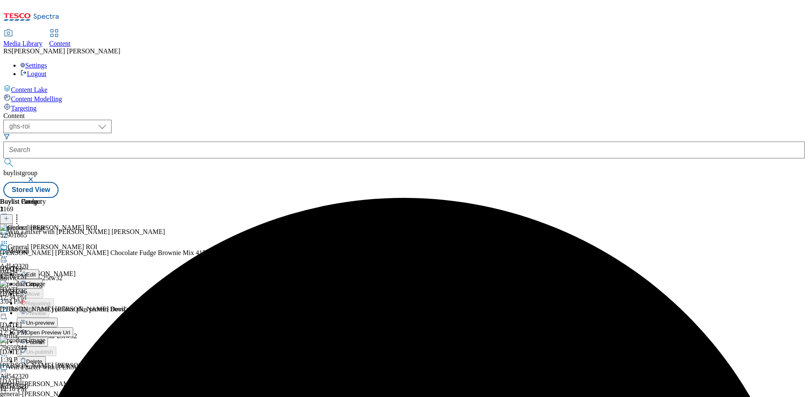
click at [54, 320] on span "Un-preview" at bounding box center [40, 323] width 28 height 6
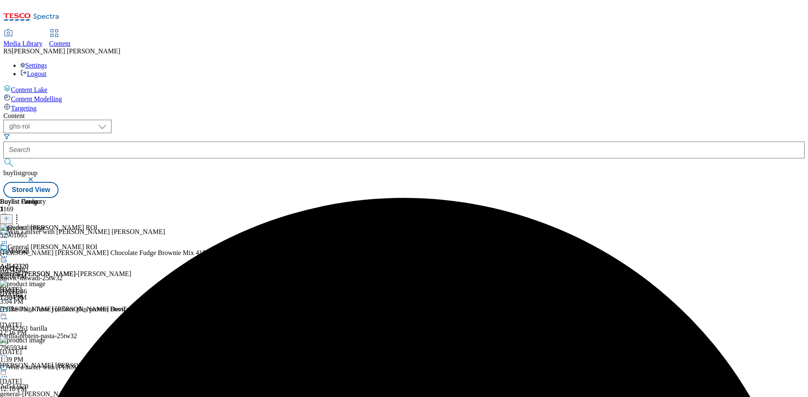
click at [8, 253] on icon at bounding box center [4, 257] width 8 height 8
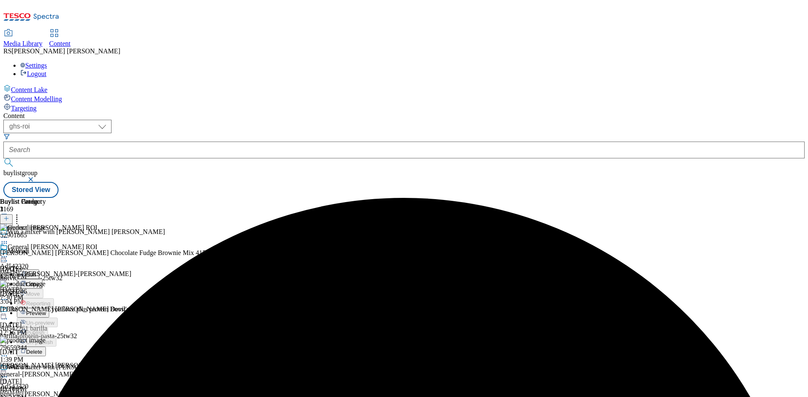
click at [131, 293] on div "General [PERSON_NAME] ROI Ad542320 general-[PERSON_NAME]-[PERSON_NAME] [DATE] 7…" at bounding box center [65, 273] width 131 height 58
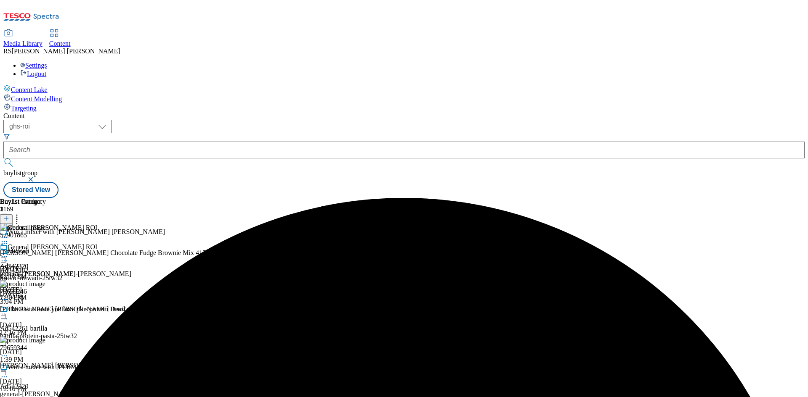
click at [8, 296] on icon at bounding box center [4, 300] width 8 height 8
click at [42, 353] on span "Delete" at bounding box center [34, 356] width 16 height 6
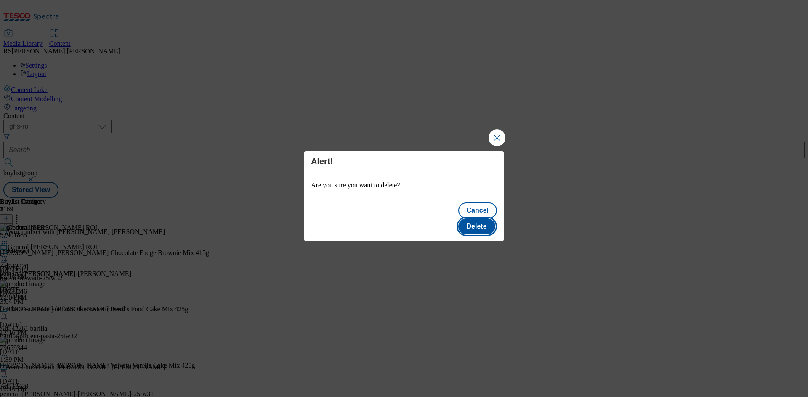
click at [486, 223] on button "Delete" at bounding box center [476, 227] width 37 height 16
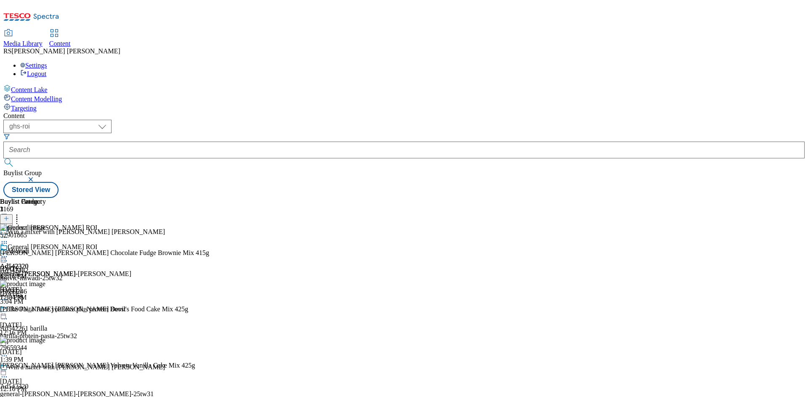
drag, startPoint x: 547, startPoint y: 130, endPoint x: 548, endPoint y: 136, distance: 5.5
click at [8, 253] on icon at bounding box center [4, 257] width 8 height 8
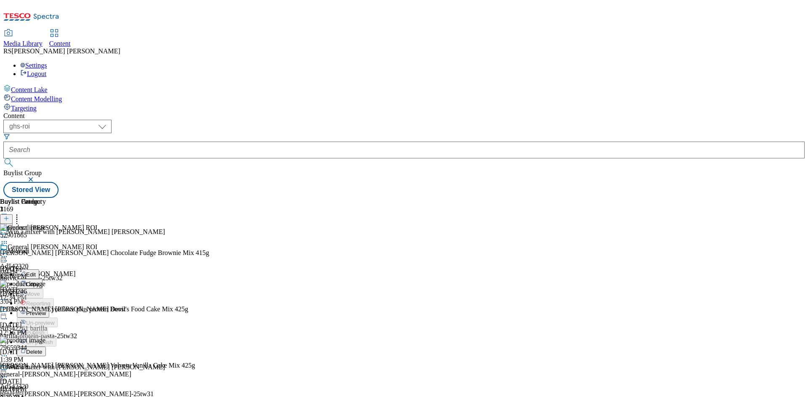
click at [8, 253] on icon at bounding box center [4, 257] width 8 height 8
click at [131, 301] on div "General Mills ROI Ad542320 general-mills-betty-crocker Sep 23, 2025 7:30 PM" at bounding box center [65, 273] width 131 height 58
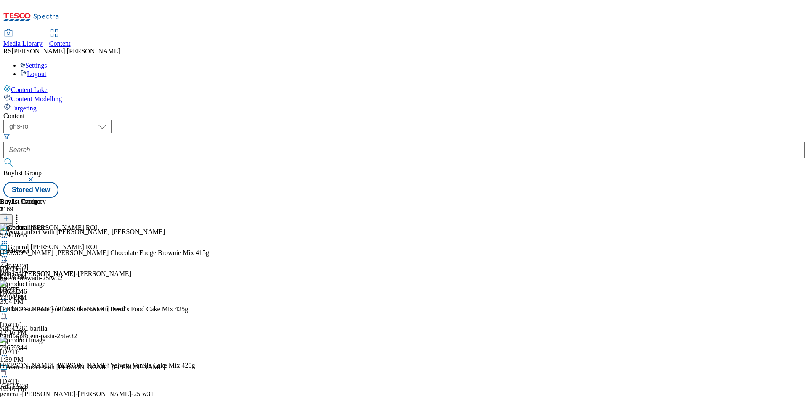
click at [21, 213] on icon at bounding box center [17, 217] width 8 height 8
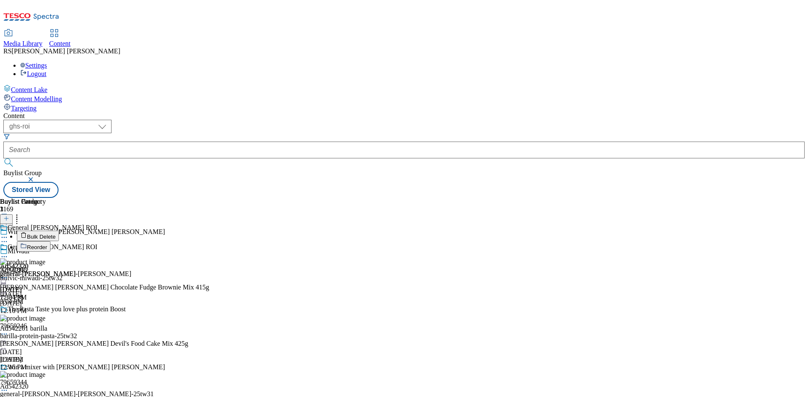
click at [56, 234] on span "Bulk Delete" at bounding box center [41, 237] width 29 height 6
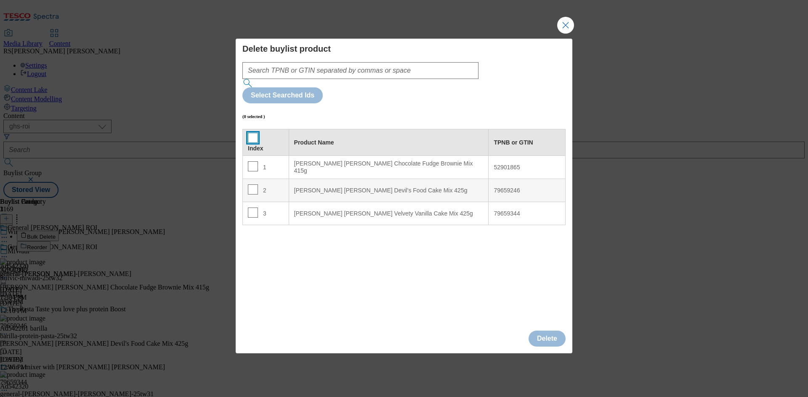
click at [252, 133] on input "Modal" at bounding box center [253, 138] width 10 height 10
checkbox input "true"
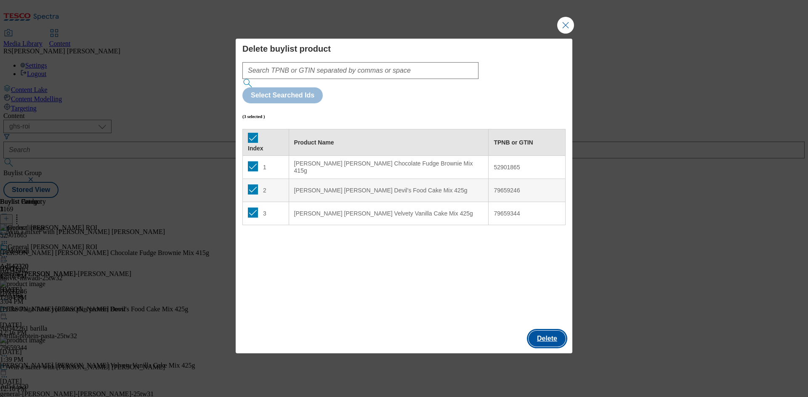
click at [551, 331] on button "Delete" at bounding box center [546, 339] width 37 height 16
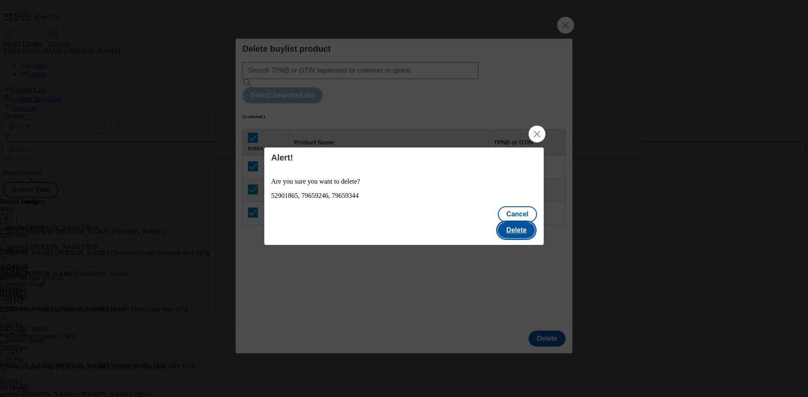
click at [521, 223] on button "Delete" at bounding box center [516, 231] width 37 height 16
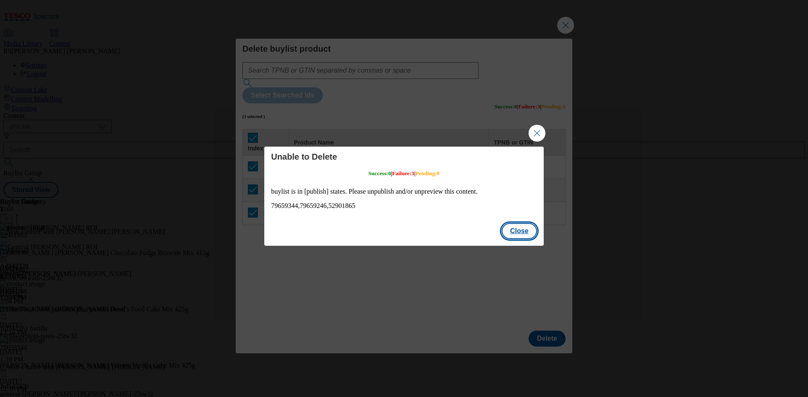
click at [524, 228] on button "Close" at bounding box center [518, 231] width 35 height 16
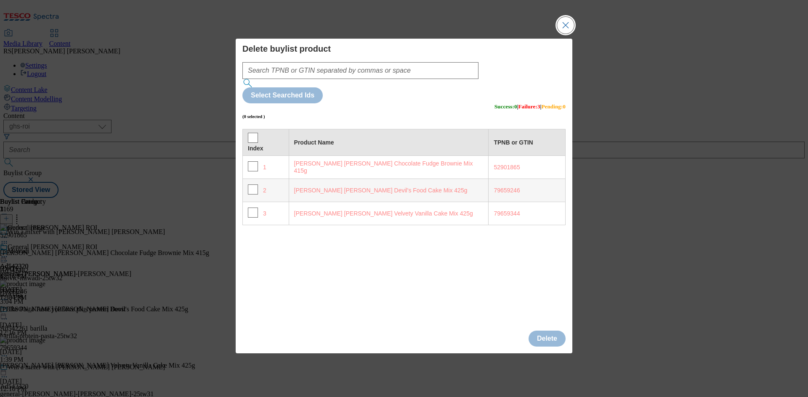
click at [568, 34] on button "Close Modal" at bounding box center [565, 25] width 17 height 17
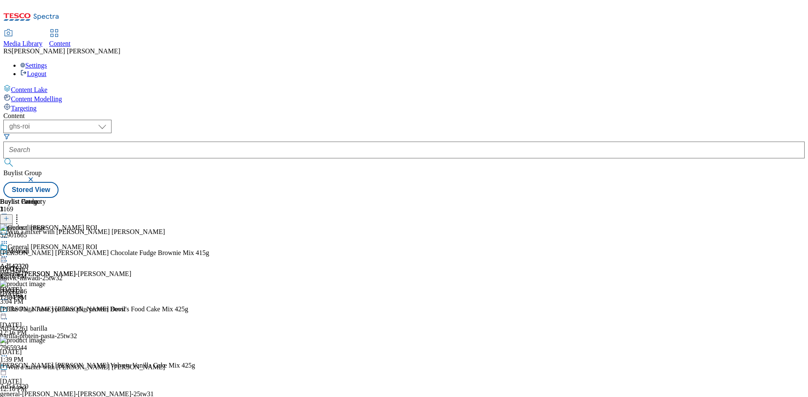
click at [165, 364] on div "Win a mixer with Betty Crocker Ad542320 general-mills-betty-crocker-25tw31 Sep …" at bounding box center [82, 393] width 165 height 58
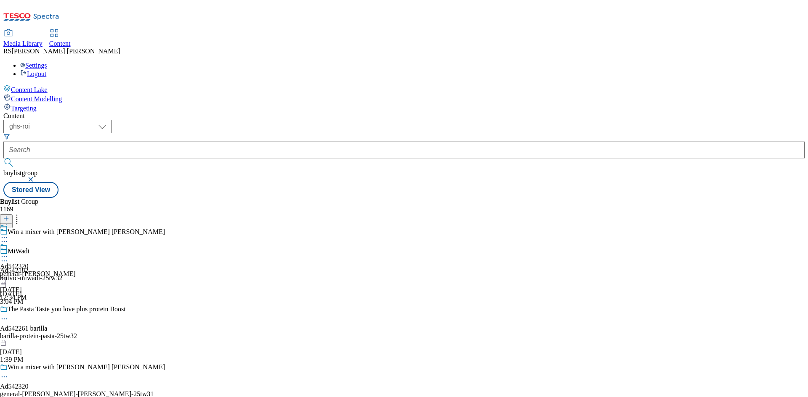
click at [8, 253] on icon at bounding box center [4, 257] width 8 height 8
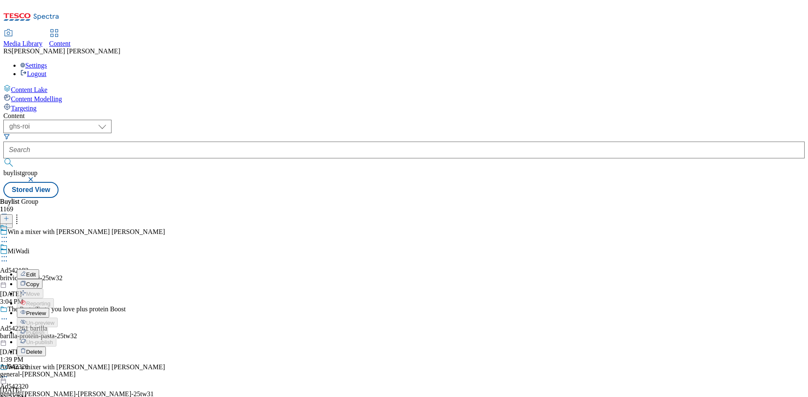
click at [8, 373] on icon at bounding box center [4, 377] width 8 height 8
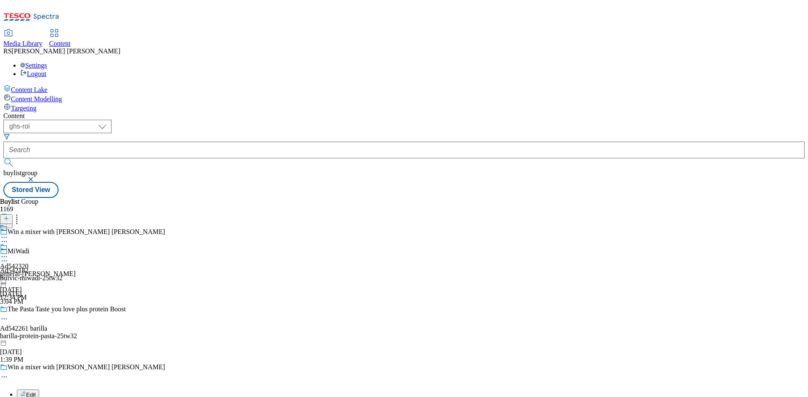
scroll to position [84, 0]
click at [8, 253] on icon at bounding box center [4, 257] width 8 height 8
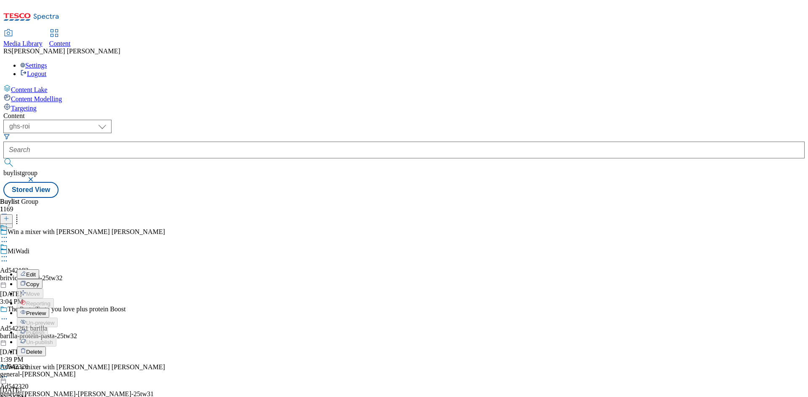
click at [76, 244] on div "Edit Copy Move Reporting Preview Un-preview Publish Un-publish Delete Ad542320 …" at bounding box center [38, 323] width 76 height 159
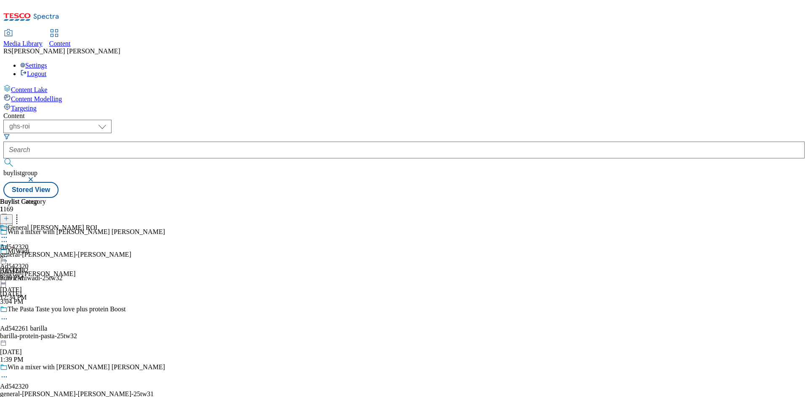
click at [5, 237] on circle at bounding box center [4, 237] width 1 height 1
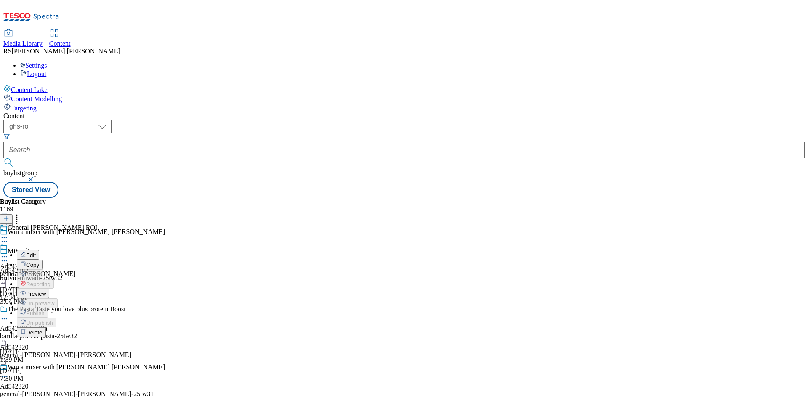
click at [36, 252] on span "Edit" at bounding box center [31, 255] width 10 height 6
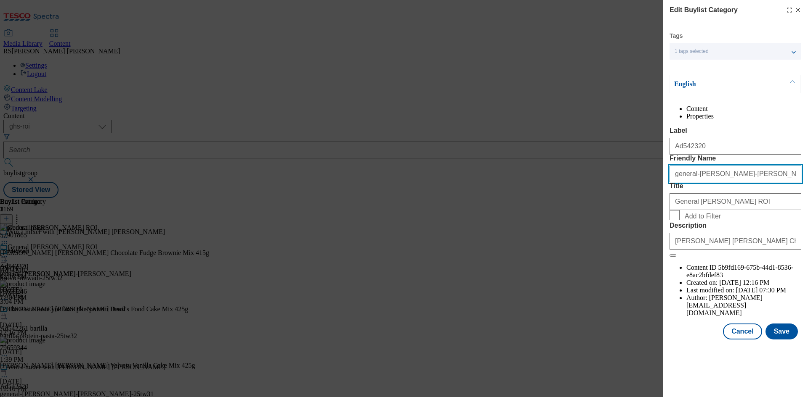
click at [753, 183] on input "general-mills-betty-crocker" at bounding box center [735, 174] width 132 height 17
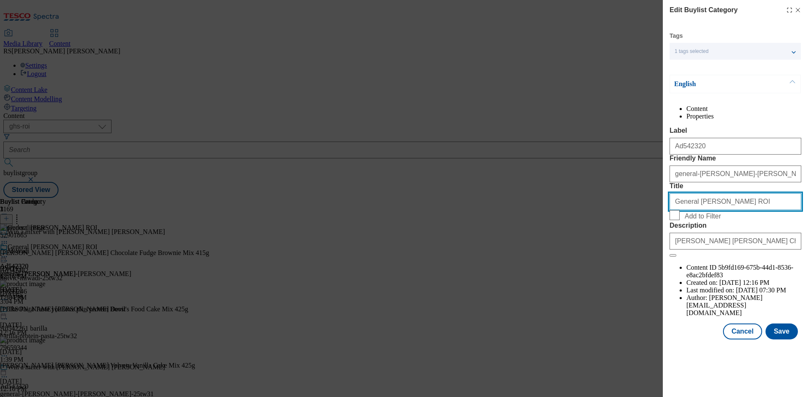
click at [740, 210] on input "General Mills ROI" at bounding box center [735, 201] width 132 height 17
type input "General Mills ROI"
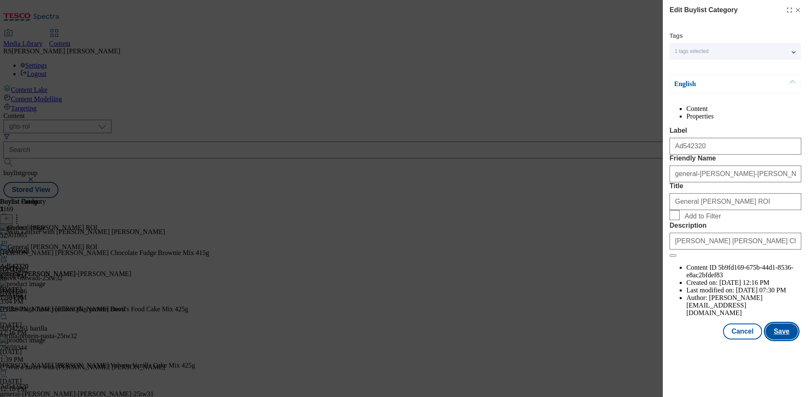
click at [785, 340] on button "Save" at bounding box center [781, 332] width 32 height 16
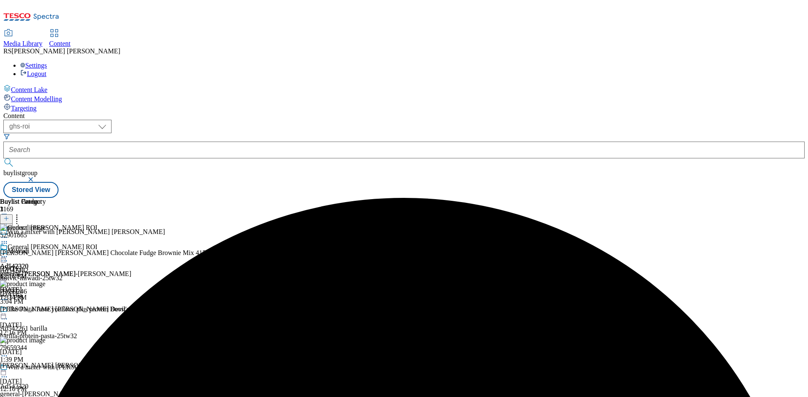
click at [8, 253] on icon at bounding box center [4, 257] width 8 height 8
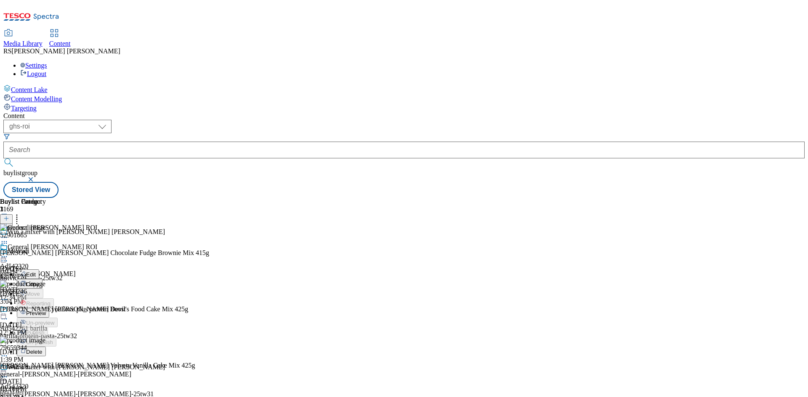
click at [8, 296] on icon at bounding box center [4, 300] width 8 height 8
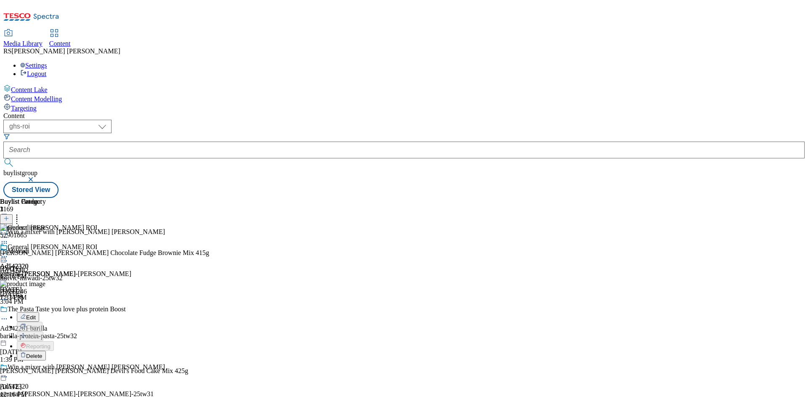
click at [42, 353] on span "Delete" at bounding box center [34, 356] width 16 height 6
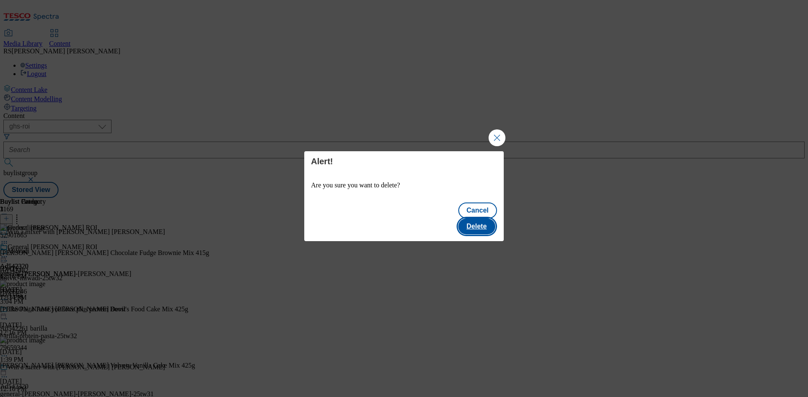
click at [475, 219] on button "Delete" at bounding box center [476, 227] width 37 height 16
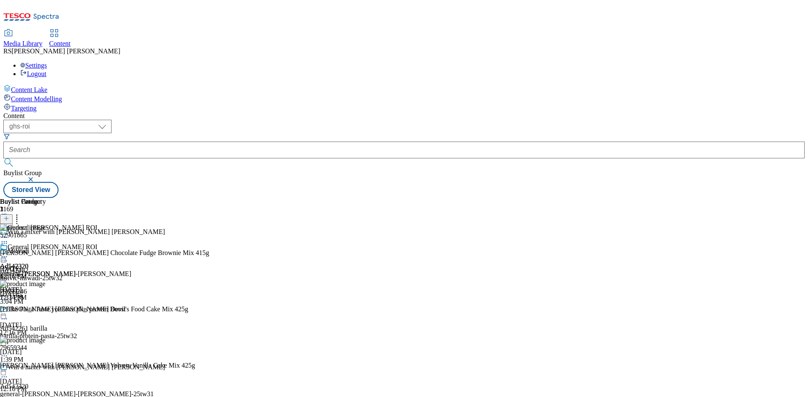
click at [165, 275] on div "britvic-miwadi-25tw32" at bounding box center [82, 279] width 165 height 8
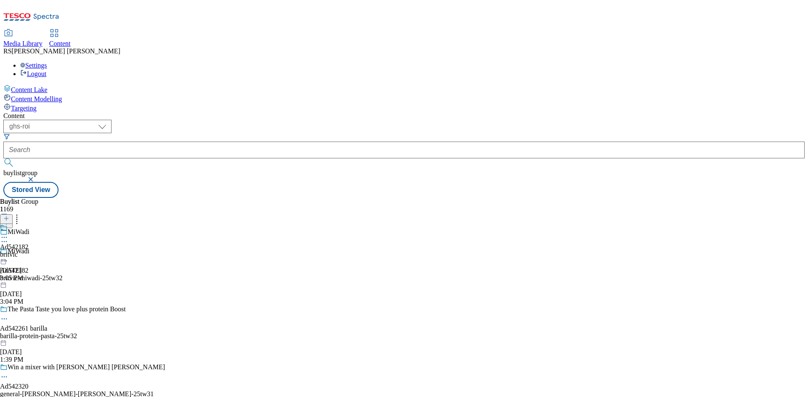
click at [165, 391] on div "general-[PERSON_NAME]-[PERSON_NAME]-25tw31" at bounding box center [82, 395] width 165 height 8
click at [76, 251] on div "general-[PERSON_NAME]" at bounding box center [38, 255] width 76 height 8
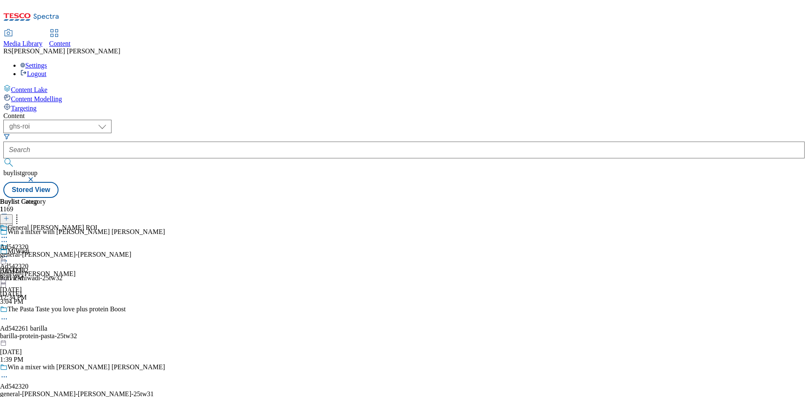
click at [8, 233] on icon at bounding box center [4, 237] width 8 height 8
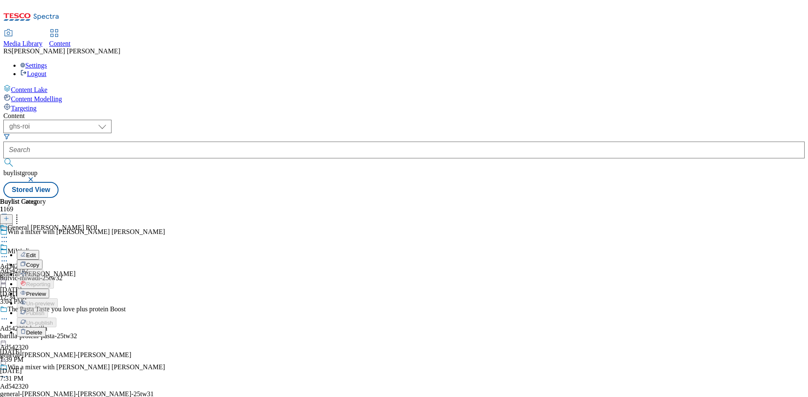
click at [46, 291] on span "Preview" at bounding box center [36, 294] width 20 height 6
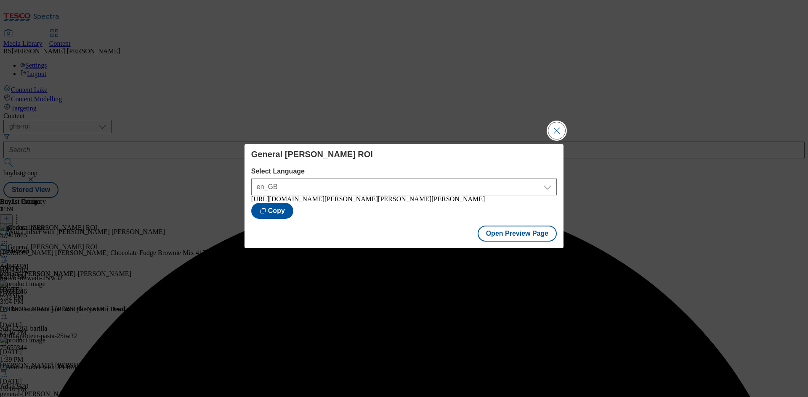
click at [557, 129] on button "Close Modal" at bounding box center [556, 130] width 17 height 17
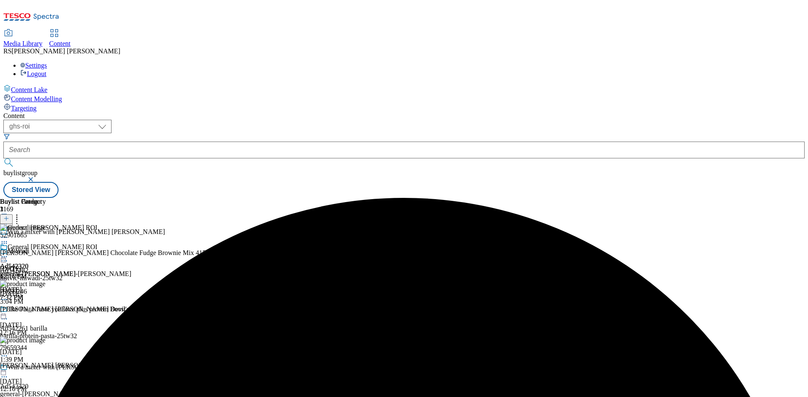
click at [8, 253] on icon at bounding box center [4, 257] width 8 height 8
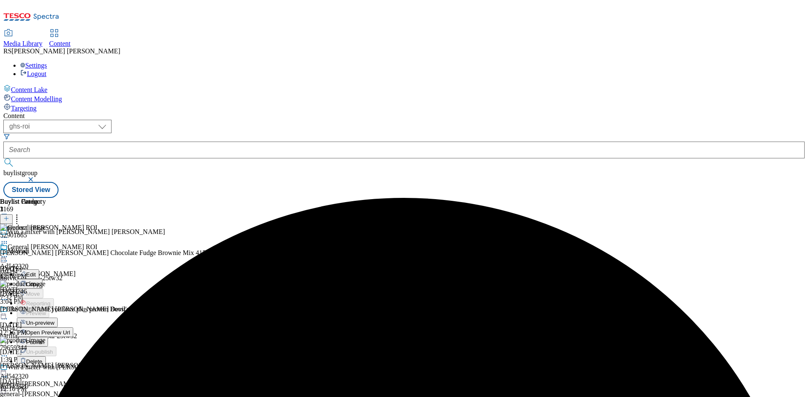
click at [54, 320] on span "Un-preview" at bounding box center [40, 323] width 28 height 6
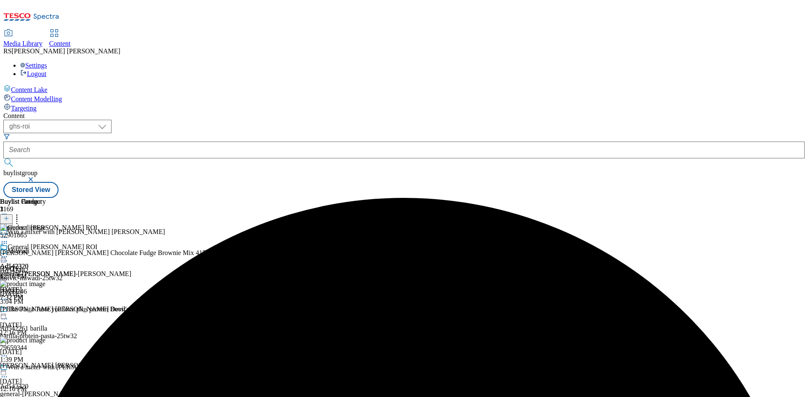
click at [21, 213] on icon at bounding box center [17, 217] width 8 height 8
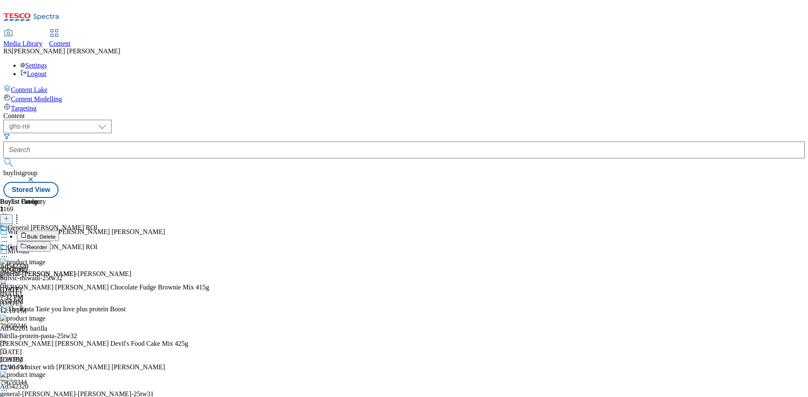
click at [56, 234] on span "Bulk Delete" at bounding box center [41, 237] width 29 height 6
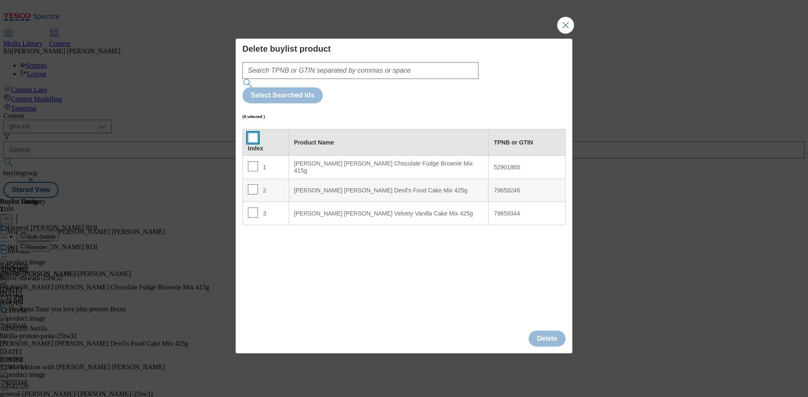
click at [255, 133] on input "Modal" at bounding box center [253, 138] width 10 height 10
checkbox input "true"
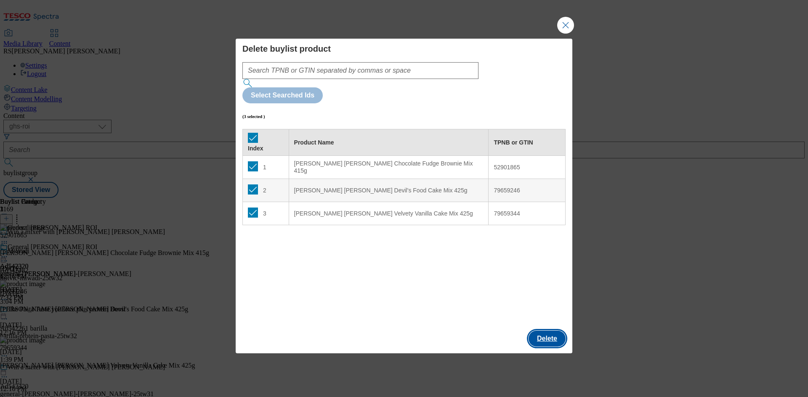
click at [554, 331] on button "Delete" at bounding box center [546, 339] width 37 height 16
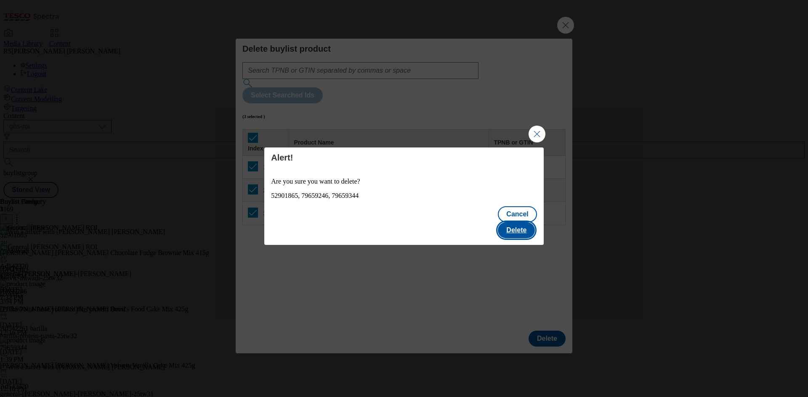
click at [514, 223] on button "Delete" at bounding box center [516, 231] width 37 height 16
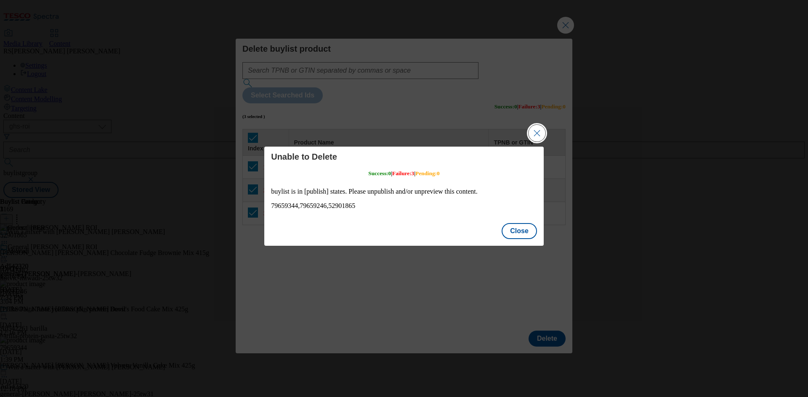
click at [537, 133] on button "Close Modal" at bounding box center [536, 133] width 17 height 17
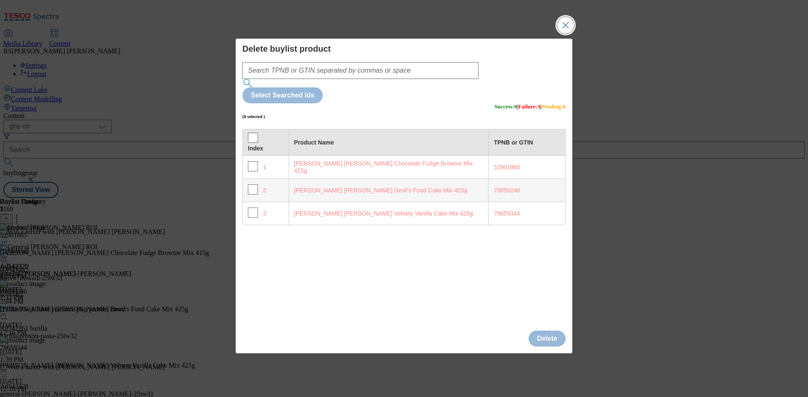
click at [567, 34] on button "Close Modal" at bounding box center [565, 25] width 17 height 17
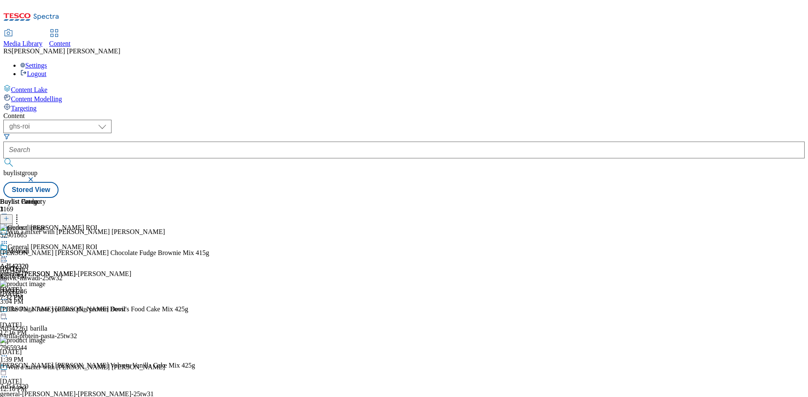
click at [7, 243] on circle at bounding box center [6, 243] width 1 height 1
click at [21, 213] on icon at bounding box center [17, 217] width 8 height 8
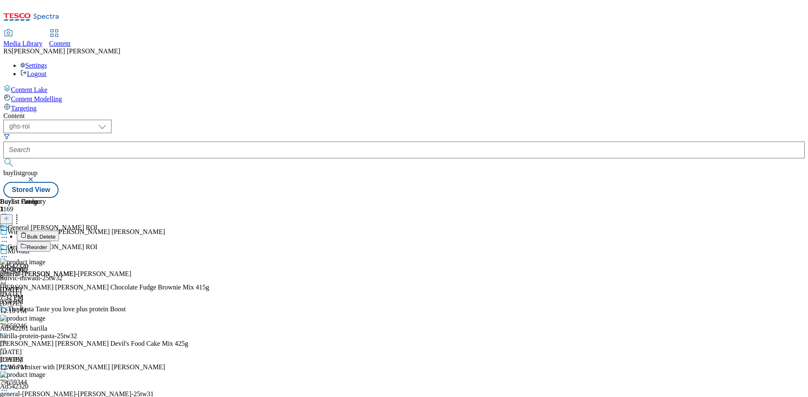
click at [56, 234] on span "Bulk Delete" at bounding box center [41, 237] width 29 height 6
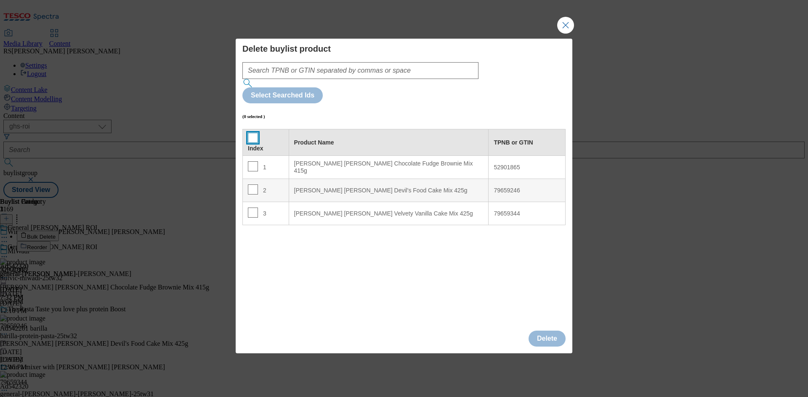
click at [254, 133] on input "Modal" at bounding box center [253, 138] width 10 height 10
checkbox input "true"
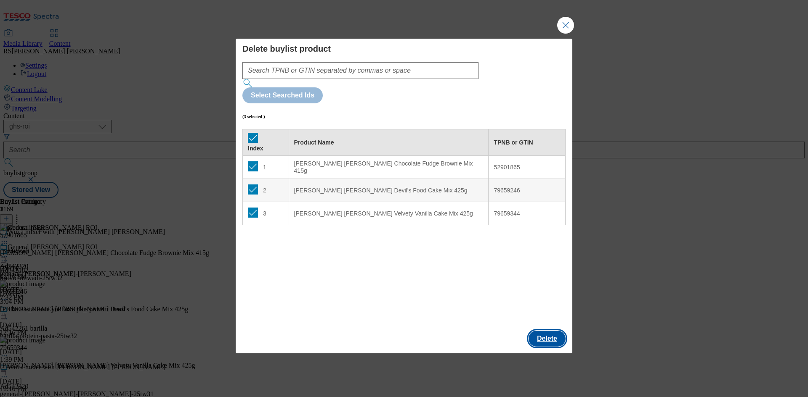
click at [553, 331] on button "Delete" at bounding box center [546, 339] width 37 height 16
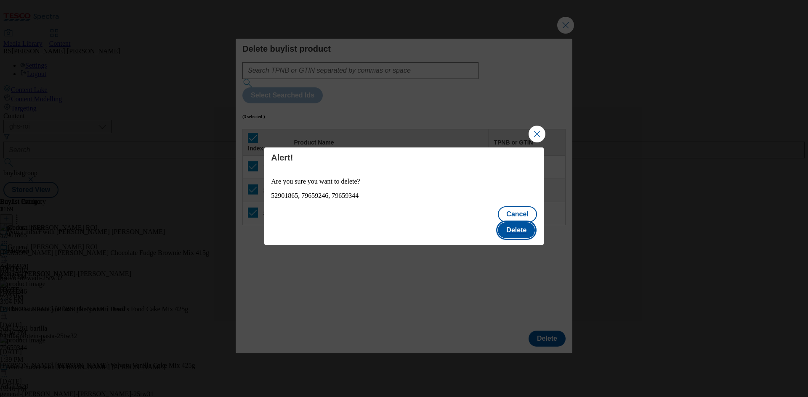
click at [519, 223] on button "Delete" at bounding box center [516, 231] width 37 height 16
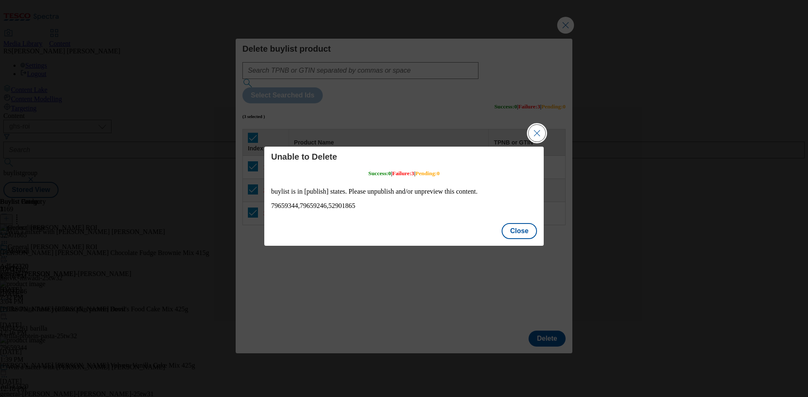
click at [534, 133] on button "Close Modal" at bounding box center [536, 133] width 17 height 17
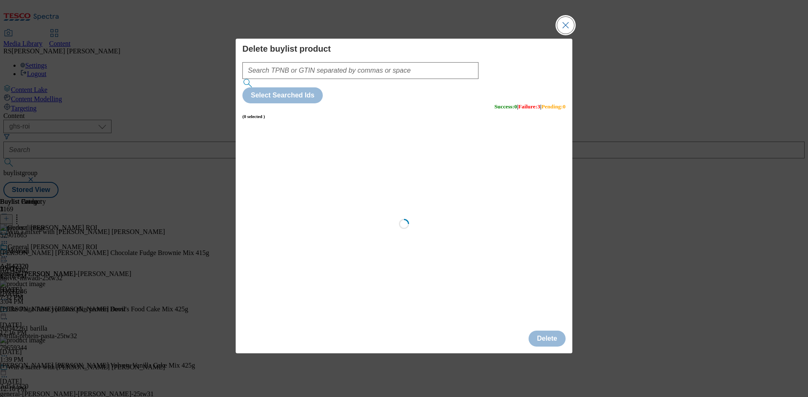
click at [566, 34] on button "Close Modal" at bounding box center [565, 25] width 17 height 17
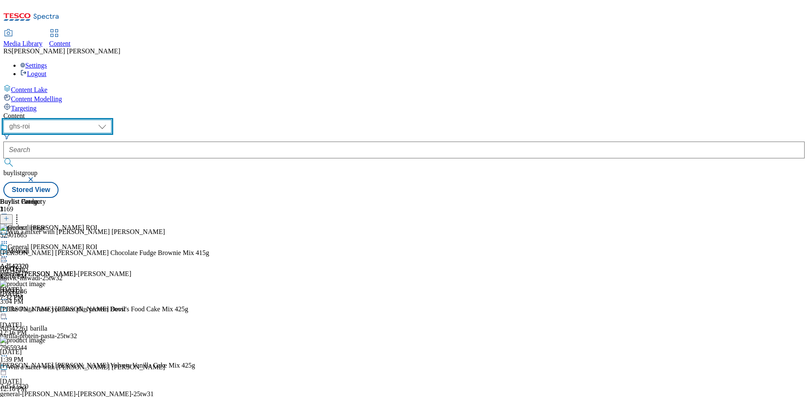
drag, startPoint x: 145, startPoint y: 59, endPoint x: 147, endPoint y: 69, distance: 9.5
click at [111, 120] on select "ghs-roi ghs-uk" at bounding box center [57, 126] width 108 height 13
select select "ghs-[GEOGRAPHIC_DATA]"
click at [109, 120] on select "ghs-roi ghs-uk" at bounding box center [57, 126] width 108 height 13
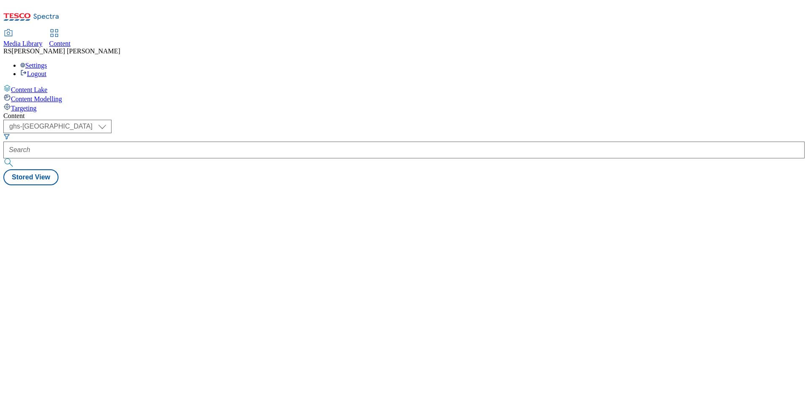
click at [419, 112] on div "Content ( optional ) ghs-roi ghs-uk ghs-uk Stored View" at bounding box center [403, 148] width 801 height 73
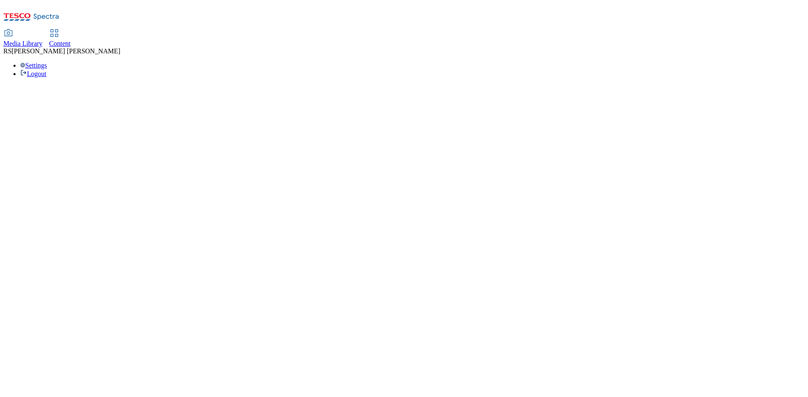
select select "ghs-[GEOGRAPHIC_DATA]"
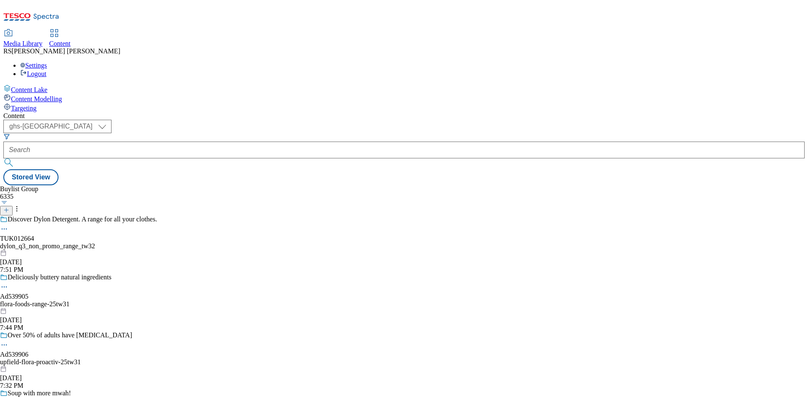
click at [9, 207] on icon at bounding box center [6, 210] width 6 height 6
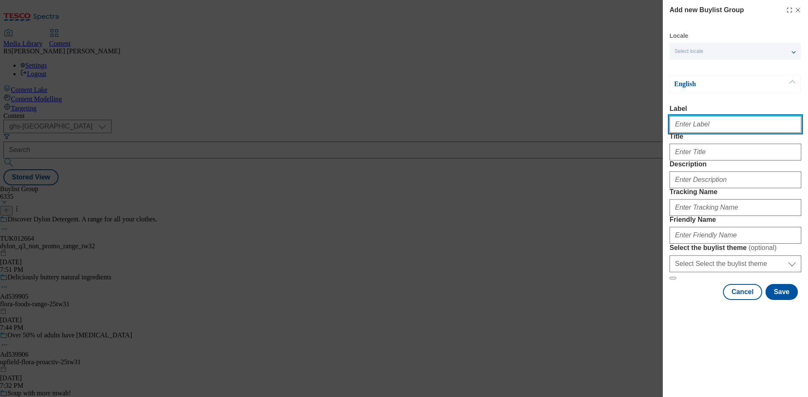
click at [707, 130] on input "Label" at bounding box center [735, 124] width 132 height 17
paste input "541929"
type input "AD541929"
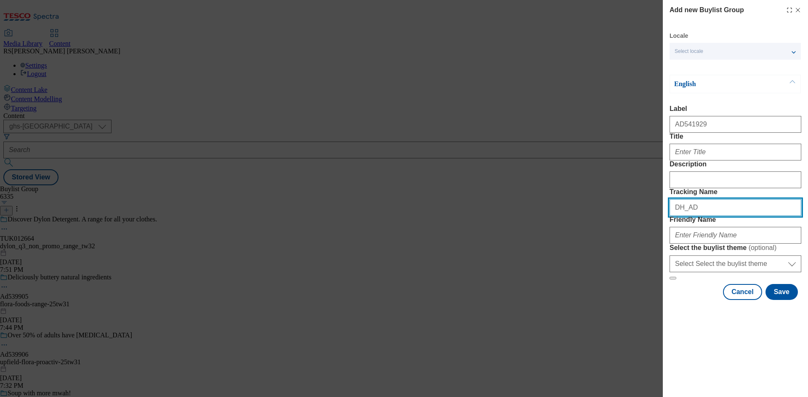
paste input "541929"
type input "DH_AD541929"
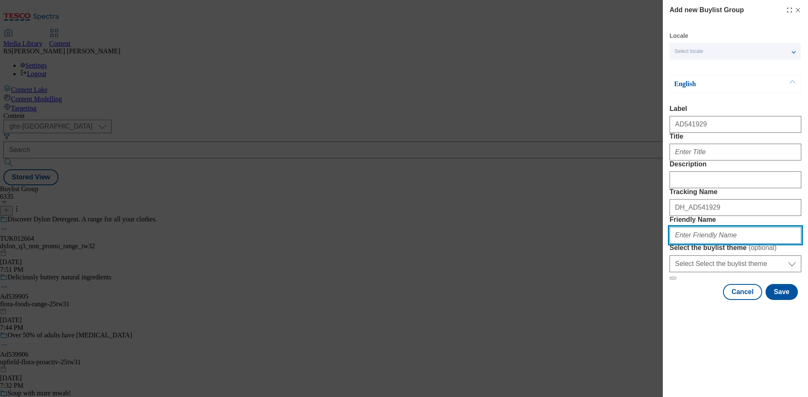
paste input "english-provender-very-lazy-25tw32"
type input "english-provender-very-lazy-25tw32"
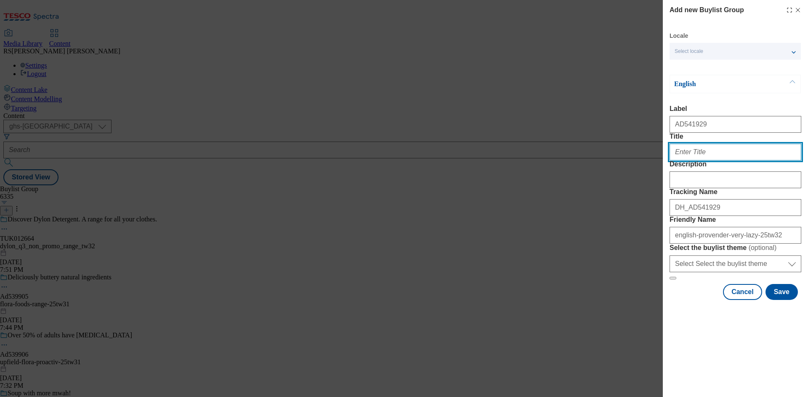
click at [713, 161] on input "Title" at bounding box center [735, 152] width 132 height 17
paste input "Minimum flavor, minimum fuss"
type input "Minimum flavor, minimum fuss"
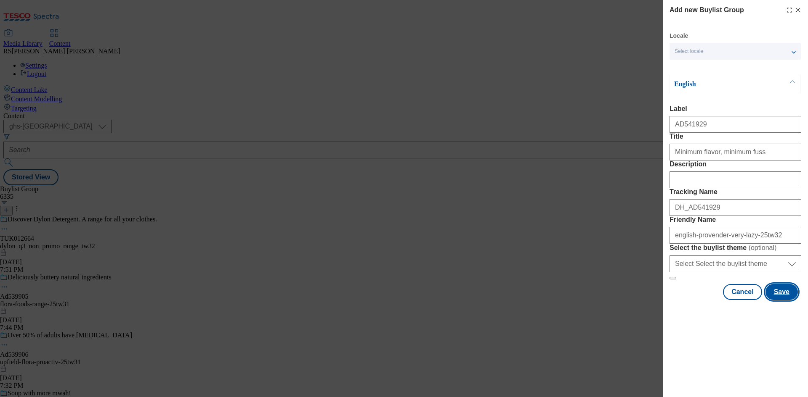
click at [781, 300] on button "Save" at bounding box center [781, 292] width 32 height 16
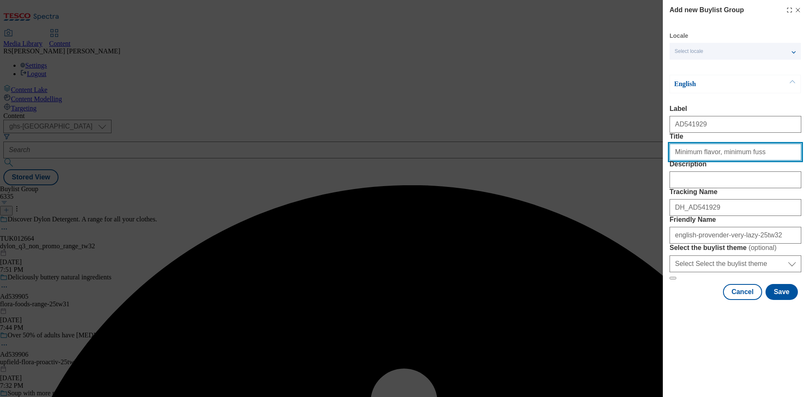
click at [704, 161] on input "Minimum flavor, minimum fuss" at bounding box center [735, 152] width 132 height 17
click at [707, 161] on input "Minimum flavor, minimum fuss" at bounding box center [735, 152] width 132 height 17
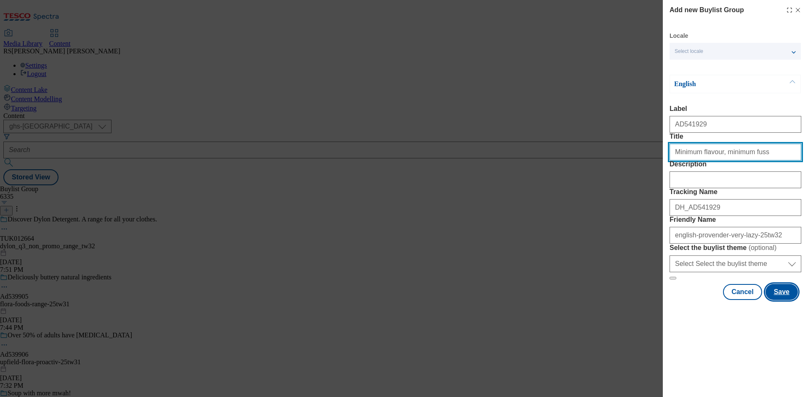
type input "Minimum flavour, minimum fuss"
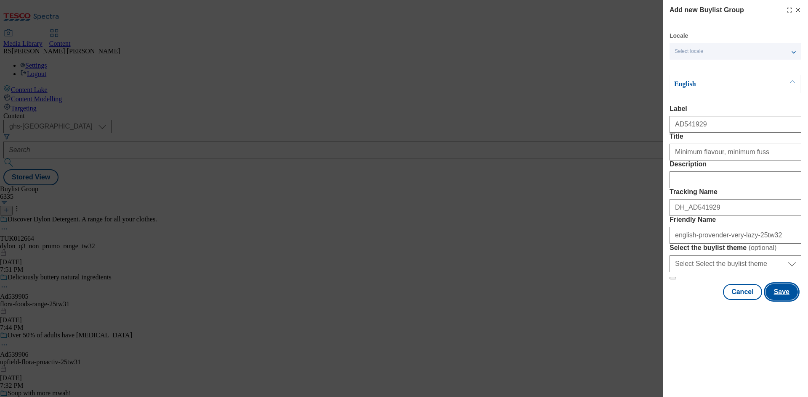
click at [790, 300] on button "Save" at bounding box center [781, 292] width 32 height 16
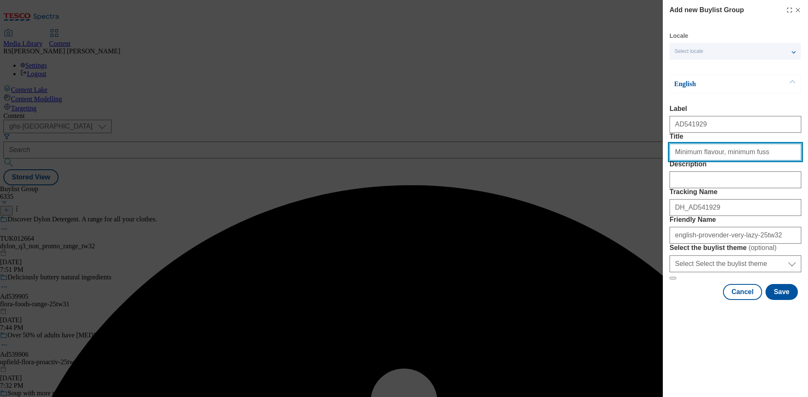
click at [764, 161] on input "Minimum flavour, minimum fuss" at bounding box center [735, 152] width 132 height 17
type input "Minimum flavour, minimum fuss"
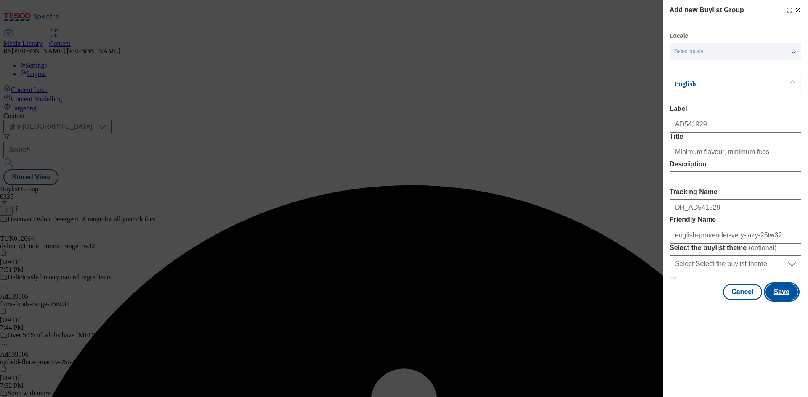
click at [773, 300] on button "Save" at bounding box center [781, 292] width 32 height 16
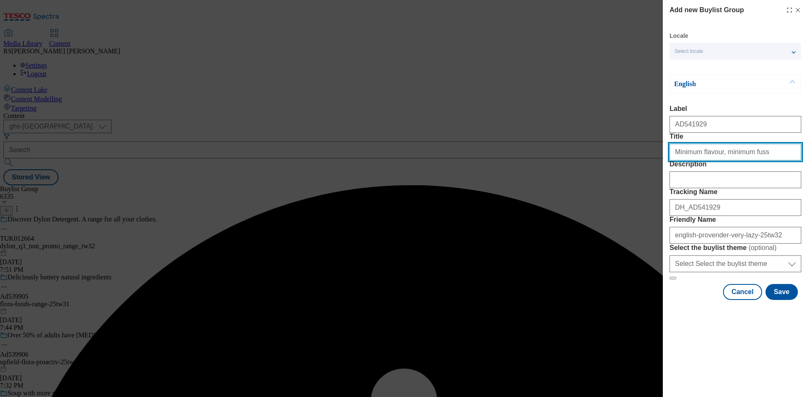
click at [765, 161] on input "Minimum flavour, minimum fuss" at bounding box center [735, 152] width 132 height 17
type input "Minimum flavour, minimum fuss"
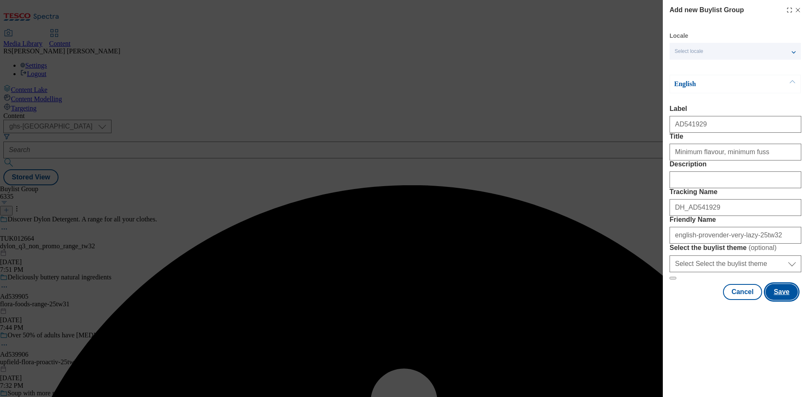
click at [779, 300] on button "Save" at bounding box center [781, 292] width 32 height 16
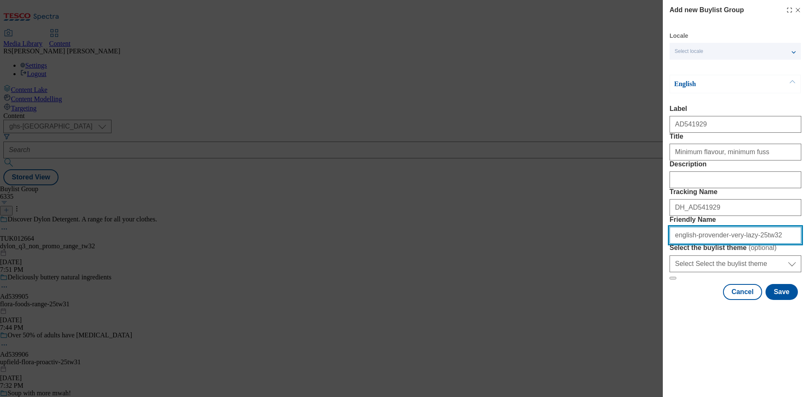
drag, startPoint x: 778, startPoint y: 297, endPoint x: 548, endPoint y: 298, distance: 229.2
click at [548, 298] on div "Add new Buylist Group Locale Select locale English Welsh English Label Title De…" at bounding box center [404, 198] width 808 height 397
paste input "ingredients-"
type input "english-provender-very-lazy-ingredients-25tw32"
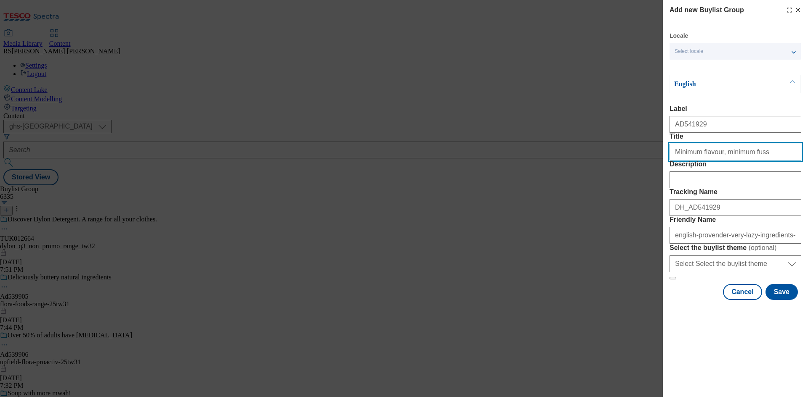
click at [767, 161] on input "Title" at bounding box center [735, 152] width 132 height 17
type input "Minimum flavour, minimum fuss"
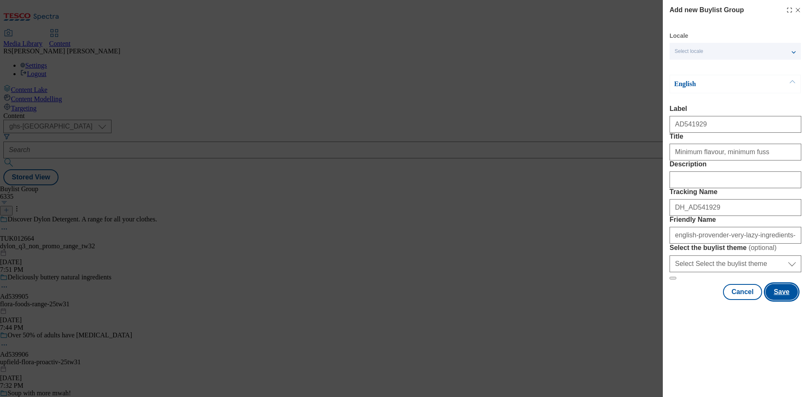
click at [783, 300] on button "Save" at bounding box center [781, 292] width 32 height 16
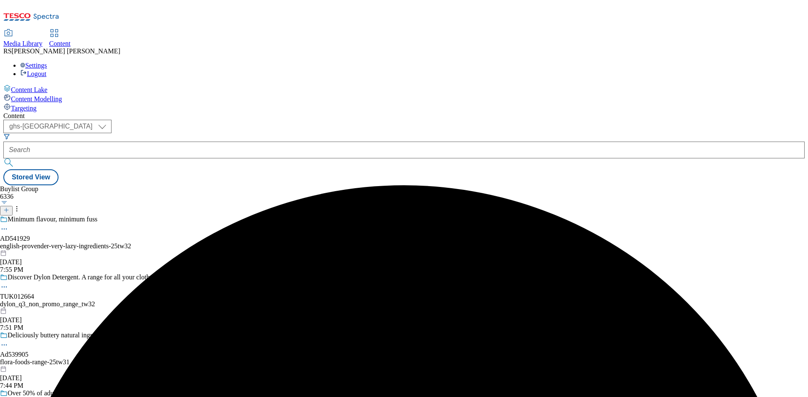
click at [157, 216] on div "Minimum flavour, minimum fuss AD541929 english-provender-very-lazy-ingredients-…" at bounding box center [78, 245] width 157 height 58
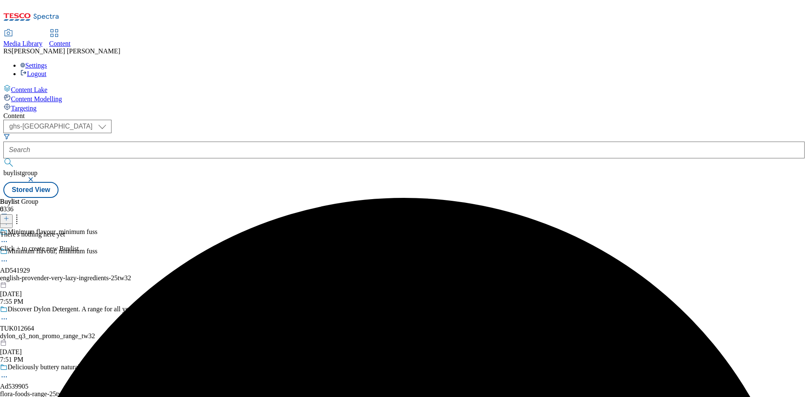
click at [8, 219] on line at bounding box center [6, 219] width 4 height 0
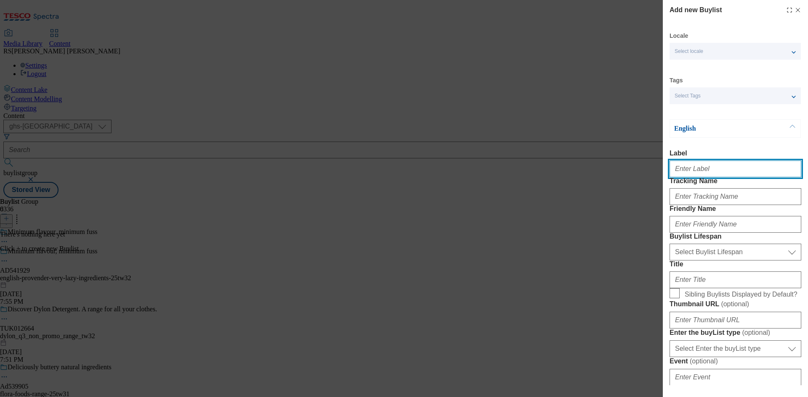
click at [710, 170] on input "Label" at bounding box center [735, 169] width 132 height 17
paste input "541929"
type input "Ad541929"
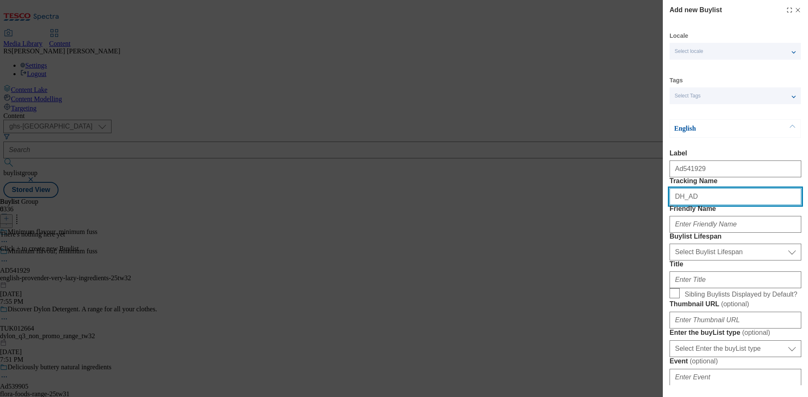
paste input "541929"
type input "DH_AD541929"
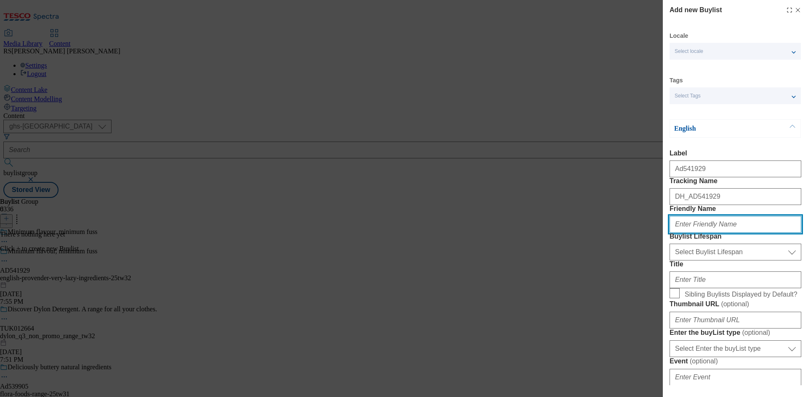
drag, startPoint x: 729, startPoint y: 259, endPoint x: 739, endPoint y: 267, distance: 12.6
click at [729, 233] on input "Friendly Name" at bounding box center [735, 224] width 132 height 17
paste input "english-provender"
type input "english-provender"
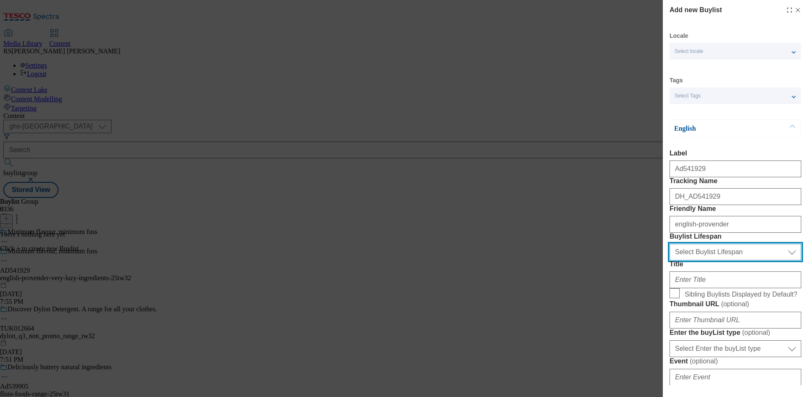
click at [722, 261] on select "Select Buylist Lifespan evergreen seasonal tactical" at bounding box center [735, 252] width 132 height 17
select select "tactical"
click at [669, 261] on select "Select Buylist Lifespan evergreen seasonal tactical" at bounding box center [735, 252] width 132 height 17
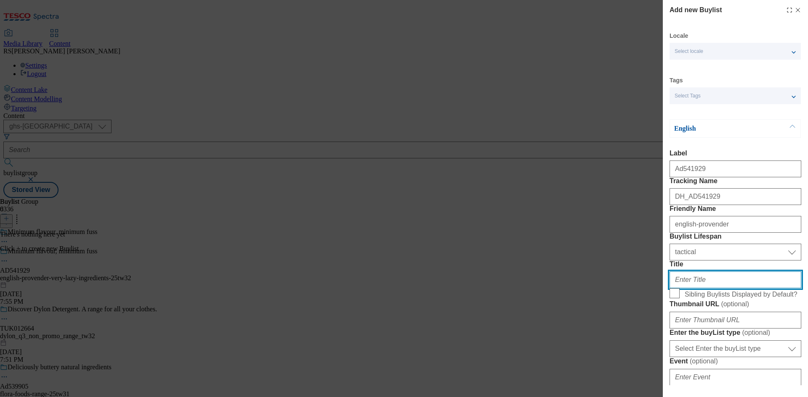
click at [698, 289] on input "Title" at bounding box center [735, 280] width 132 height 17
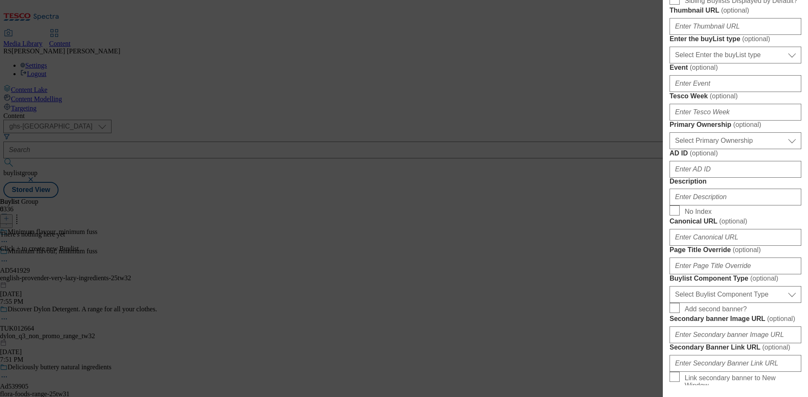
scroll to position [294, 0]
click at [734, 63] on div "Select Enter the buyList type event supplier funded long term >4 weeks supplier…" at bounding box center [735, 53] width 132 height 20
click at [739, 63] on select "Select Enter the buyList type event supplier funded long term >4 weeks supplier…" at bounding box center [735, 54] width 132 height 17
select select "supplier funded short term 1-3 weeks"
click at [669, 63] on select "Select Enter the buyList type event supplier funded long term >4 weeks supplier…" at bounding box center [735, 54] width 132 height 17
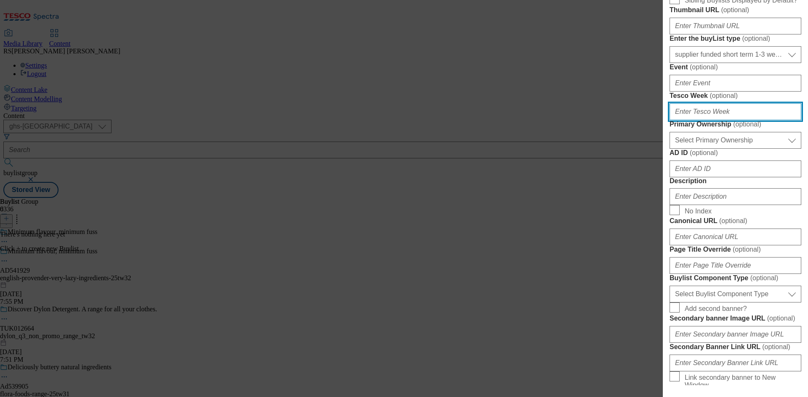
click at [717, 120] on input "Tesco Week ( optional )" at bounding box center [735, 111] width 132 height 17
type input "32"
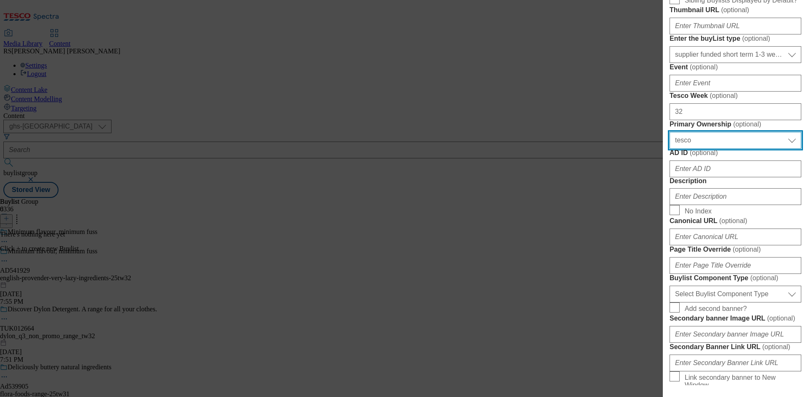
select select "dunnhumby"
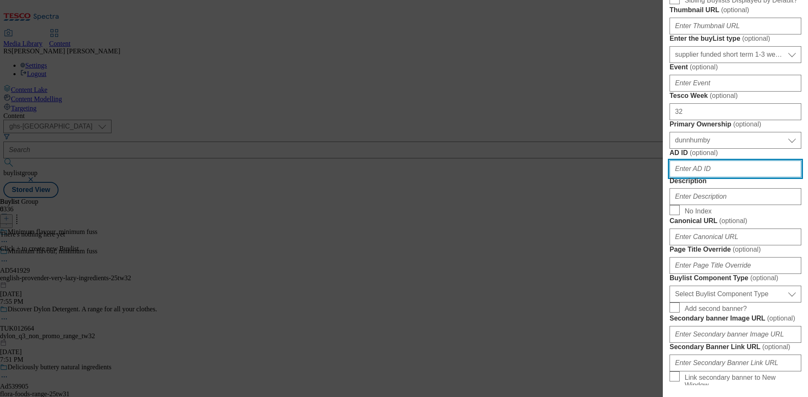
paste input "541929"
type input "541929"
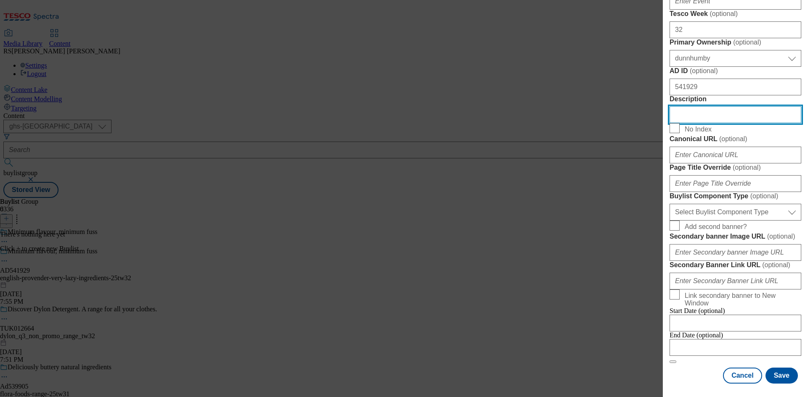
scroll to position [547, 0]
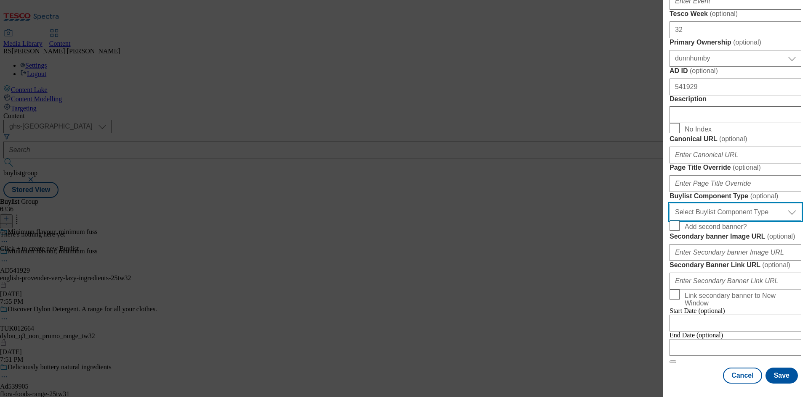
click at [744, 221] on select "Select Buylist Component Type Banner Competition Header Meal" at bounding box center [735, 212] width 132 height 17
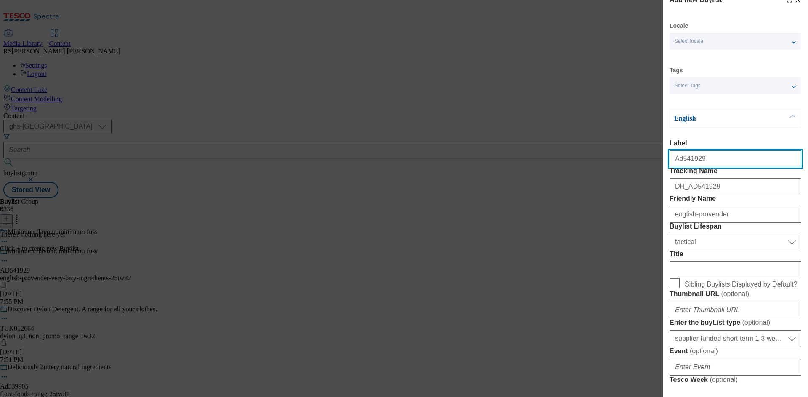
select select "Banner"
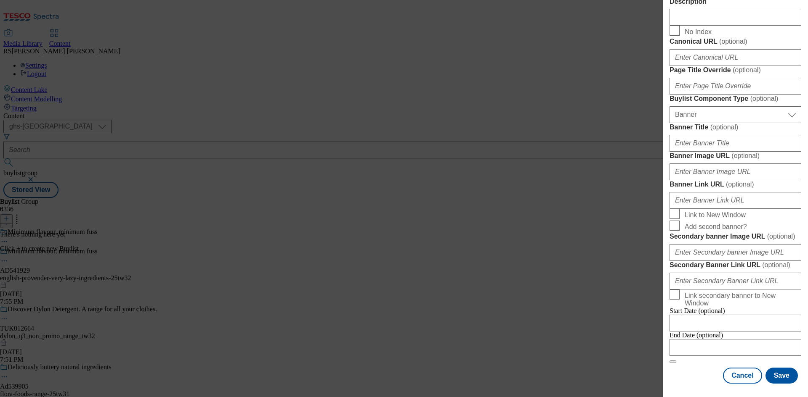
scroll to position [834, 0]
click at [689, 368] on div "Cancel Save" at bounding box center [735, 376] width 132 height 16
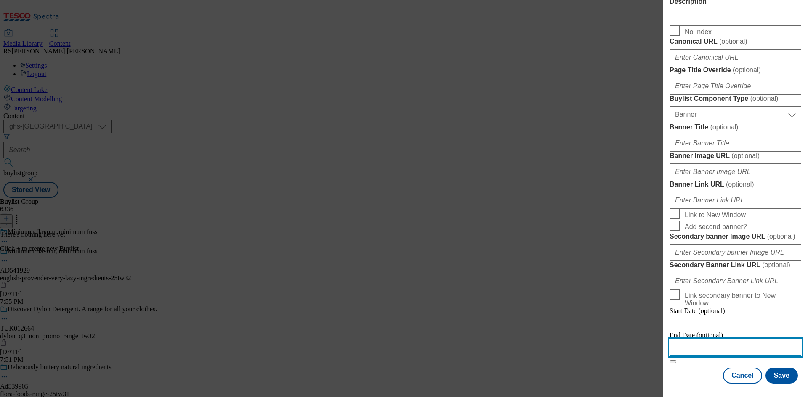
click at [707, 339] on input "Modal" at bounding box center [735, 347] width 132 height 17
select select "2025"
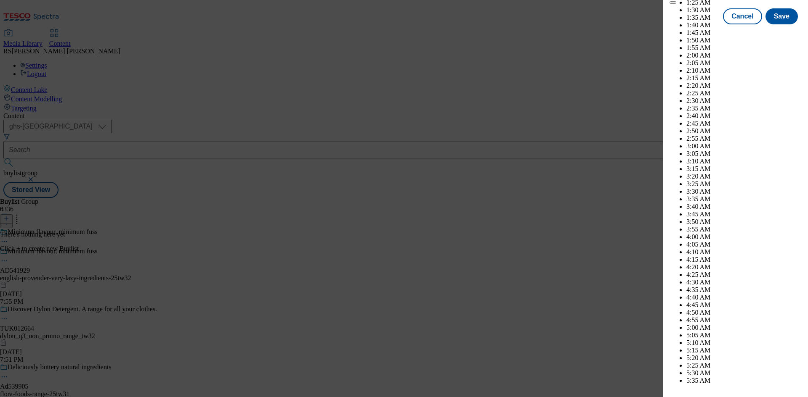
scroll to position [3715, 0]
select select "December"
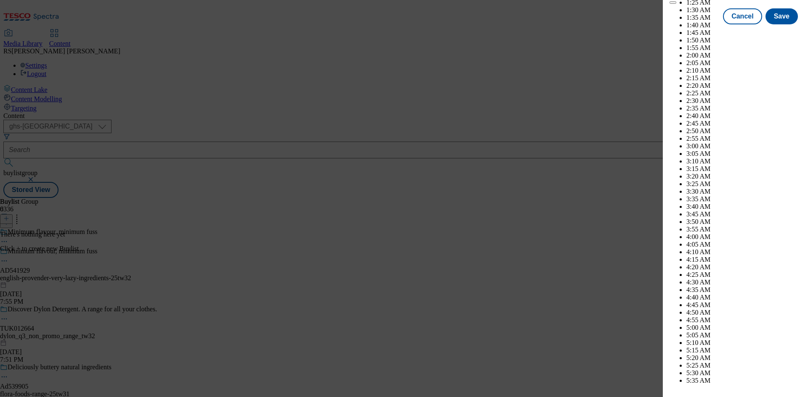
click at [777, 32] on button "Save" at bounding box center [781, 24] width 32 height 16
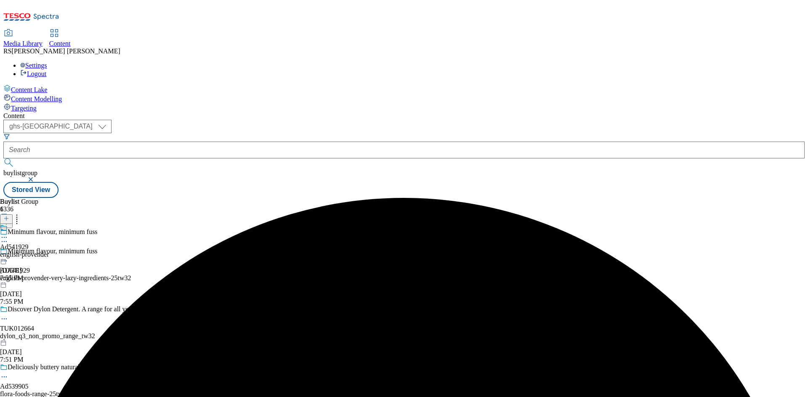
click at [49, 251] on div "english-provender" at bounding box center [24, 255] width 49 height 8
click at [9, 216] on icon at bounding box center [6, 219] width 6 height 6
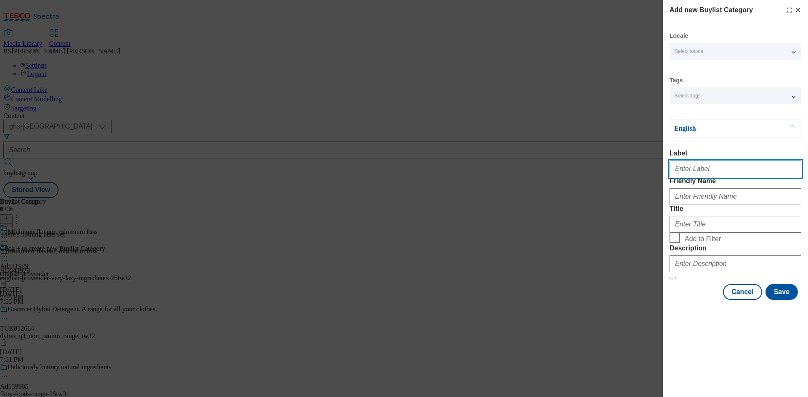
click at [712, 167] on input "Label" at bounding box center [735, 169] width 132 height 17
paste input "541929"
type input "AD541929"
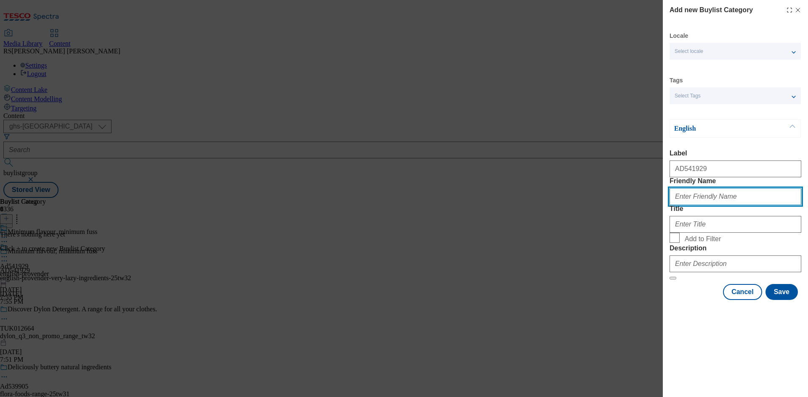
click at [723, 205] on input "Friendly Name" at bounding box center [735, 196] width 132 height 17
paste input "english-provender-very-lazy-ingredients"
type input "english-provender-very-lazy-ingredients"
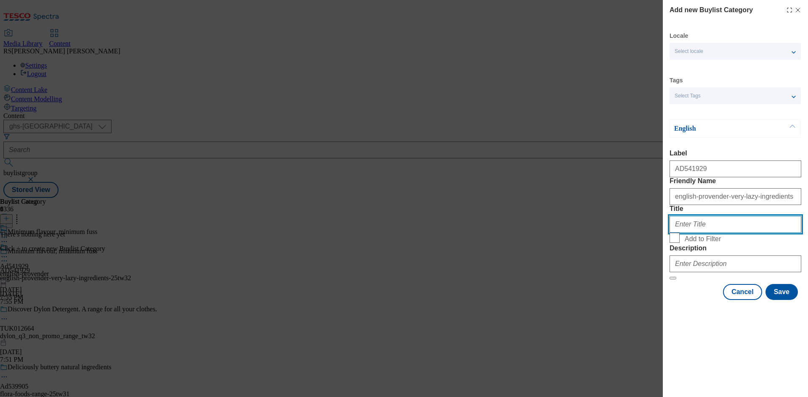
paste input "English Provender Co"
type input "English Provender Co"
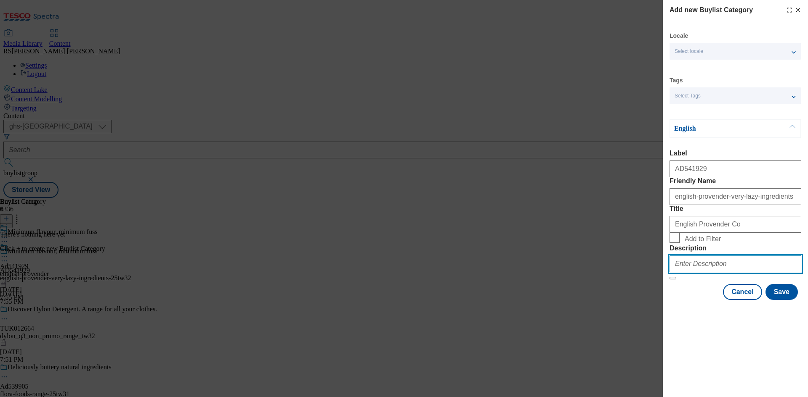
click at [733, 273] on input "Description" at bounding box center [735, 264] width 132 height 17
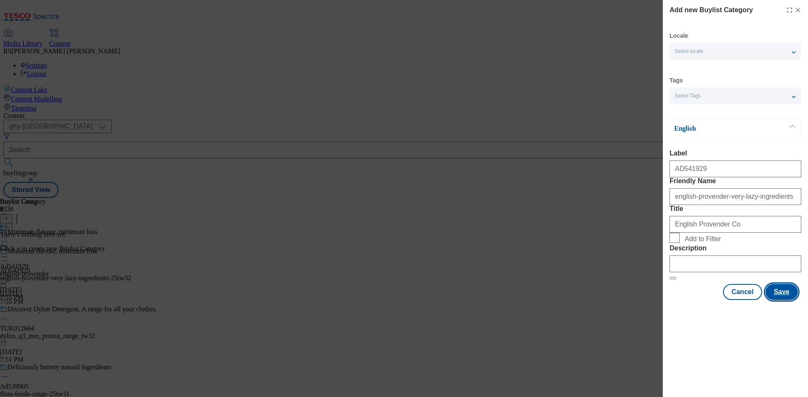
click at [785, 300] on button "Save" at bounding box center [781, 292] width 32 height 16
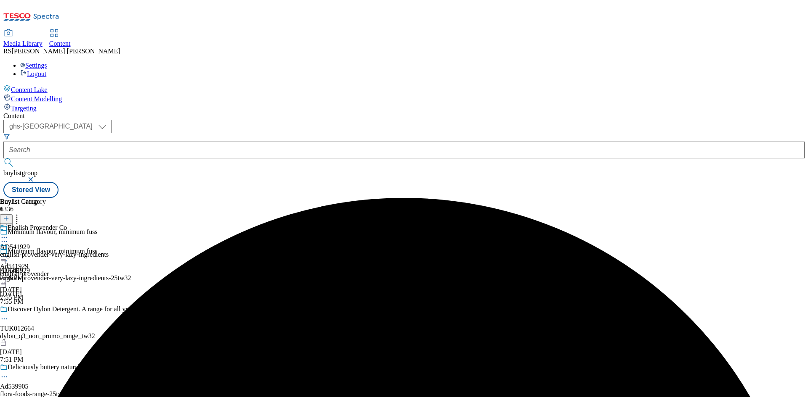
click at [109, 251] on div "english-provender-very-lazy-ingredients" at bounding box center [54, 255] width 109 height 8
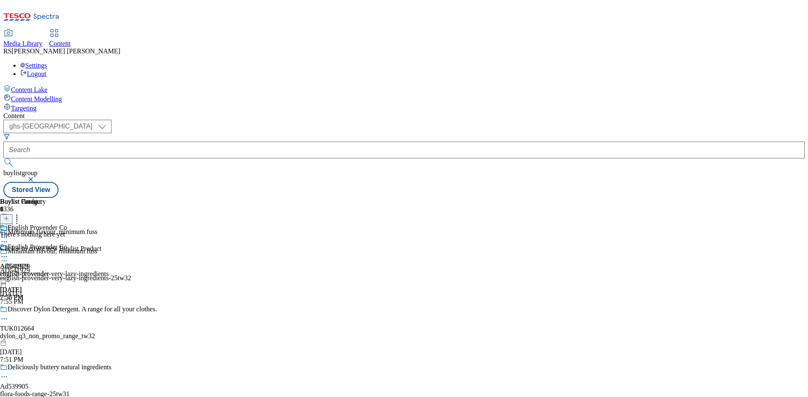
click at [9, 216] on icon at bounding box center [6, 219] width 6 height 6
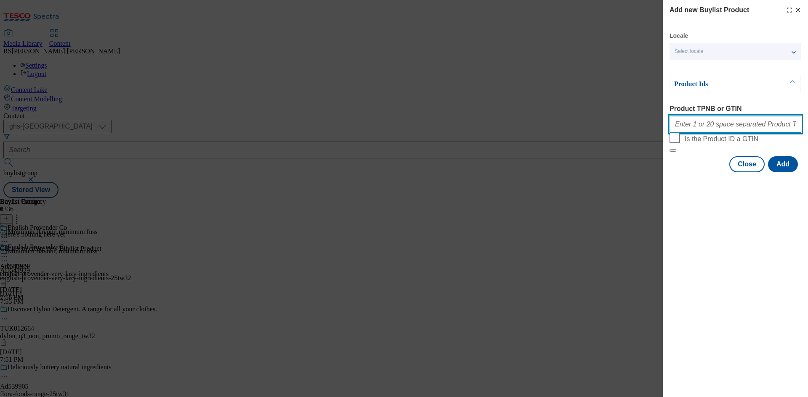
click at [741, 124] on input "Product TPNB or GTIN" at bounding box center [735, 124] width 132 height 17
paste input "51562339 54122960 54423886"
type input "51562339 54122960 54423886"
click at [790, 172] on button "Add" at bounding box center [783, 164] width 30 height 16
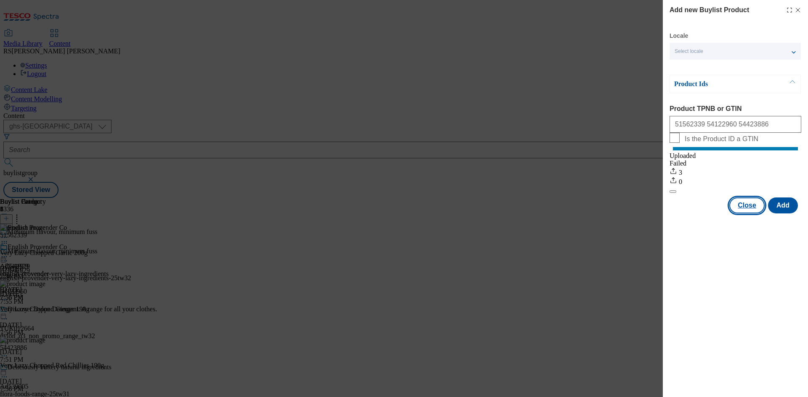
click at [745, 214] on button "Close" at bounding box center [746, 206] width 35 height 16
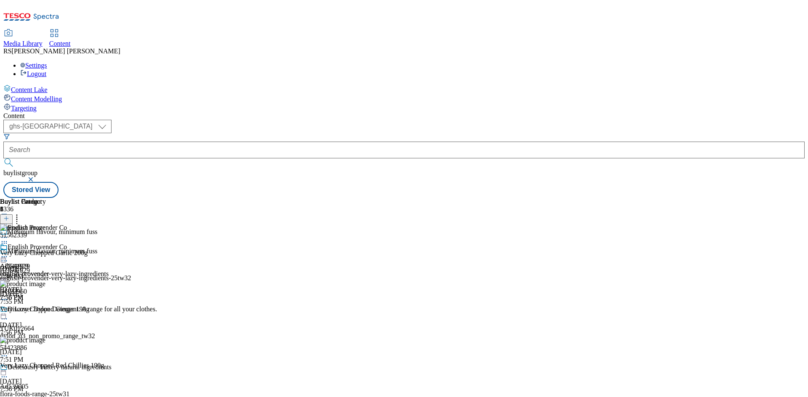
click at [8, 257] on icon at bounding box center [4, 261] width 8 height 8
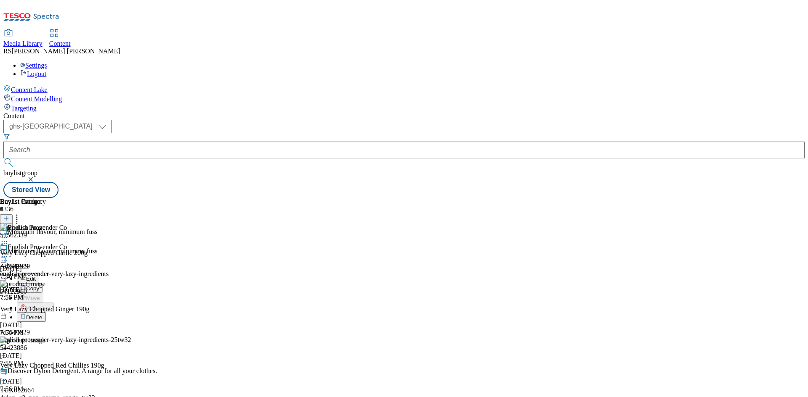
click at [36, 276] on span "Edit" at bounding box center [31, 279] width 10 height 6
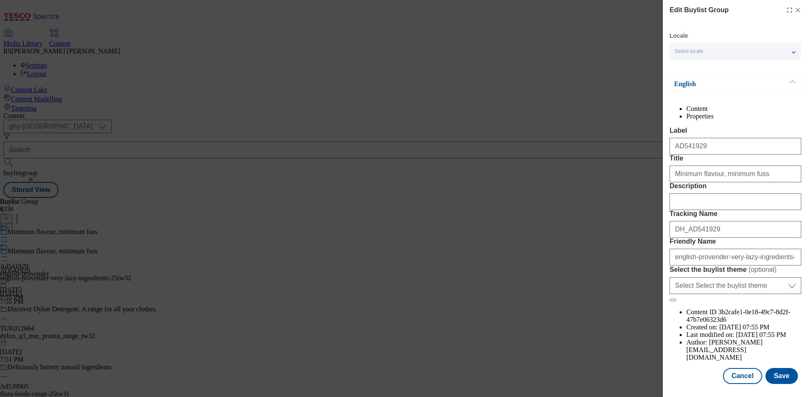
click at [708, 210] on div "Modal" at bounding box center [735, 200] width 132 height 20
click at [732, 210] on input "Description" at bounding box center [735, 201] width 132 height 17
paste input "Very Lazy Chopped Garlic 200g"
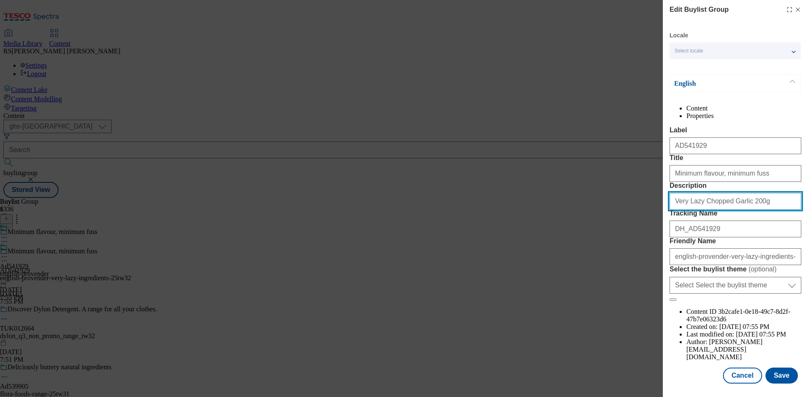
scroll to position [32, 0]
type input "Very Lazy Chopped Garlic 200g"
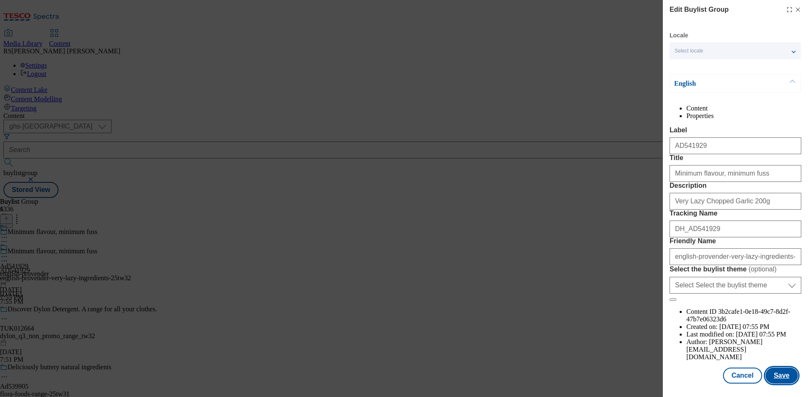
click at [778, 379] on button "Save" at bounding box center [781, 376] width 32 height 16
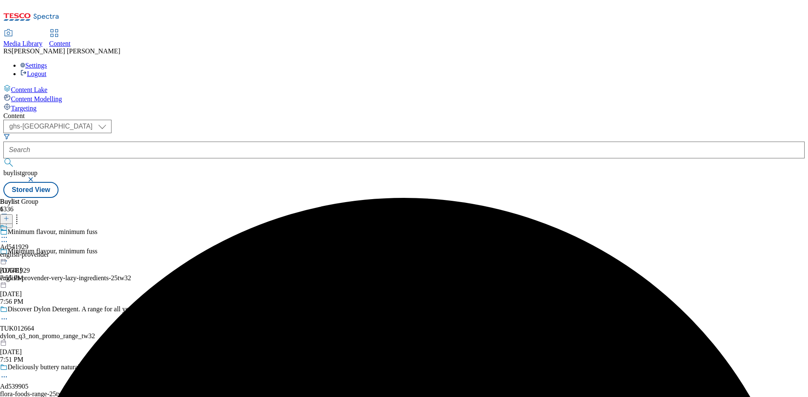
click at [5, 237] on circle at bounding box center [4, 237] width 1 height 1
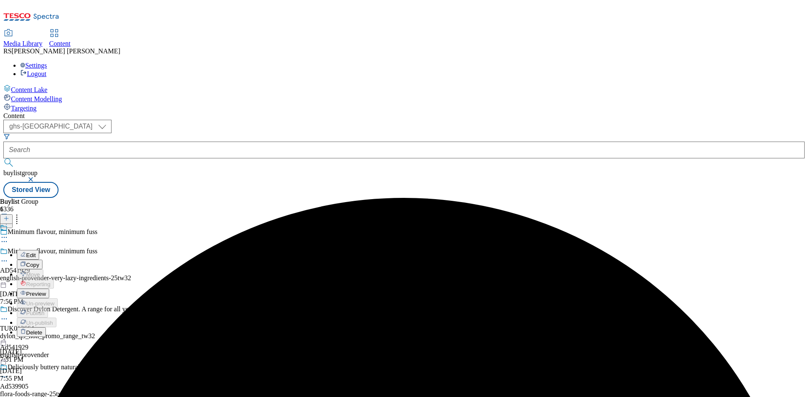
click at [36, 252] on span "Edit" at bounding box center [31, 255] width 10 height 6
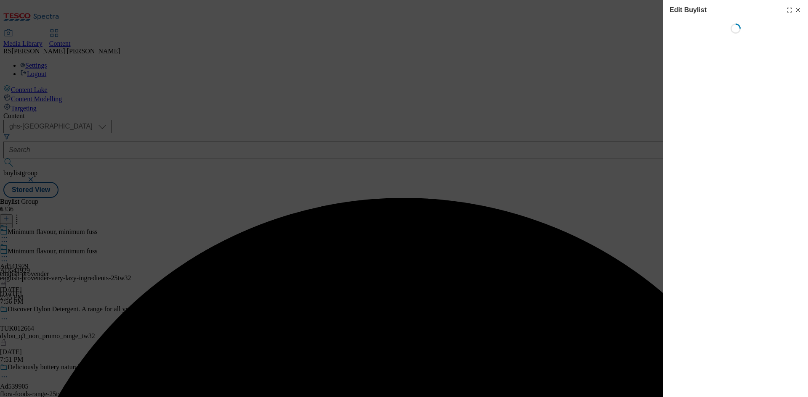
select select "tactical"
select select "supplier funded short term 1-3 weeks"
select select "dunnhumby"
select select "Banner"
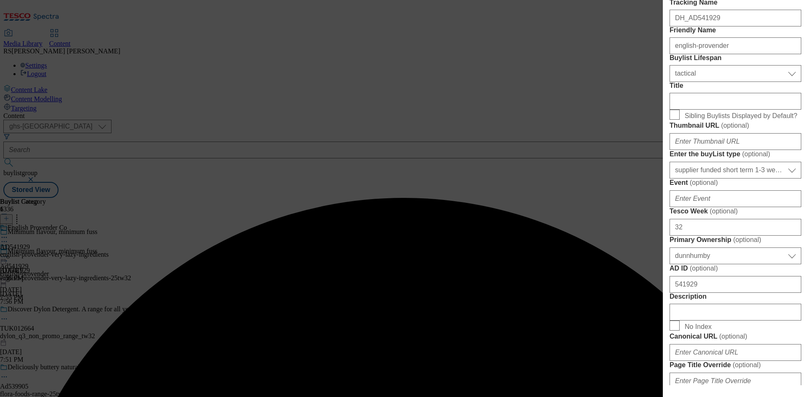
scroll to position [210, 0]
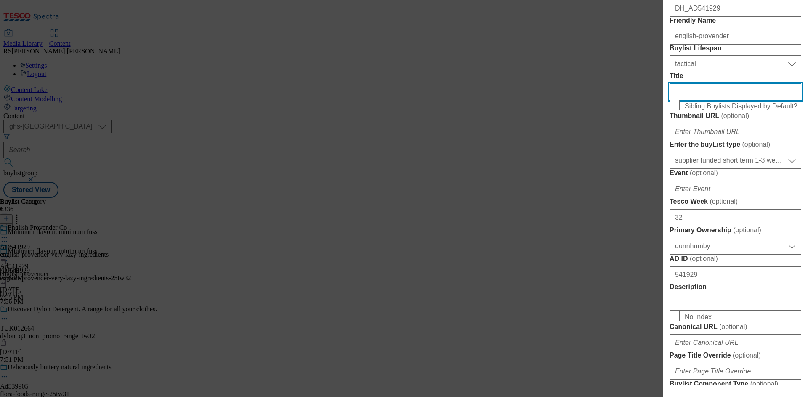
click at [728, 100] on input "Title" at bounding box center [735, 91] width 132 height 17
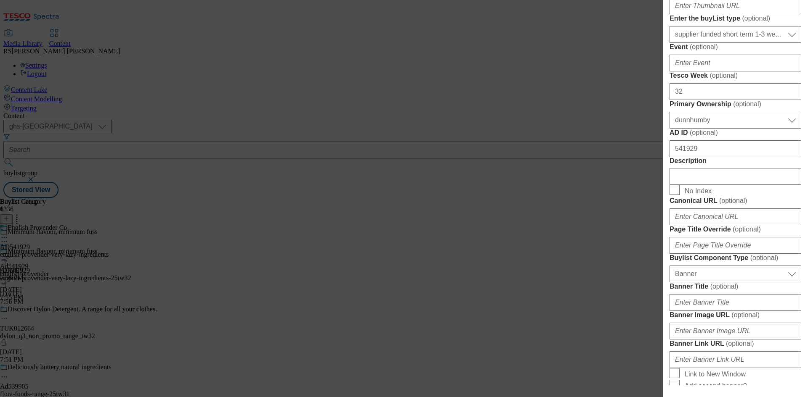
scroll to position [379, 0]
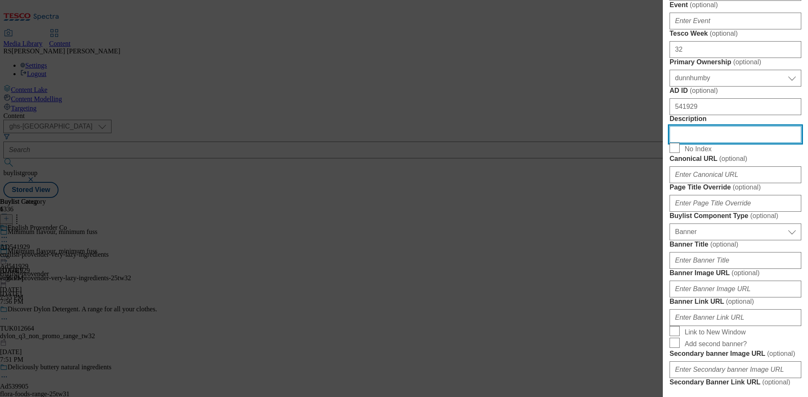
click at [736, 143] on input "Description" at bounding box center [735, 134] width 132 height 17
paste input "Very Lazy Chopped Garlic 200g"
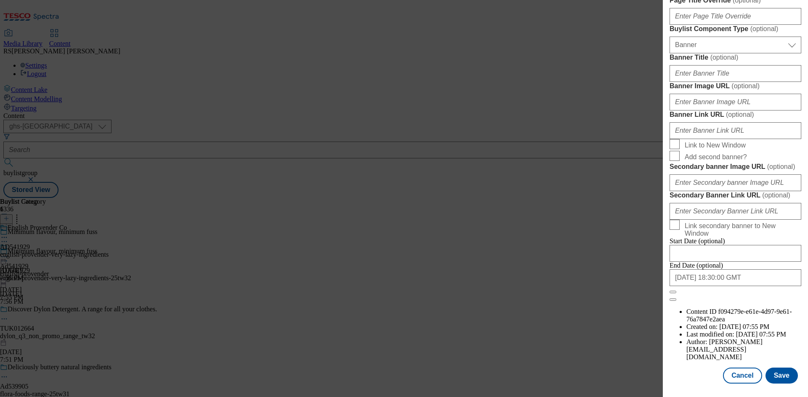
scroll to position [871, 0]
type input "Very Lazy Chopped Garlic 200g"
click at [776, 373] on button "Save" at bounding box center [781, 376] width 32 height 16
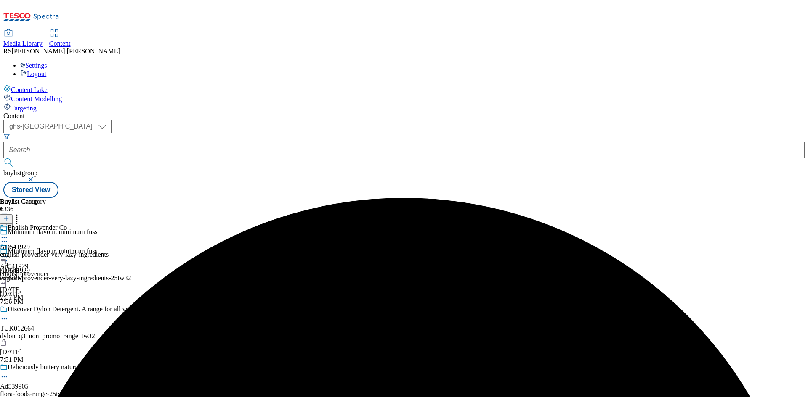
click at [8, 233] on icon at bounding box center [4, 237] width 8 height 8
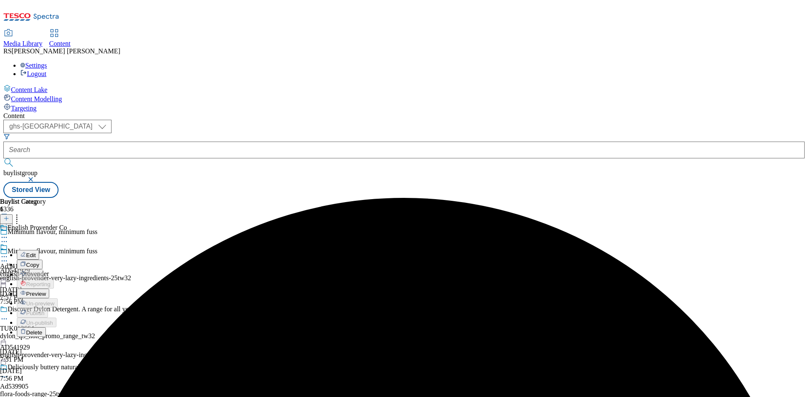
click at [36, 252] on span "Edit" at bounding box center [31, 255] width 10 height 6
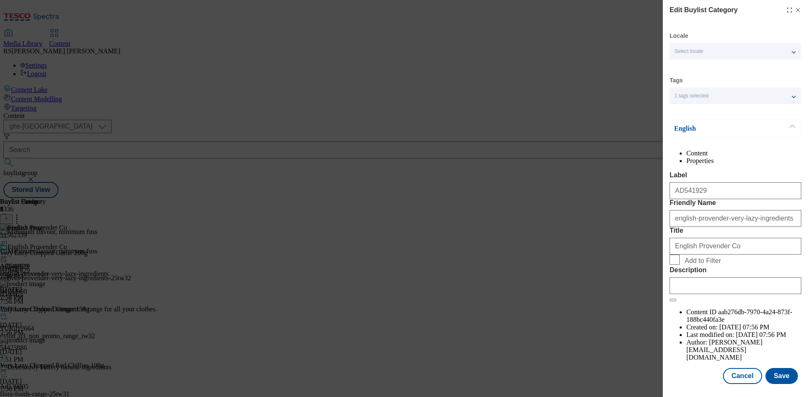
scroll to position [16, 0]
click at [753, 294] on input "Description" at bounding box center [735, 285] width 132 height 17
paste input "Very Lazy Chopped Garlic 200g"
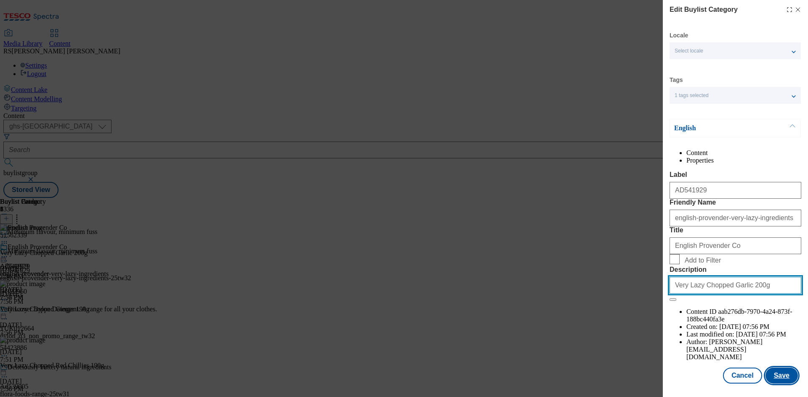
type input "Very Lazy Chopped Garlic 200g"
click at [776, 369] on button "Save" at bounding box center [781, 376] width 32 height 16
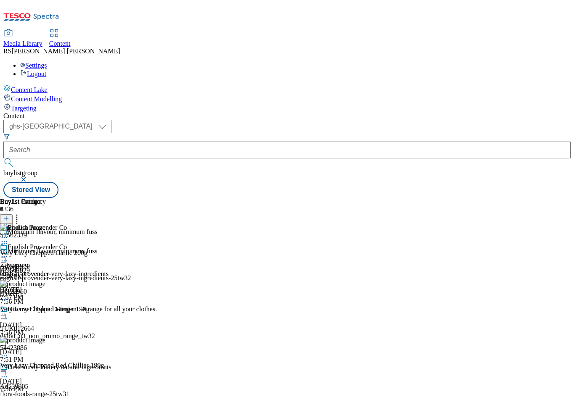
click at [49, 302] on div "Ad541929 english-provender [DATE] 7:57 PM" at bounding box center [24, 273] width 49 height 58
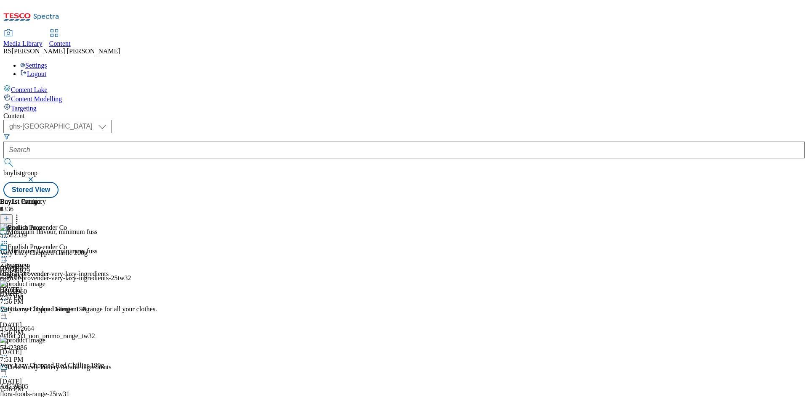
click at [8, 253] on icon at bounding box center [4, 257] width 8 height 8
click at [46, 310] on span "Preview" at bounding box center [36, 313] width 20 height 6
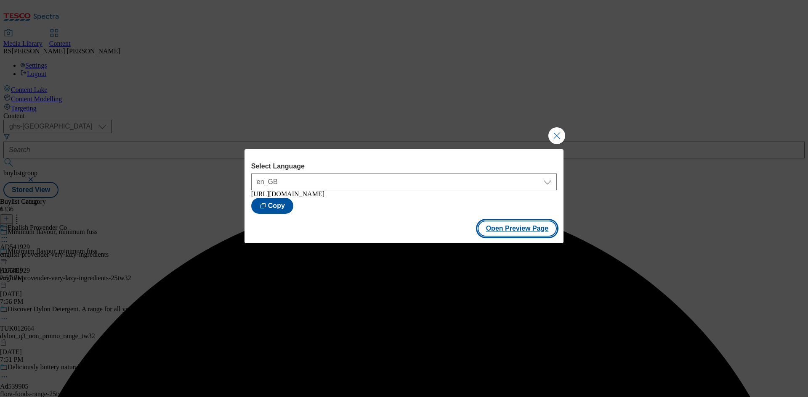
click at [523, 235] on button "Open Preview Page" at bounding box center [516, 229] width 79 height 16
click at [558, 134] on button "Close Modal" at bounding box center [556, 135] width 17 height 17
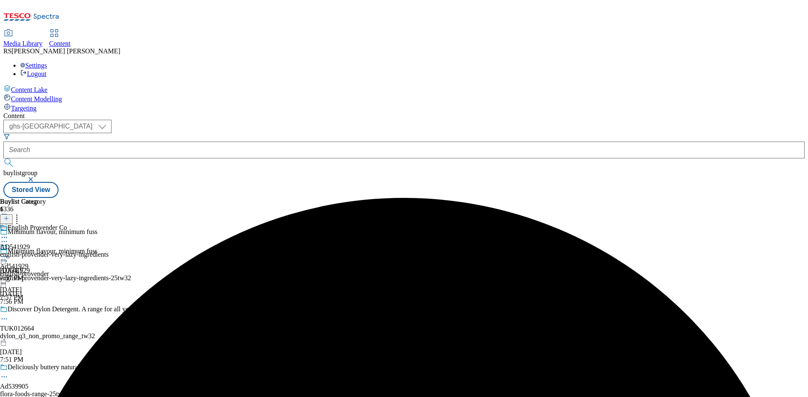
click at [8, 253] on icon at bounding box center [4, 257] width 8 height 8
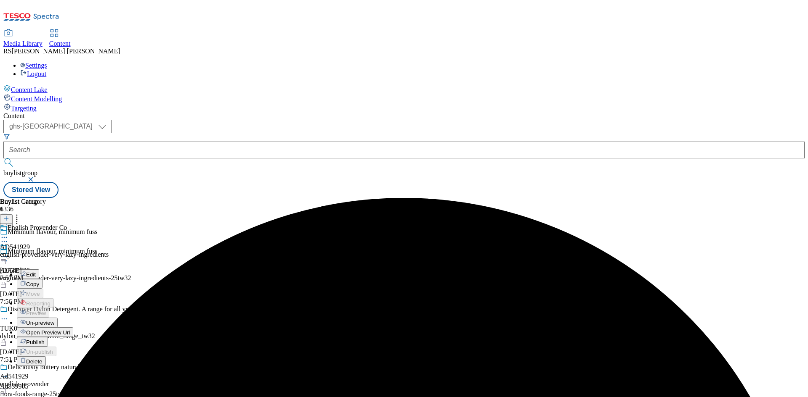
click at [45, 339] on span "Publish" at bounding box center [35, 342] width 19 height 6
